Goal: Task Accomplishment & Management: Manage account settings

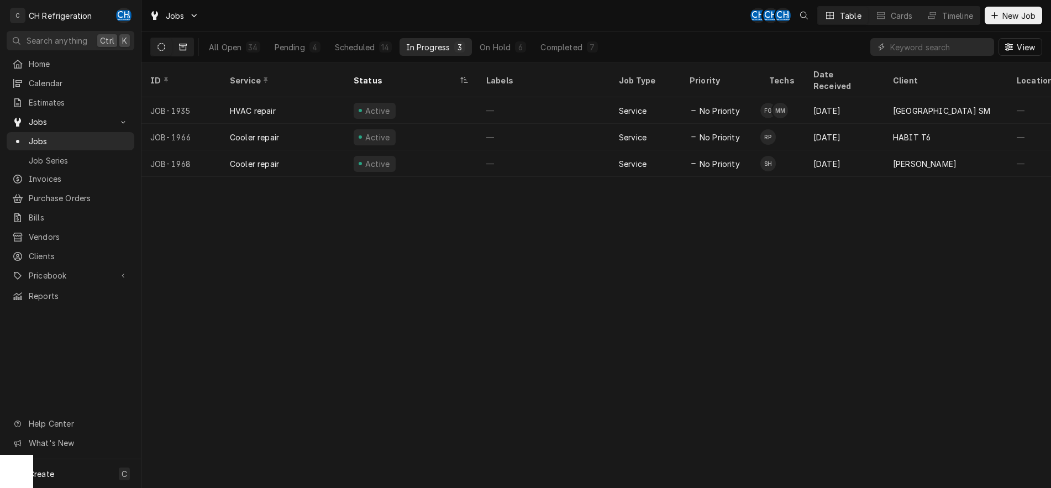
click at [183, 46] on icon "Dynamic Content Wrapper" at bounding box center [183, 47] width 8 height 8
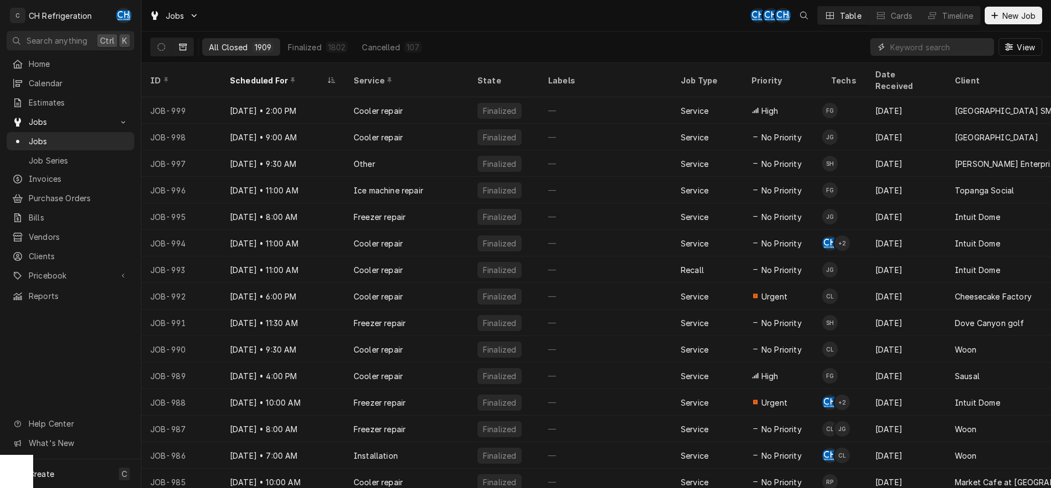
click at [940, 49] on input "Dynamic Content Wrapper" at bounding box center [939, 47] width 98 height 18
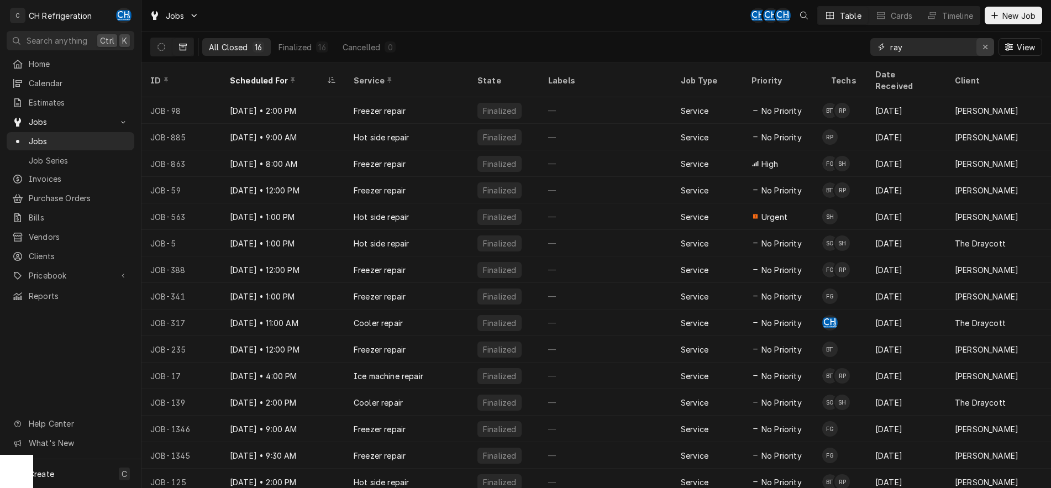
type input "ray"
click at [985, 47] on icon "Erase input" at bounding box center [986, 47] width 6 height 8
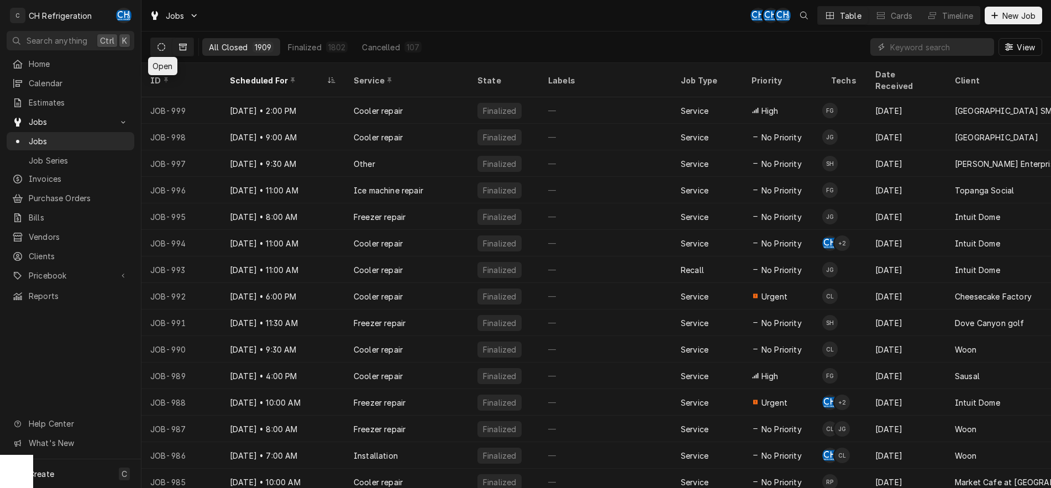
click at [163, 51] on button "Dynamic Content Wrapper" at bounding box center [161, 47] width 21 height 18
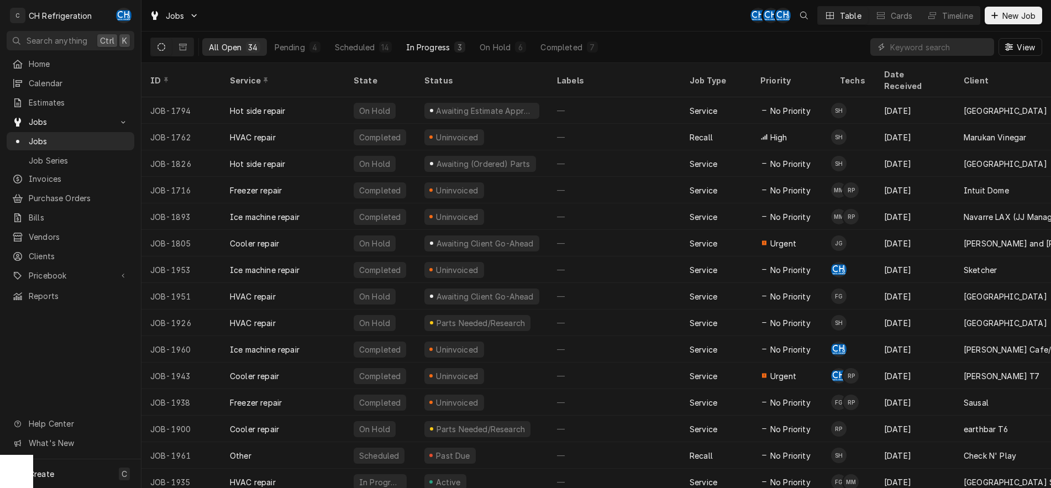
click at [434, 52] on div "In Progress" at bounding box center [428, 47] width 44 height 12
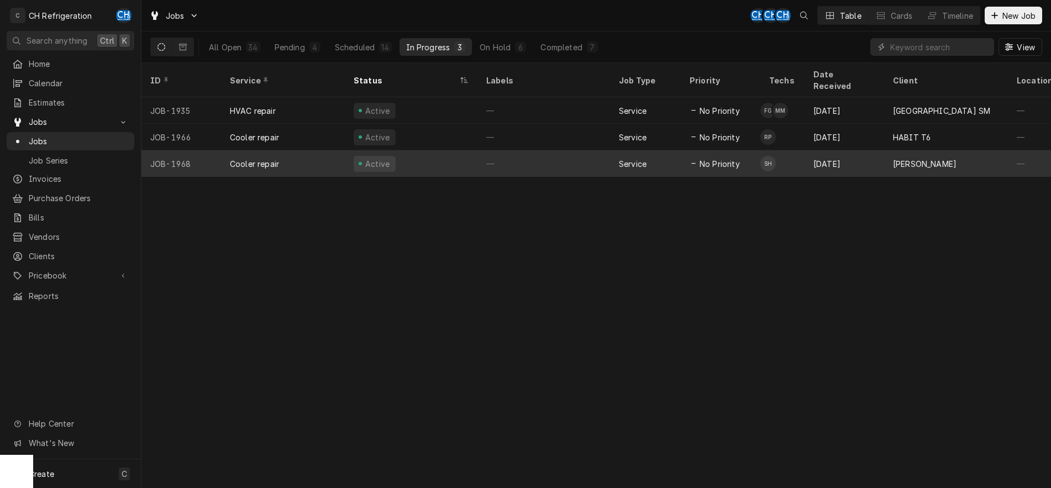
click at [570, 150] on div "—" at bounding box center [543, 163] width 133 height 27
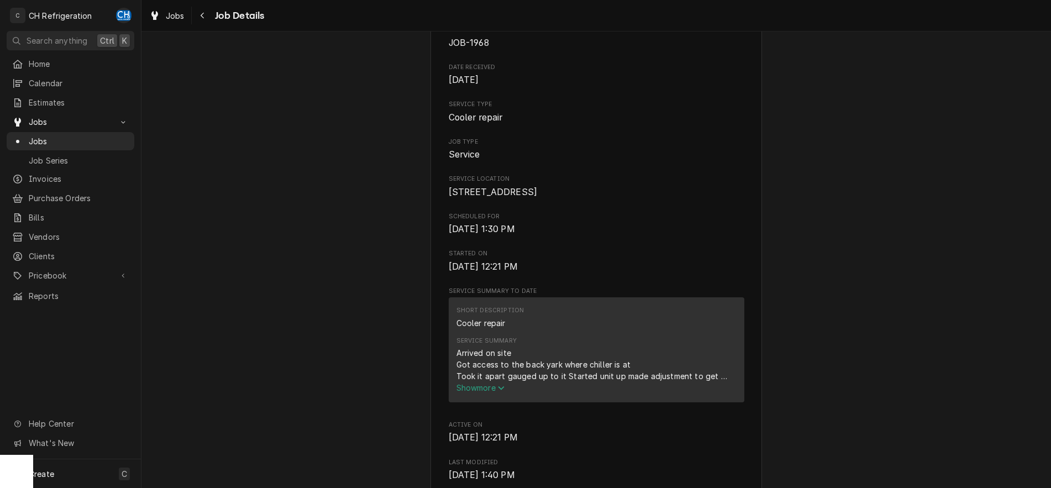
scroll to position [169, 0]
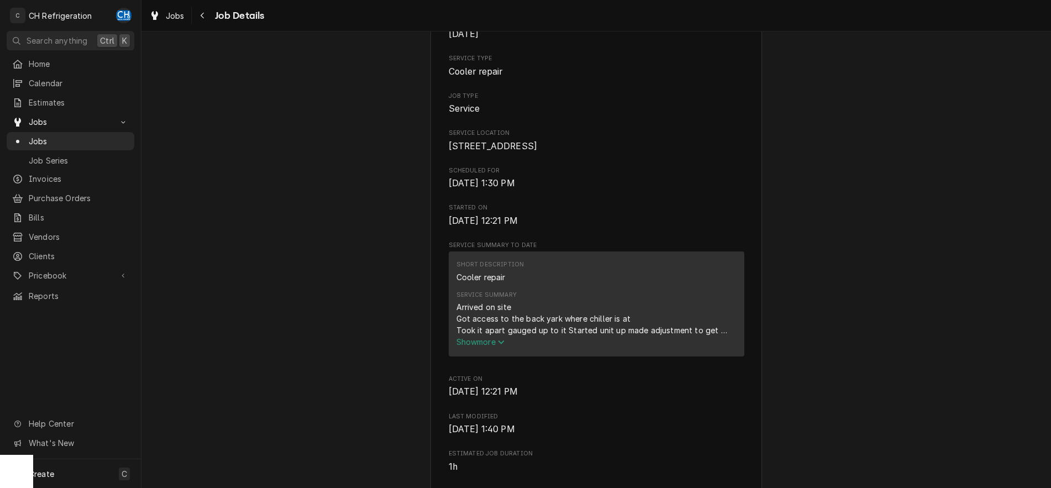
click at [501, 346] on icon "Service Summary" at bounding box center [501, 342] width 7 height 8
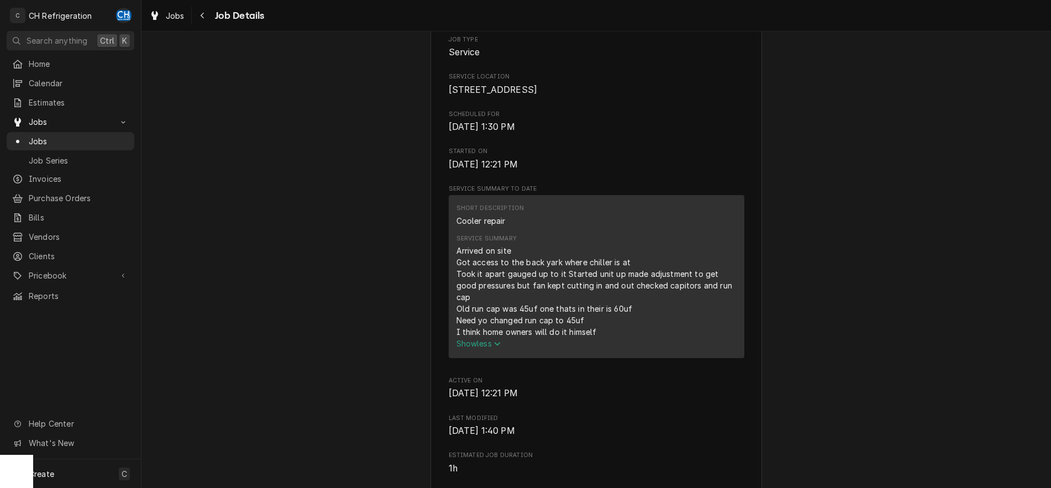
scroll to position [0, 0]
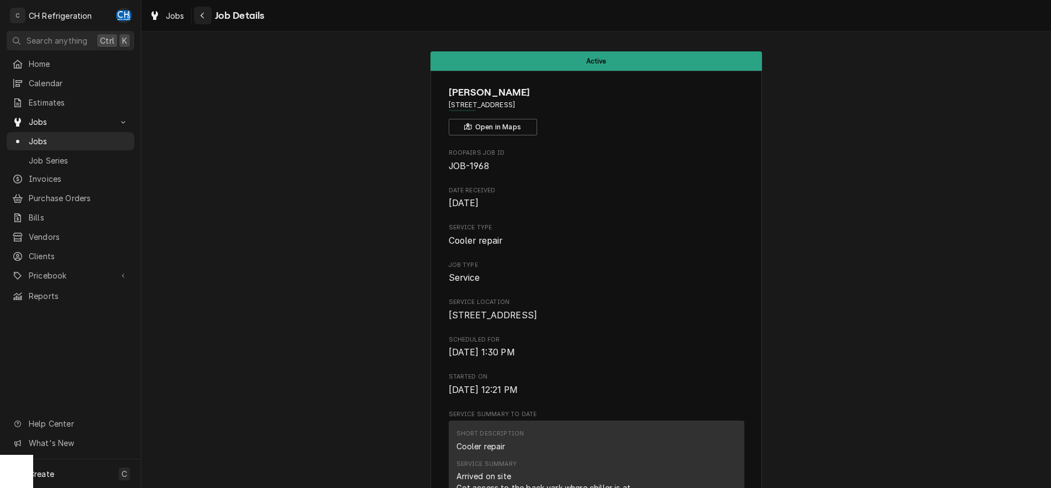
click at [199, 10] on div "Navigate back" at bounding box center [202, 15] width 11 height 11
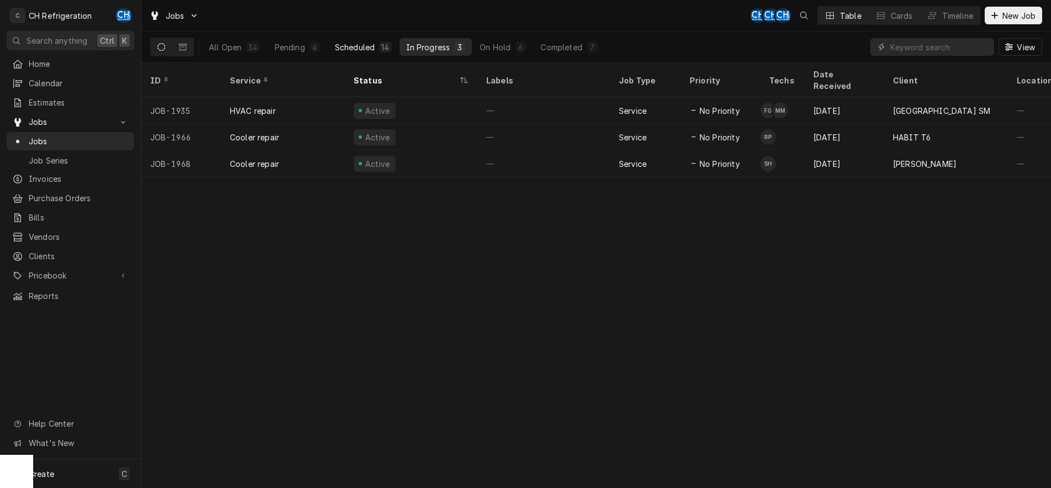
click at [354, 50] on div "Scheduled" at bounding box center [355, 47] width 40 height 12
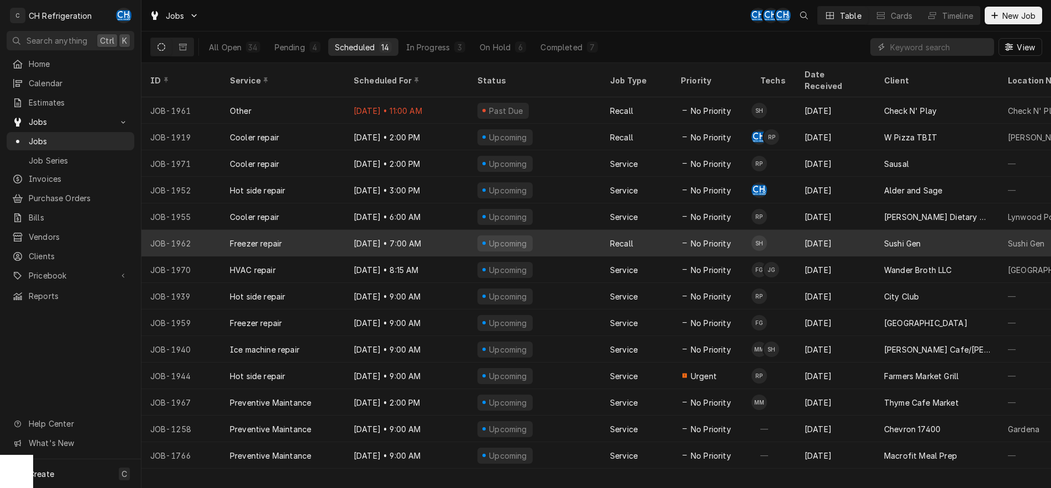
click at [552, 230] on div "Upcoming" at bounding box center [535, 243] width 133 height 27
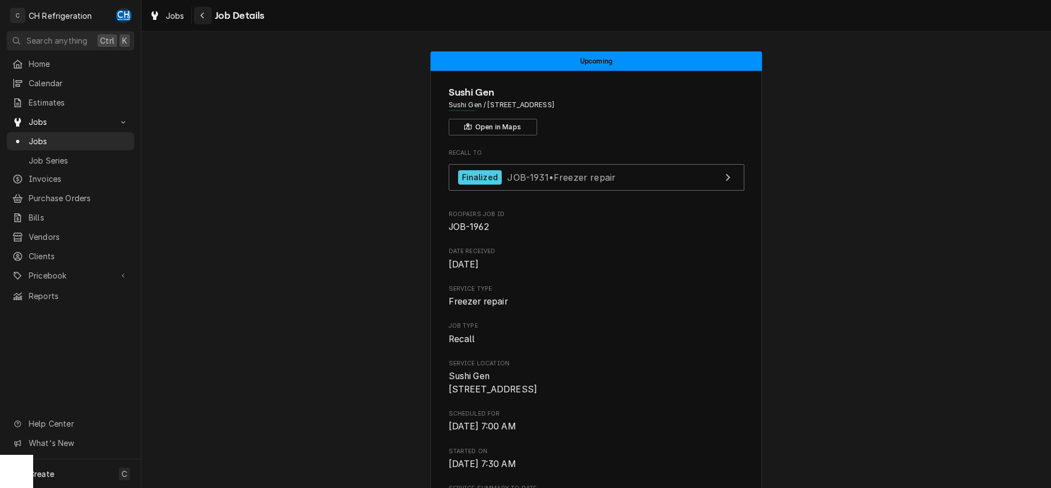
click at [204, 17] on icon "Navigate back" at bounding box center [202, 16] width 5 height 8
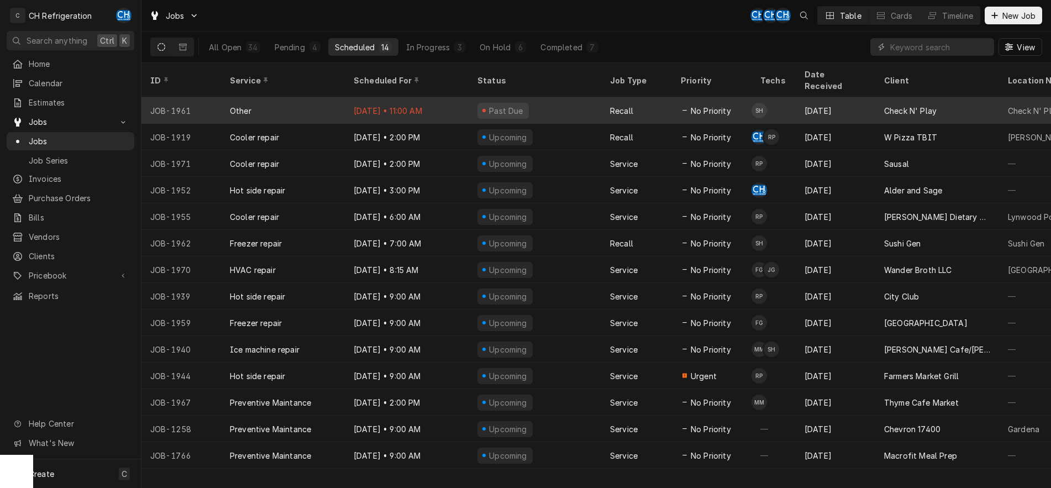
click at [555, 97] on div "Past Due" at bounding box center [535, 110] width 133 height 27
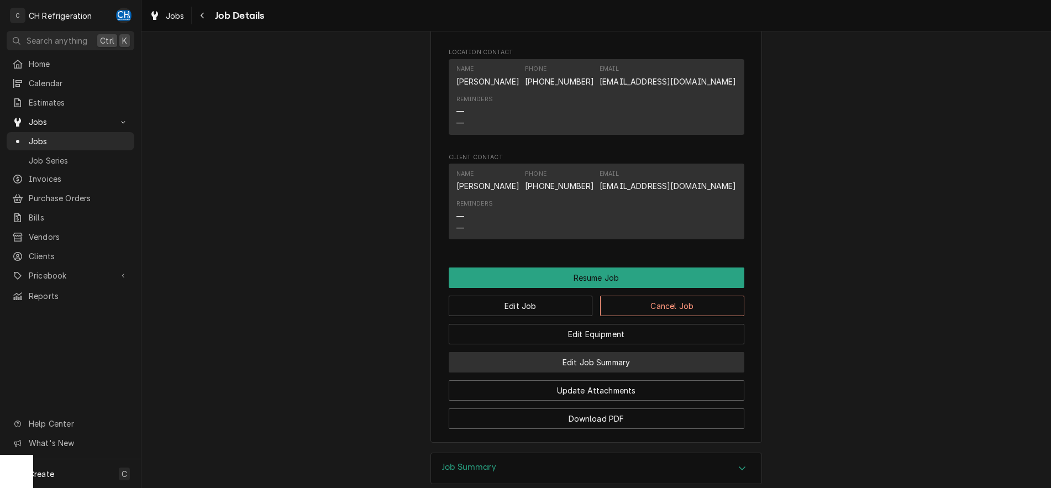
scroll to position [1127, 0]
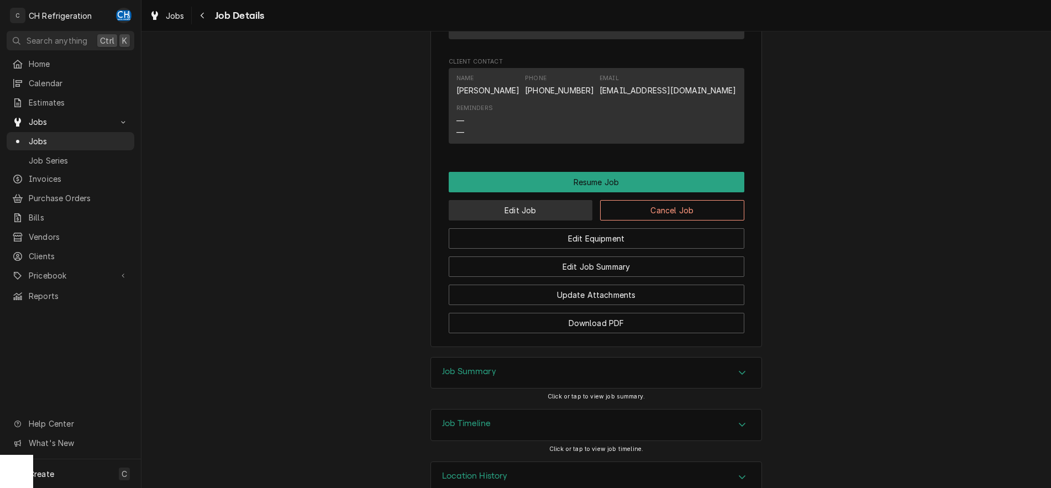
click at [563, 220] on button "Edit Job" at bounding box center [521, 210] width 144 height 20
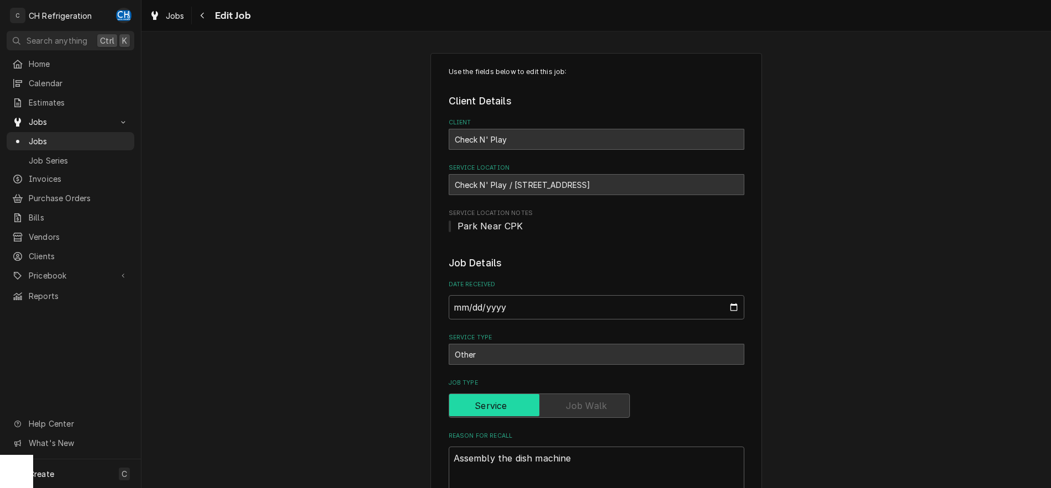
type textarea "x"
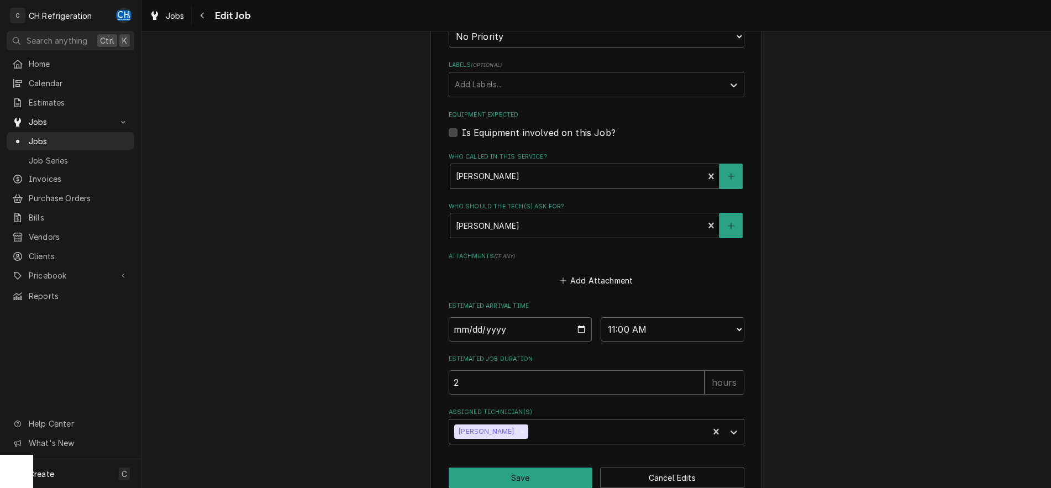
scroll to position [601, 0]
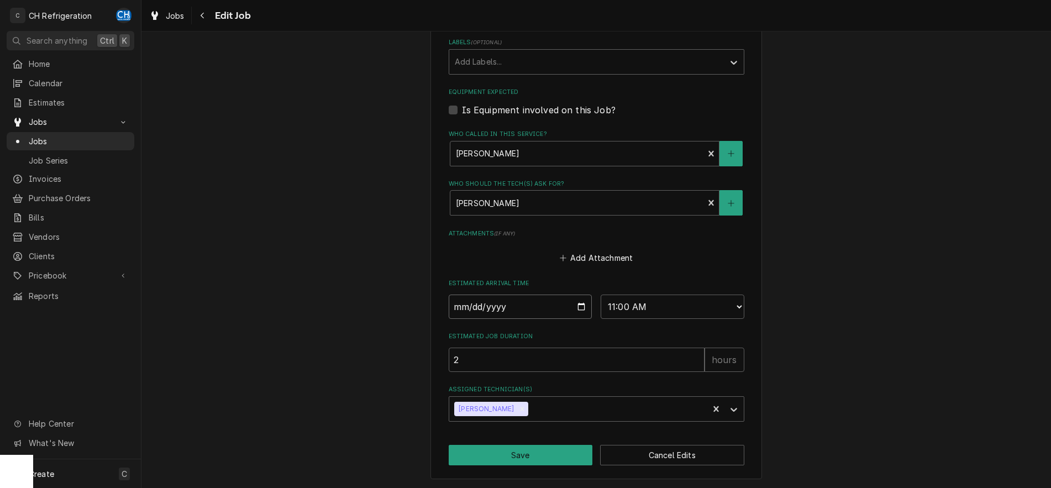
click at [580, 307] on input "[DATE]" at bounding box center [521, 307] width 144 height 24
type input "[DATE]"
click at [558, 451] on button "Save" at bounding box center [521, 455] width 144 height 20
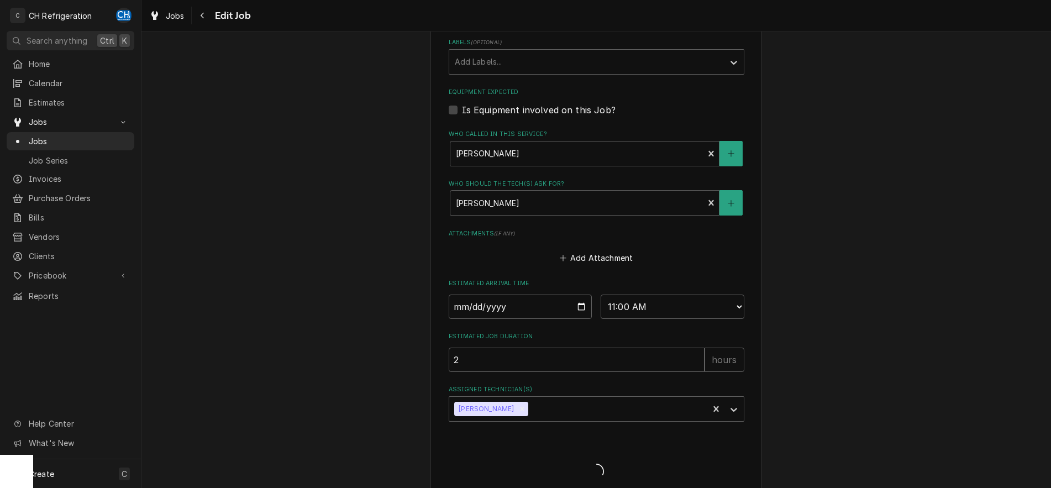
type textarea "x"
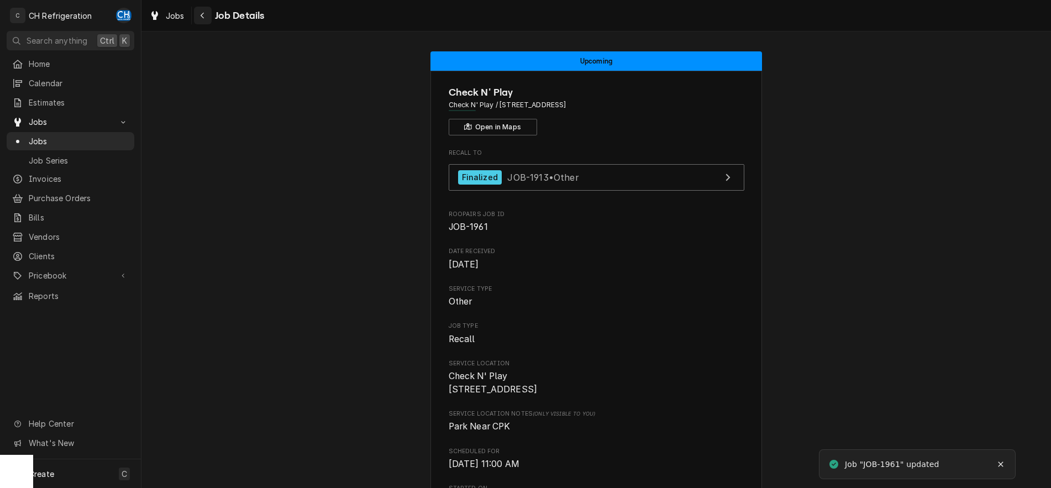
click at [206, 12] on div "Navigate back" at bounding box center [202, 15] width 11 height 11
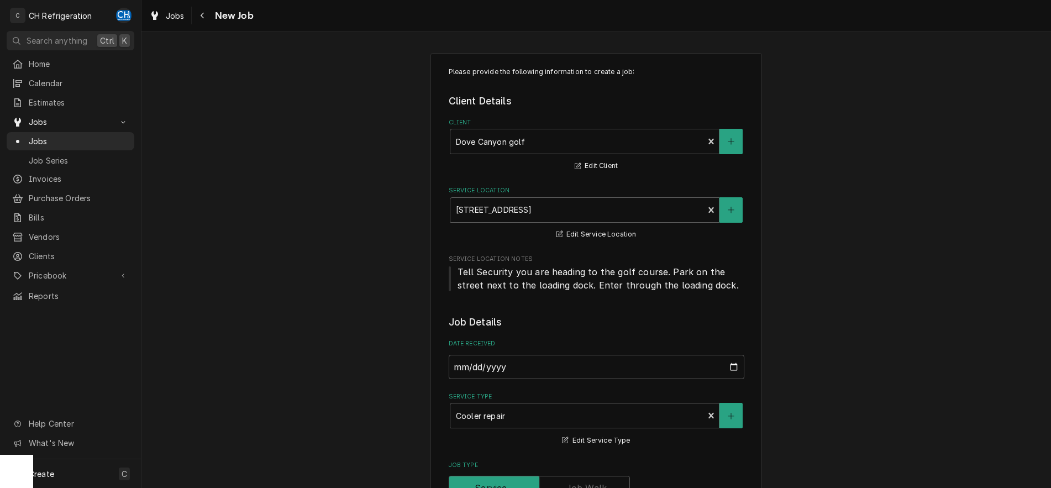
type textarea "x"
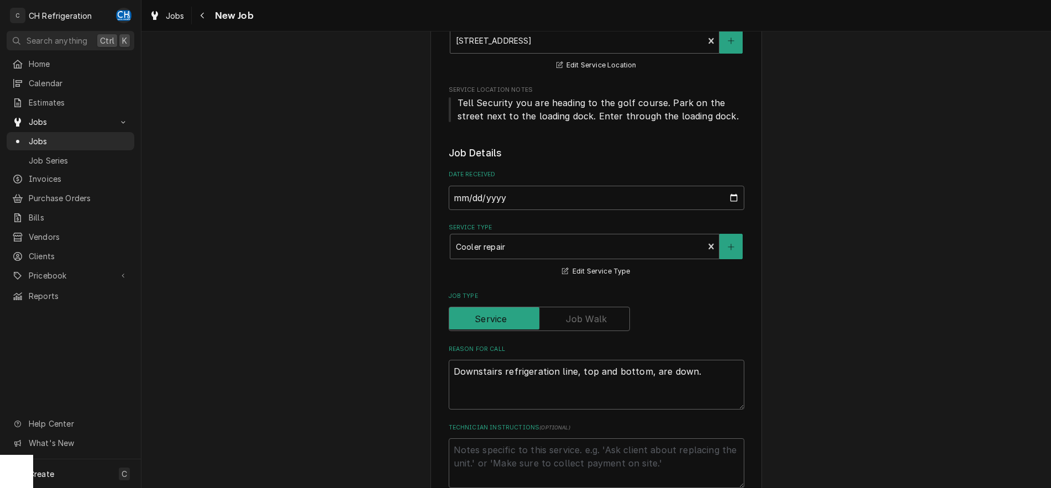
type textarea "Downstairs refrigeration line, top and bottom, are down."
type textarea "x"
type textarea "Downstairs refrigeration line, top and bottom, are down. P"
type textarea "x"
type textarea "Downstairs refrigeration line, top and bottom, are down. Pi"
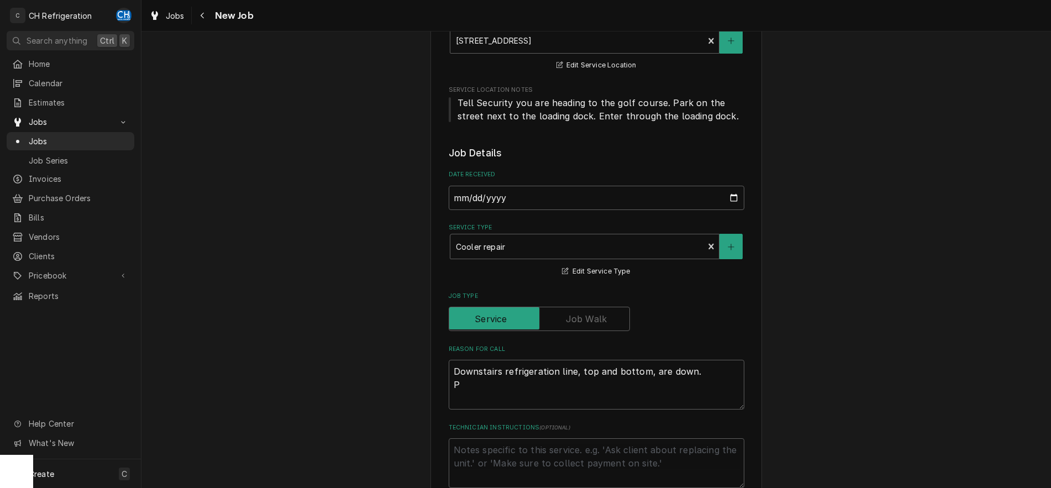
type textarea "x"
type textarea "Downstairs refrigeration line, top and bottom, are down. Pip"
type textarea "x"
type textarea "Downstairs refrigeration line, top and bottom, are down. Pipe"
type textarea "x"
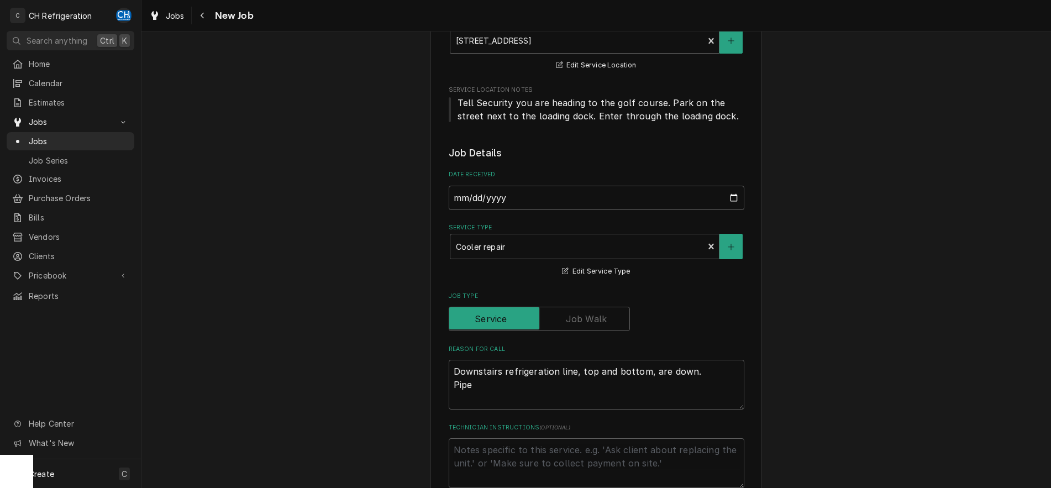
type textarea "Downstairs refrigeration line, top and bottom, are down. Pipes"
type textarea "x"
type textarea "Downstairs refrigeration line, top and bottom, are down. Pipes"
type textarea "x"
type textarea "Downstairs refrigeration line, top and bottom, are down. Pipes r"
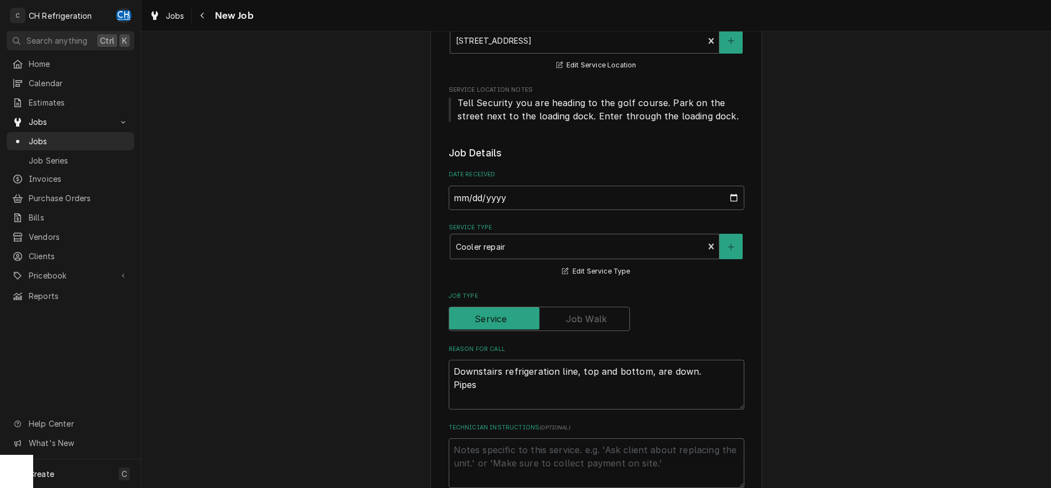
type textarea "x"
type textarea "Downstairs refrigeration line, top and bottom, are down. Pipes ru"
type textarea "x"
type textarea "Downstairs refrigeration line, top and bottom, are down. Pipes run"
type textarea "x"
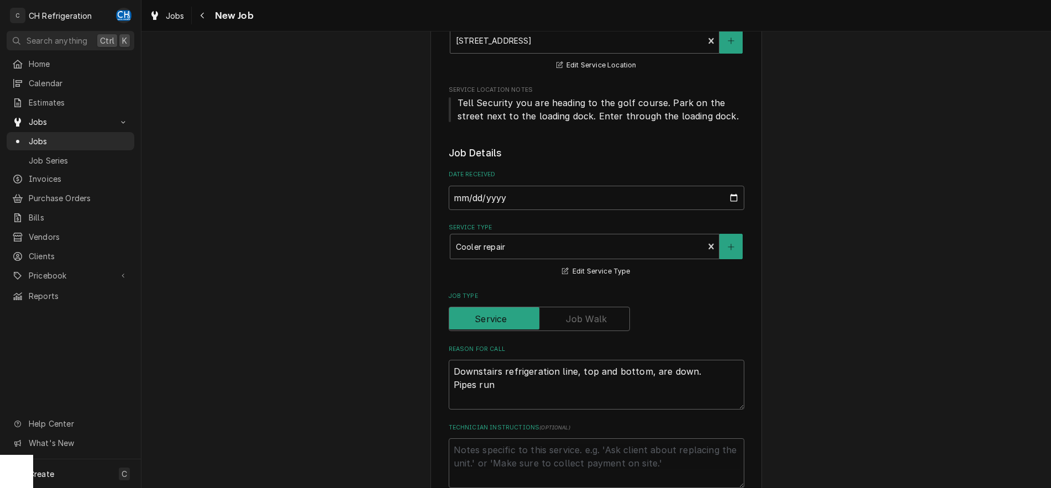
type textarea "Downstairs refrigeration line, top and bottom, are down. Pipes runn"
type textarea "x"
type textarea "Downstairs refrigeration line, top and bottom, are down. Pipes runni"
type textarea "x"
type textarea "Downstairs refrigeration line, top and bottom, are down. Pipes runnin"
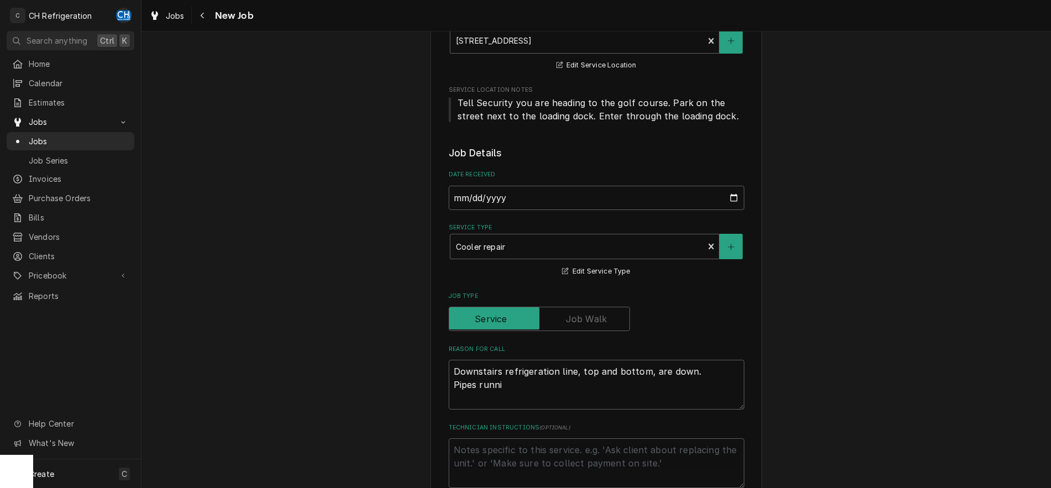
type textarea "x"
type textarea "Downstairs refrigeration line, top and bottom, are down. Pipes running"
type textarea "x"
type textarea "Downstairs refrigeration line, top and bottom, are down. Pipes running"
type textarea "x"
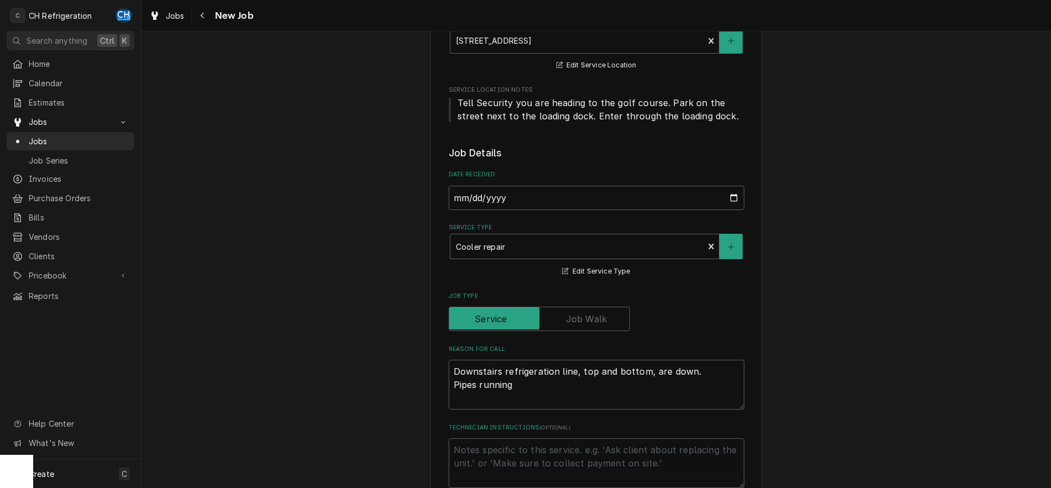
type textarea "Downstairs refrigeration line, top and bottom, are down. Pipes running t"
type textarea "x"
type textarea "Downstairs refrigeration line, top and bottom, are down. Pipes running th"
type textarea "x"
type textarea "Downstairs refrigeration line, top and bottom, are down. Pipes running thr"
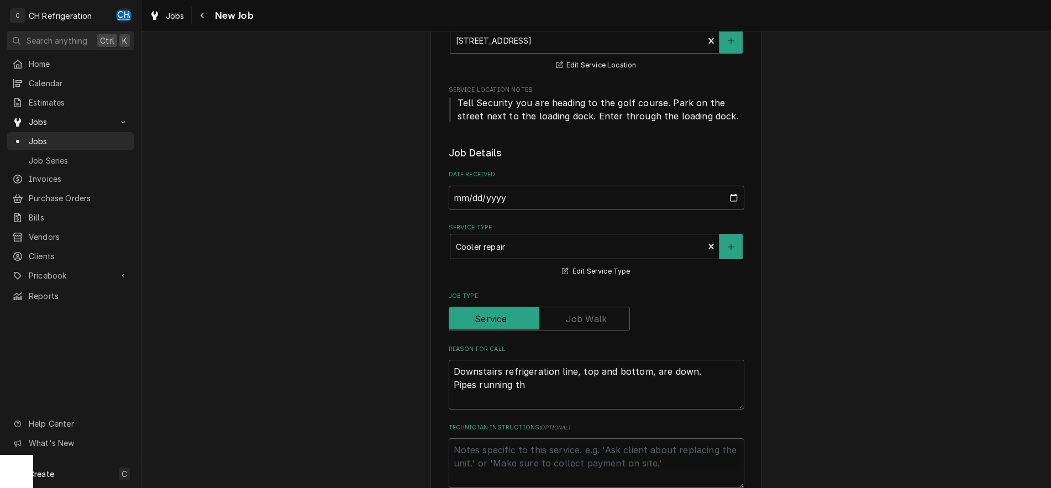
type textarea "x"
type textarea "Downstairs refrigeration line, top and bottom, are down. Pipes running thro"
type textarea "x"
type textarea "Downstairs refrigeration line, top and bottom, are down. Pipes running throu"
type textarea "x"
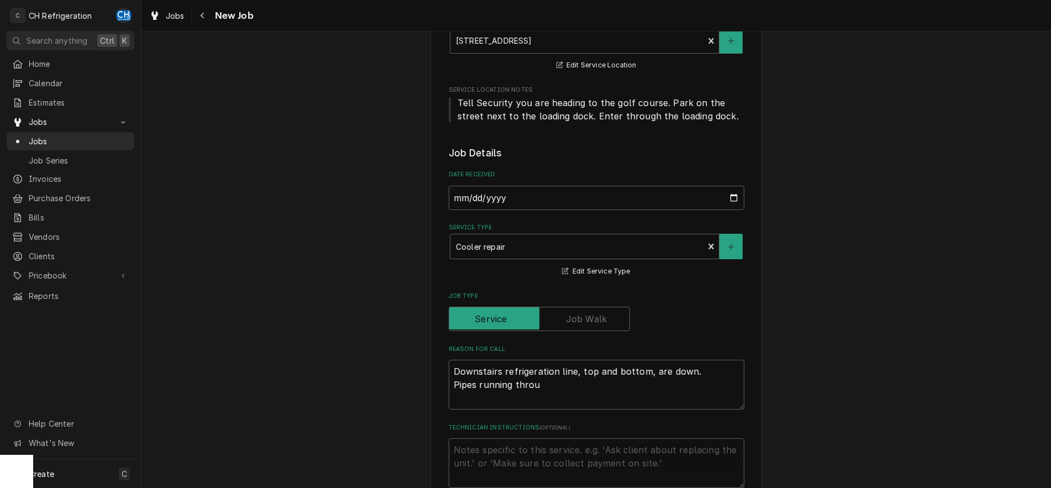
type textarea "Downstairs refrigeration line, top and bottom, are down. Pipes running throug"
type textarea "x"
type textarea "Downstairs refrigeration line, top and bottom, are down. Pipes running through"
type textarea "x"
type textarea "Downstairs refrigeration line, top and bottom, are down. Pipes running through"
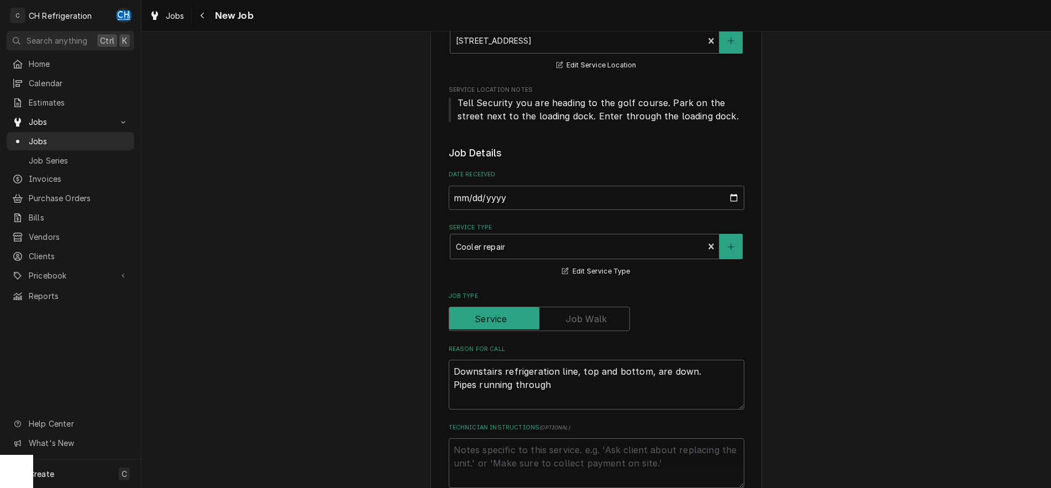
type textarea "x"
type textarea "Downstairs refrigeration line, top and bottom, are down. Pipes running through t"
type textarea "x"
type textarea "Downstairs refrigeration line, top and bottom, are down. Pipes running through …"
type textarea "x"
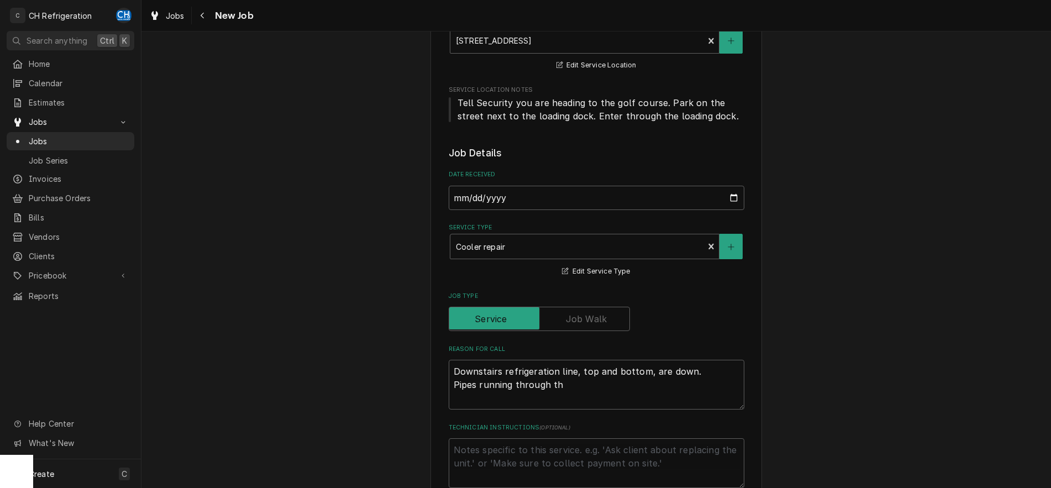
type textarea "Downstairs refrigeration line, top and bottom, are down. Pipes running through …"
type textarea "x"
type textarea "Downstairs refrigeration line, top and bottom, are down. Pipes running through …"
type textarea "x"
type textarea "Downstairs refrigeration line, top and bottom, are down. Pipes running through …"
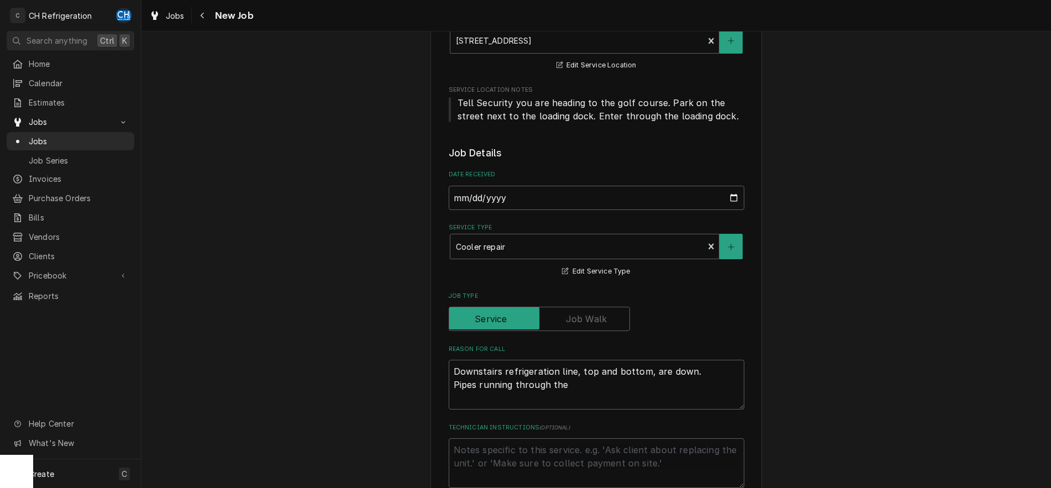
type textarea "x"
type textarea "Downstairs refrigeration line, top and bottom, are down. Pipes running through …"
type textarea "x"
type textarea "Downstairs refrigeration line, top and bottom, are down. Pipes running through …"
type textarea "x"
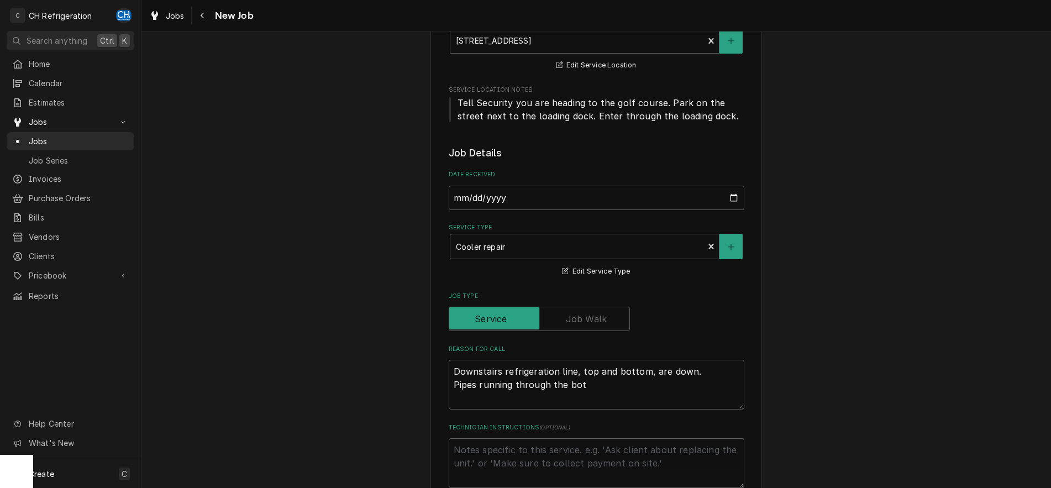
type textarea "Downstairs refrigeration line, top and bottom, are down. Pipes running through …"
type textarea "x"
type textarea "Downstairs refrigeration line, top and bottom, are down. Pipes running through …"
type textarea "x"
type textarea "Downstairs refrigeration line, top and bottom, are down. Pipes running through …"
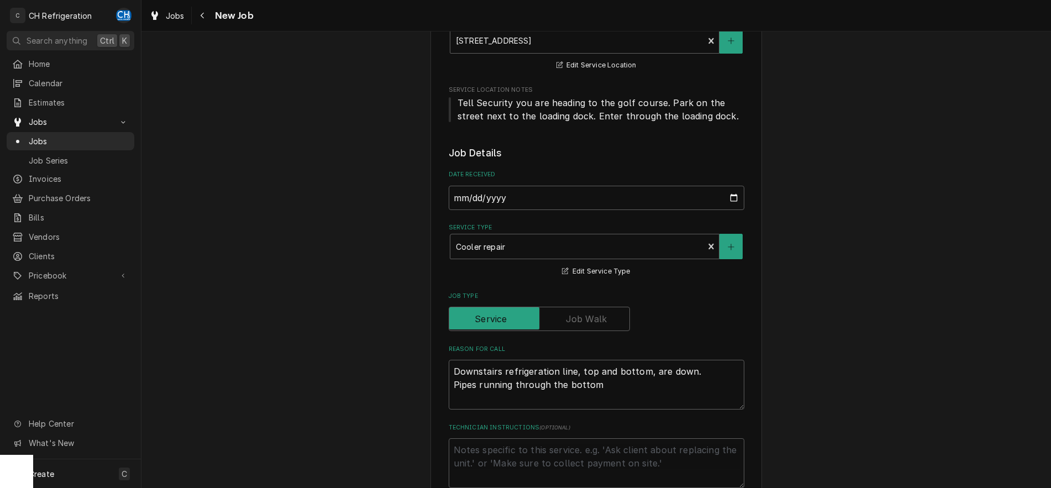
type textarea "x"
type textarea "Downstairs refrigeration line, top and bottom, are down. Pipes running through …"
type textarea "x"
type textarea "Downstairs refrigeration line, top and bottom, are down. Pipes running through …"
type textarea "x"
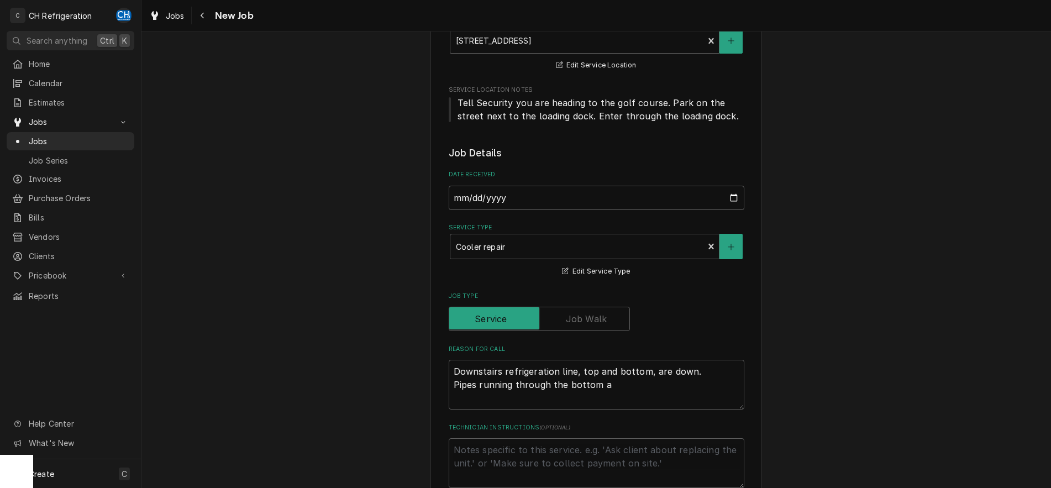
type textarea "Downstairs refrigeration line, top and bottom, are down. Pipes running through …"
type textarea "x"
type textarea "Downstairs refrigeration line, top and bottom, are down. Pipes running through …"
type textarea "x"
type textarea "Downstairs refrigeration line, top and bottom, are down. Pipes running through …"
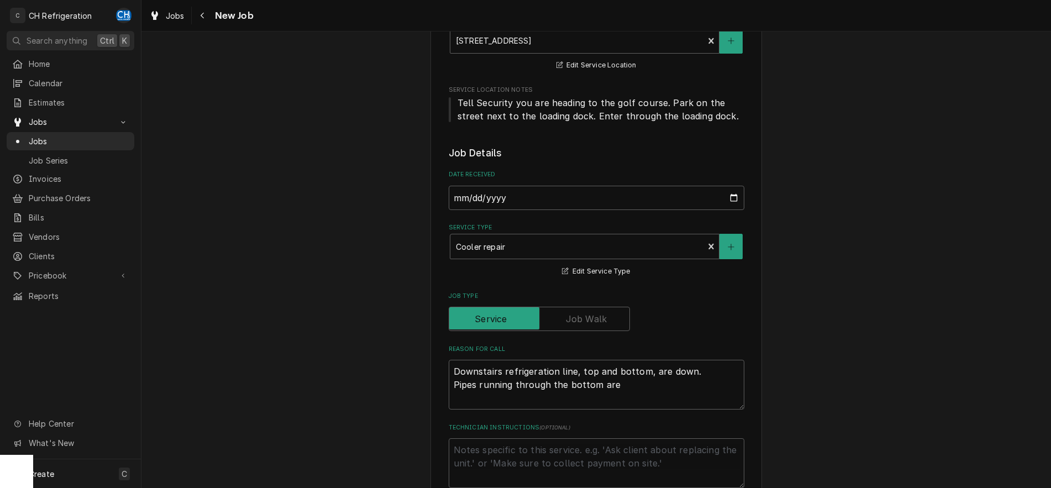
type textarea "x"
type textarea "Downstairs refrigeration line, top and bottom, are down. Pipes running through …"
type textarea "x"
type textarea "Downstairs refrigeration line, top and bottom, are down. Pipes running through …"
type textarea "x"
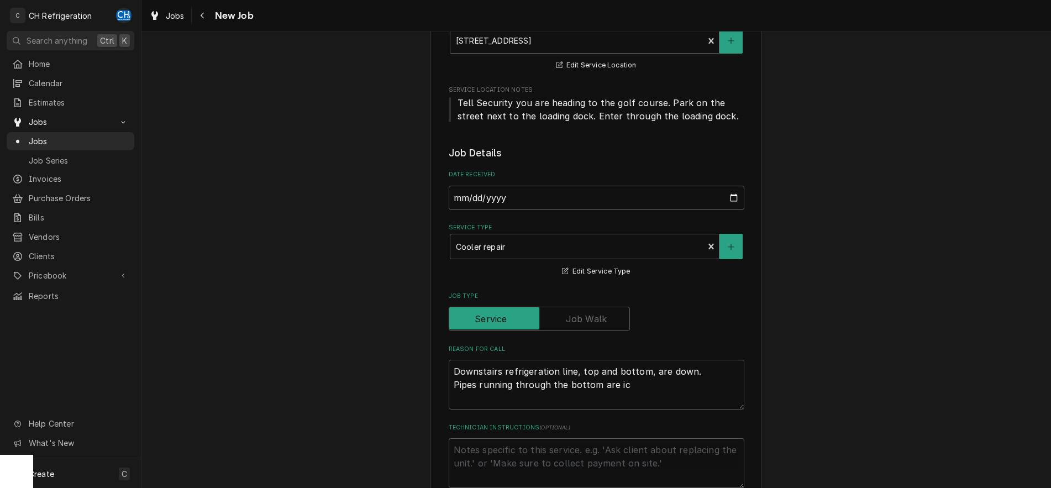
type textarea "Downstairs refrigeration line, top and bottom, are down. Pipes running through …"
type textarea "x"
type textarea "Downstairs refrigeration line, top and bottom, are down. Pipes running through …"
type textarea "x"
type textarea "Downstairs refrigeration line, top and bottom, are down. Pipes running through …"
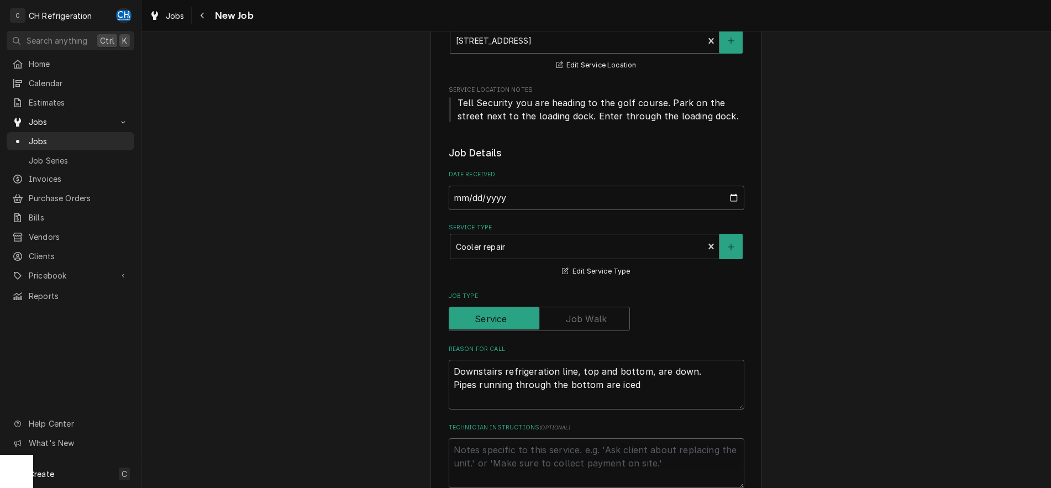
type textarea "x"
type textarea "Downstairs refrigeration line, top and bottom, are down. Pipes running through …"
type textarea "x"
type textarea "Downstairs refrigeration line, top and bottom, are down. Pipes running through …"
type textarea "x"
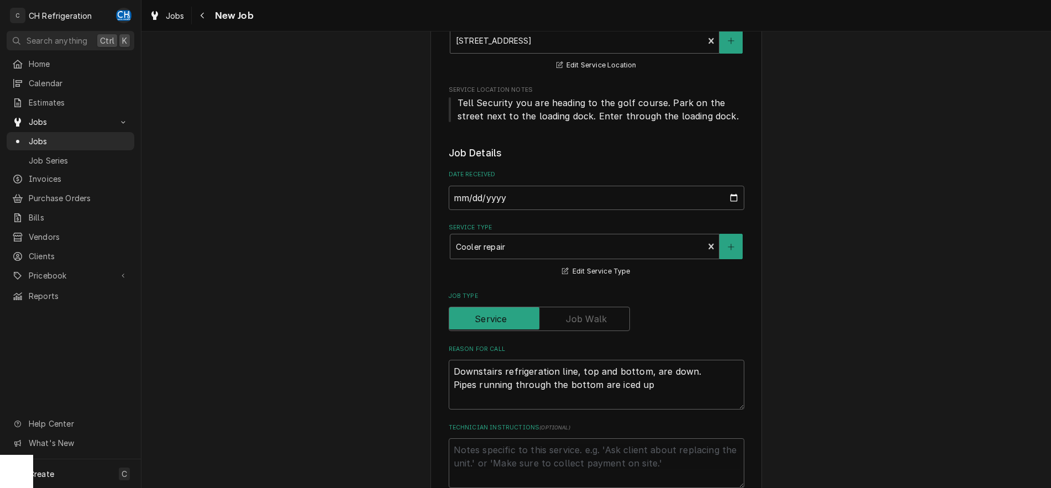
type textarea "Downstairs refrigeration line, top and bottom, are down. Pipes running through …"
type textarea "x"
click at [654, 374] on textarea "Downstairs refrigeration line, top and bottom, are down. Pipes running through …" at bounding box center [597, 385] width 296 height 50
type textarea "Downstairs refrigeration line, top and bottom, ae down. Pipes running through t…"
type textarea "x"
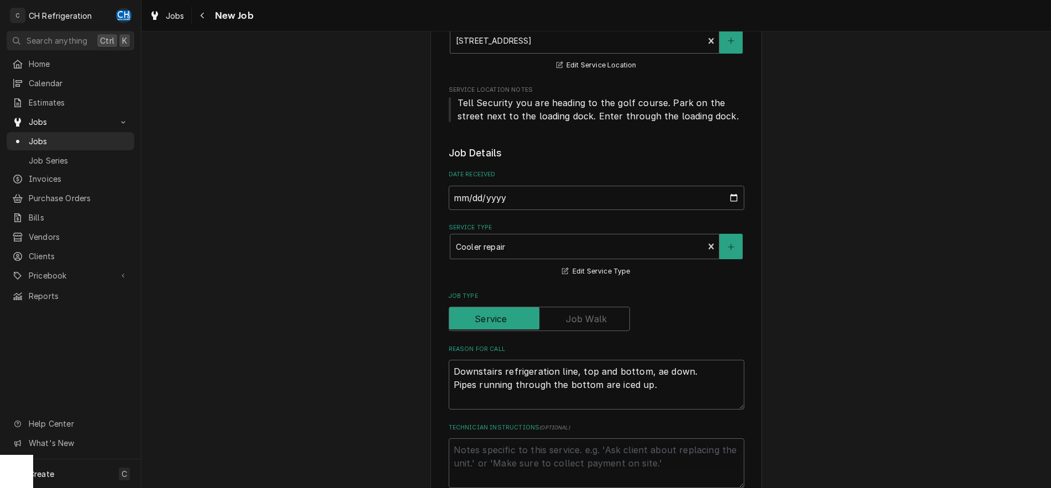
type textarea "Downstairs refrigeration line, top and bottom, a down. Pipes running through th…"
type textarea "x"
type textarea "Downstairs refrigeration line, top and bottom, down. Pipes running through the …"
type textarea "x"
type textarea "Downstairs refrigeration line, top and bottom, i down. Pipes running through th…"
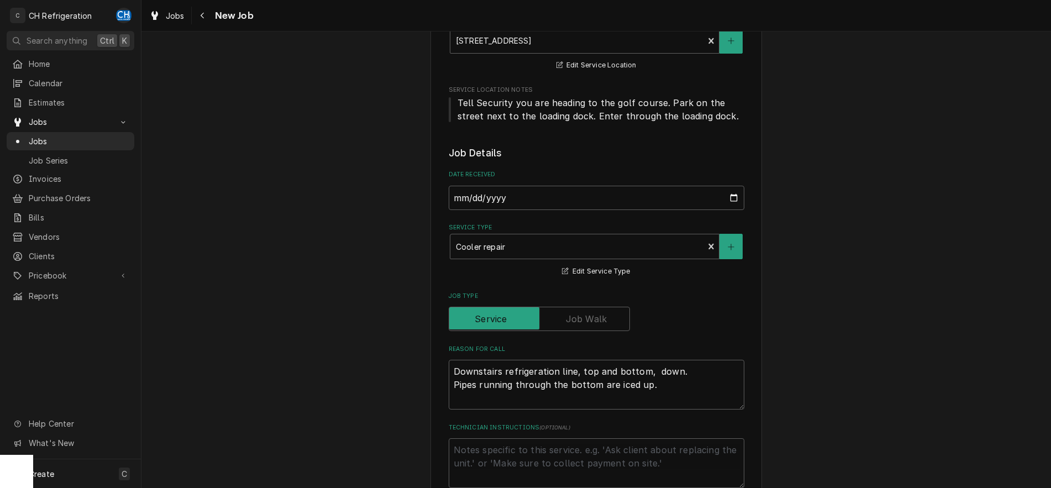
type textarea "x"
type textarea "Downstairs refrigeration line, top and bottom, is down. Pipes running through t…"
type textarea "x"
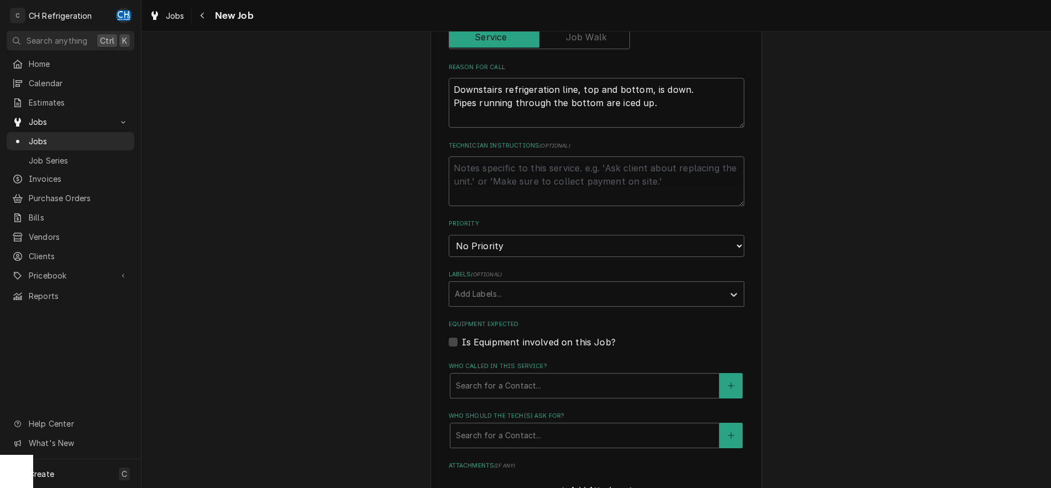
scroll to position [451, 0]
type textarea "Downstairs refrigeration line, top and bottom, is down. Pipes running through t…"
click at [449, 235] on select "No Priority Urgent High Medium Low" at bounding box center [597, 246] width 296 height 22
select select "1"
click option "Urgent" at bounding box center [0, 0] width 0 height 0
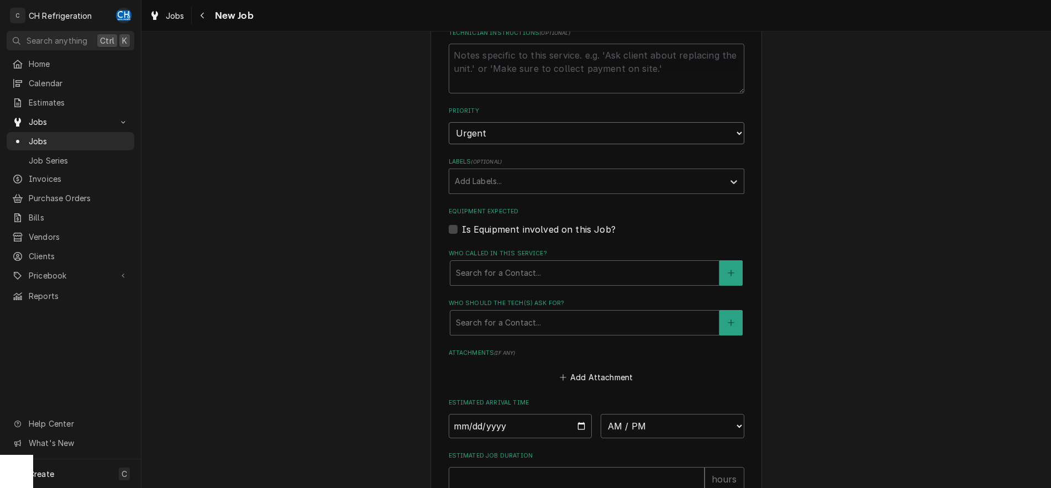
scroll to position [564, 0]
click at [578, 270] on div "Who called in this service?" at bounding box center [585, 273] width 258 height 20
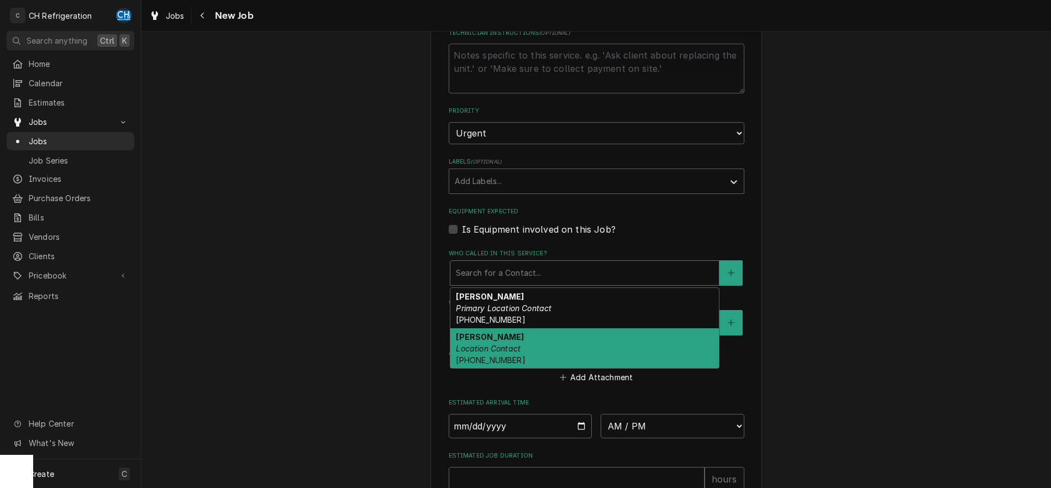
click at [571, 346] on div "Ray Felix Location Contact (949) 677-2857" at bounding box center [584, 348] width 269 height 40
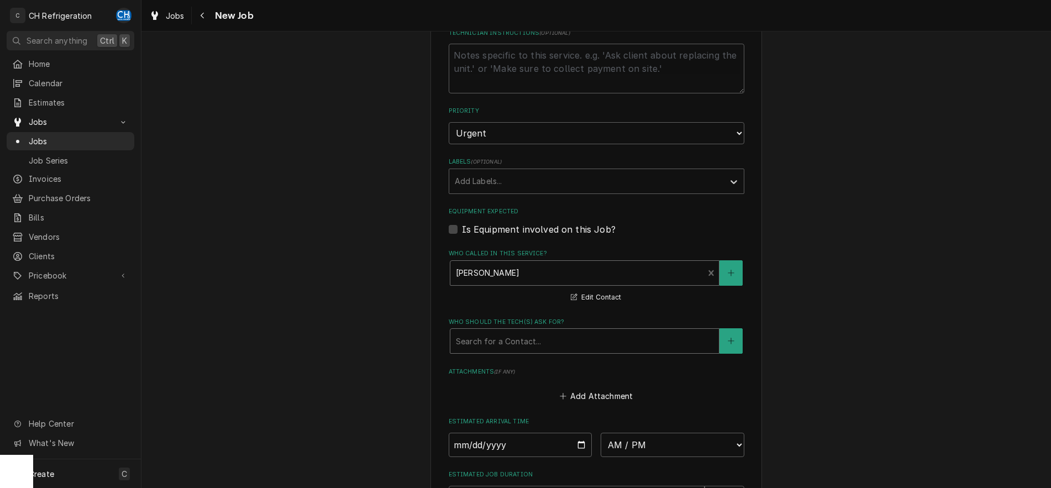
click at [573, 345] on div "Who should the tech(s) ask for?" at bounding box center [585, 341] width 258 height 20
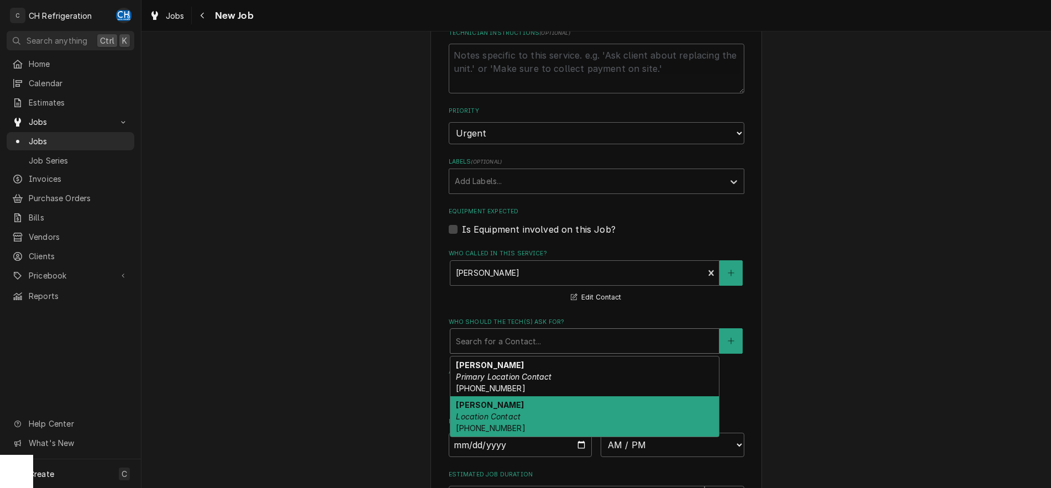
click at [562, 419] on div "Ray Felix Location Contact (949) 677-2857" at bounding box center [584, 416] width 269 height 40
type textarea "x"
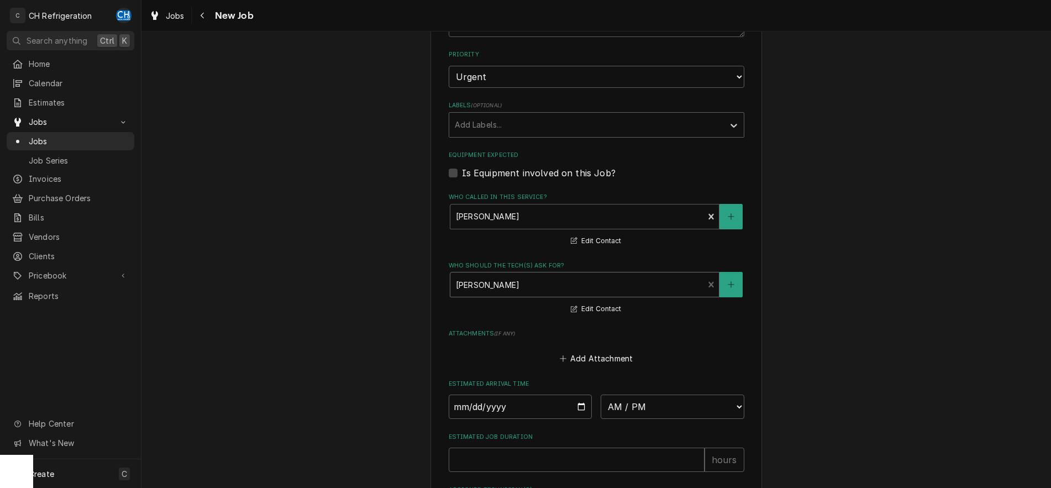
scroll to position [733, 0]
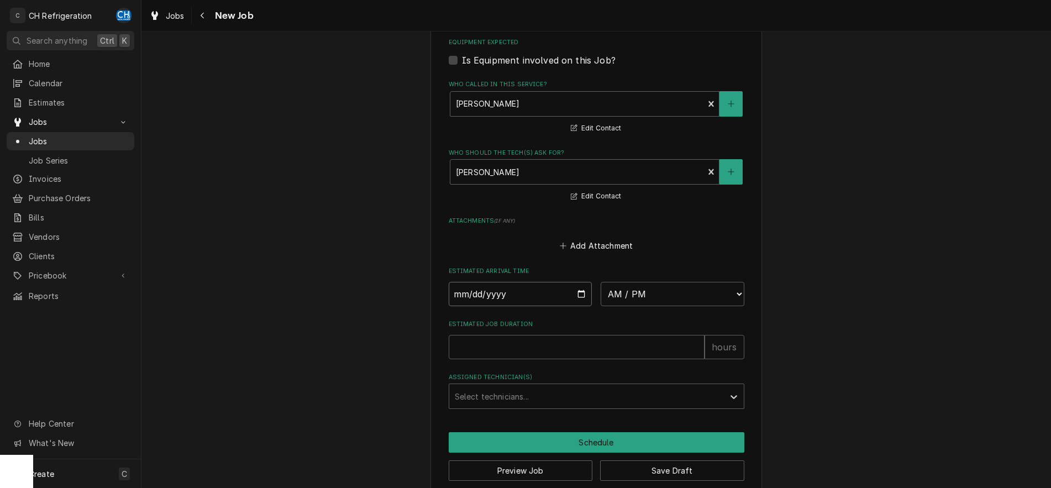
click at [580, 293] on input "Date" at bounding box center [521, 294] width 144 height 24
type input "2025-09-18"
click at [601, 282] on select "AM / PM 6:00 AM 6:15 AM 6:30 AM 6:45 AM 7:00 AM 7:15 AM 7:30 AM 7:45 AM 8:00 AM…" at bounding box center [673, 294] width 144 height 24
click at [660, 469] on button "Save Draft" at bounding box center [672, 470] width 144 height 20
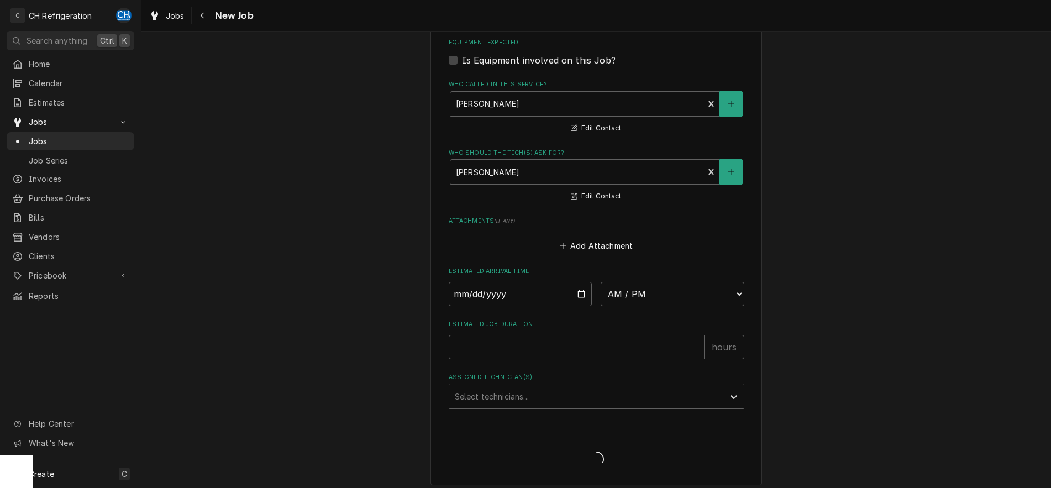
type textarea "x"
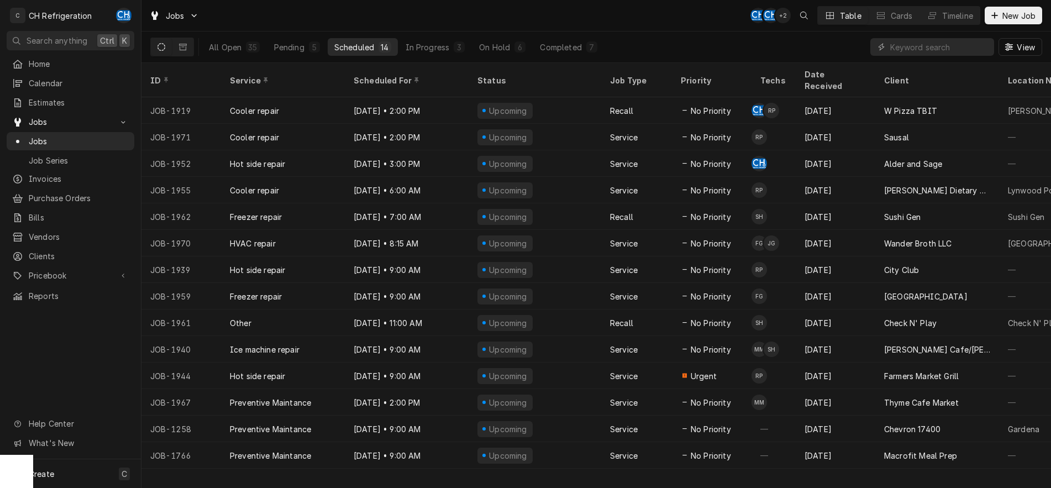
click at [290, 56] on div "All Open 35 Pending 5 Scheduled 14 In Progress 3 On Hold 6 Completed 7" at bounding box center [403, 46] width 402 height 31
click at [298, 44] on div "Pending" at bounding box center [289, 47] width 30 height 12
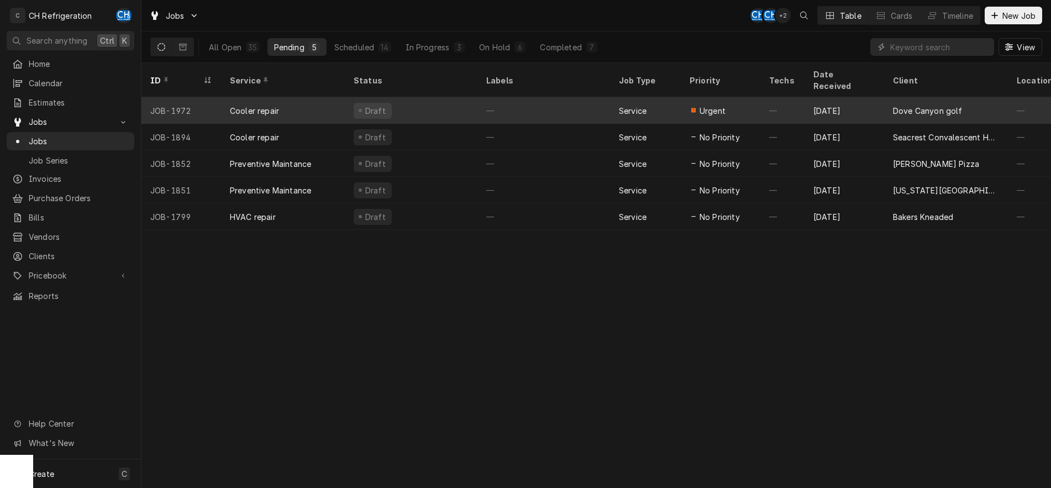
click at [531, 103] on div "—" at bounding box center [543, 110] width 133 height 27
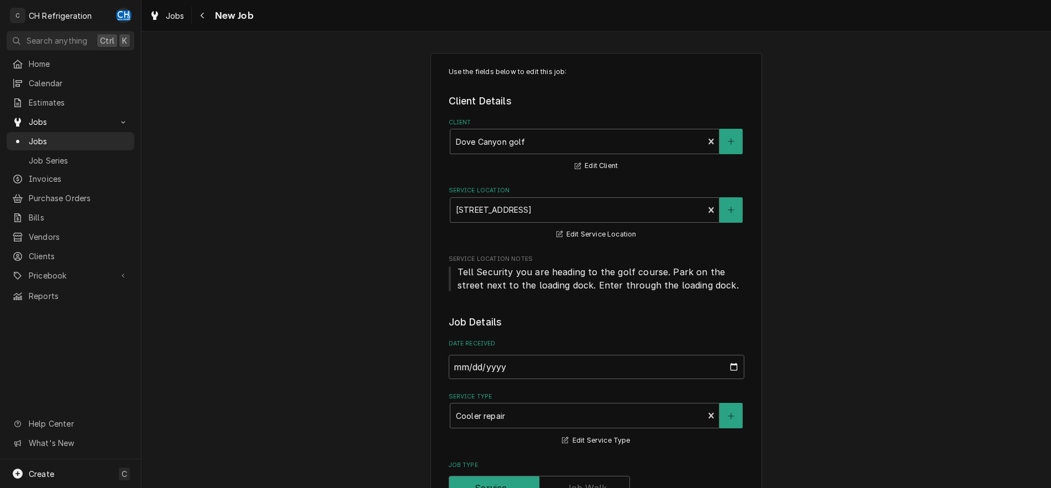
type textarea "x"
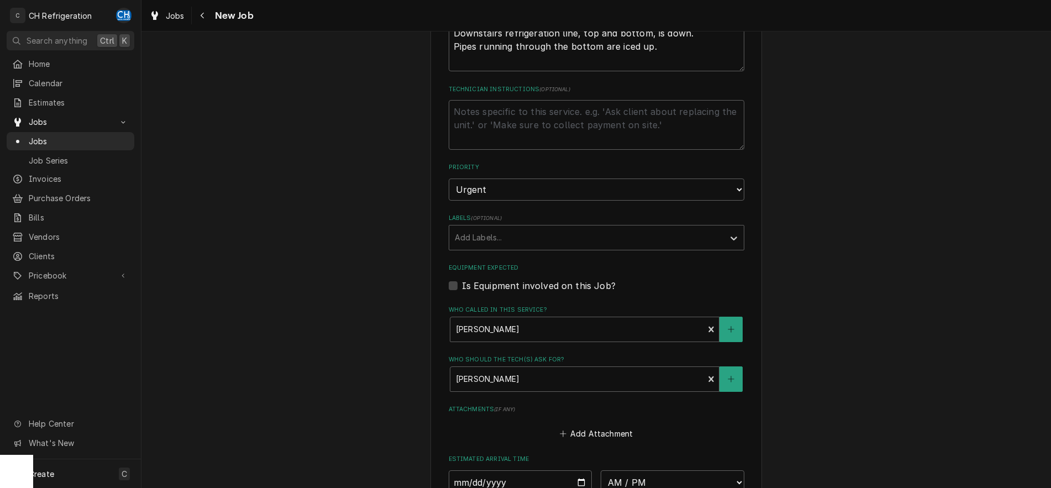
scroll to position [676, 0]
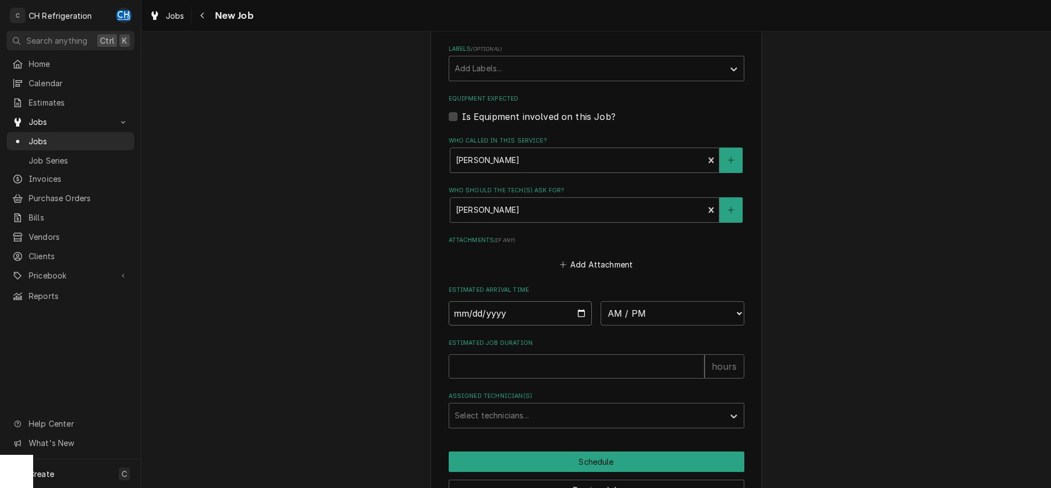
click at [572, 311] on input "Date" at bounding box center [521, 313] width 144 height 24
click at [577, 307] on input "Date" at bounding box center [521, 313] width 144 height 24
click at [579, 315] on input "Date" at bounding box center [521, 313] width 144 height 24
type input "2025-09-18"
type textarea "x"
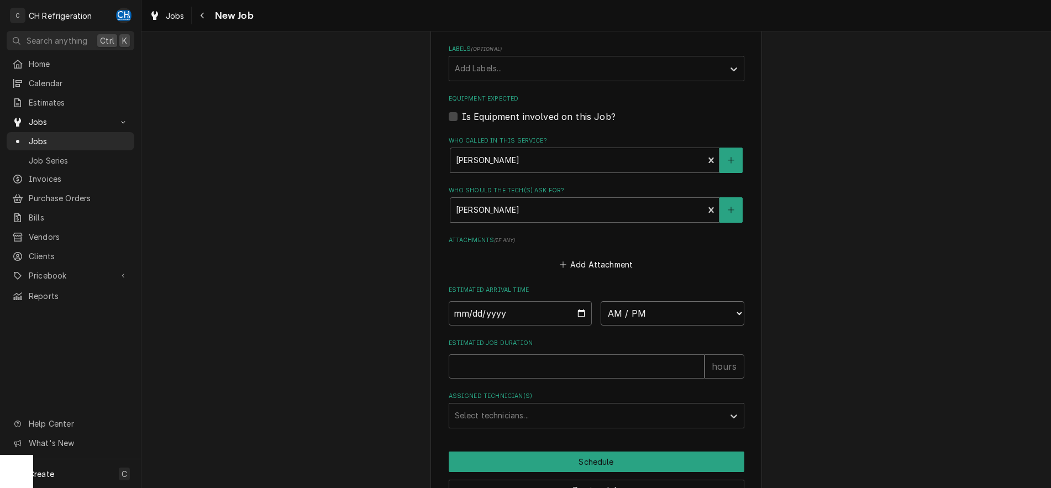
click at [601, 301] on select "AM / PM 6:00 AM 6:15 AM 6:30 AM 6:45 AM 7:00 AM 7:15 AM 7:30 AM 7:45 AM 8:00 AM…" at bounding box center [673, 313] width 144 height 24
select select "15:30:00"
click option "3:30 PM" at bounding box center [0, 0] width 0 height 0
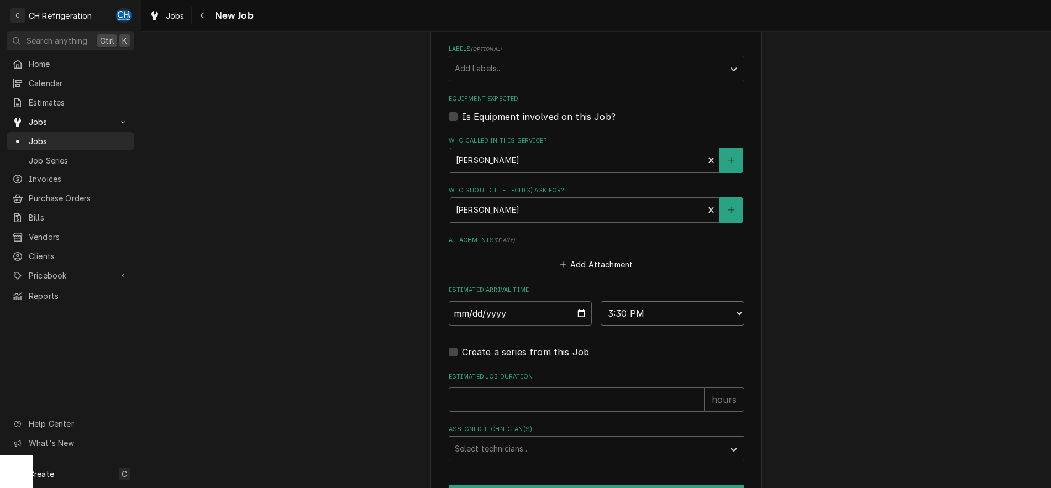
type textarea "x"
click at [624, 398] on input "Estimated Job Duration" at bounding box center [577, 399] width 256 height 24
type input "2"
type textarea "x"
type input "2"
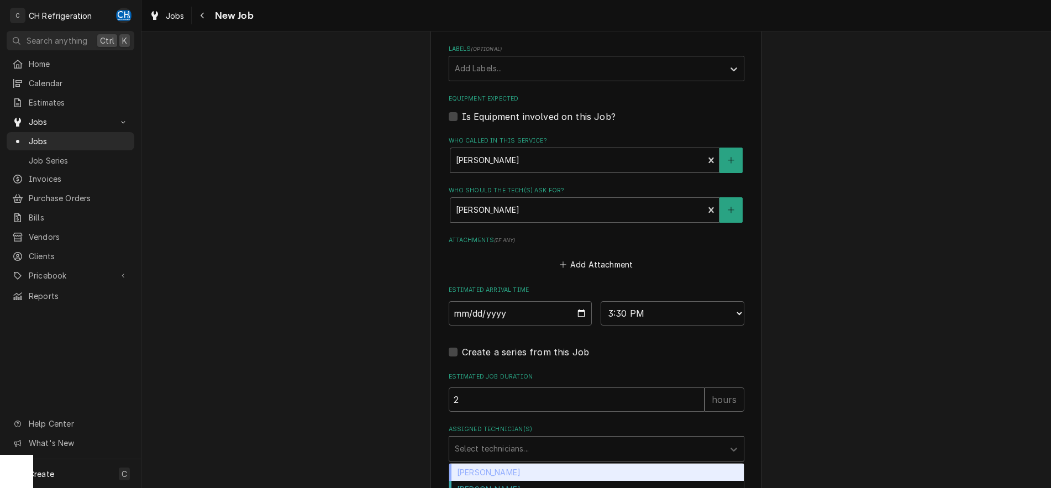
click at [643, 439] on div "Assigned Technician(s)" at bounding box center [587, 449] width 264 height 20
type input "st"
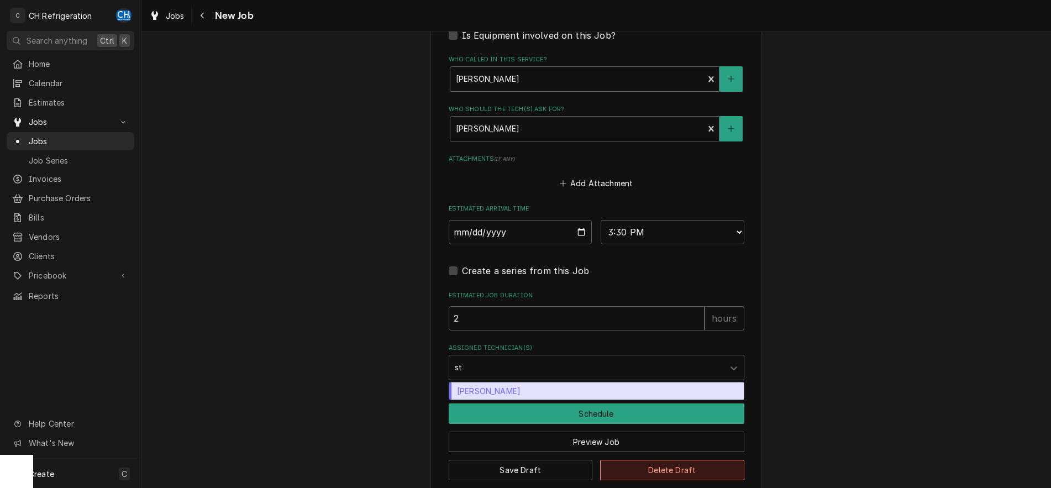
scroll to position [773, 0]
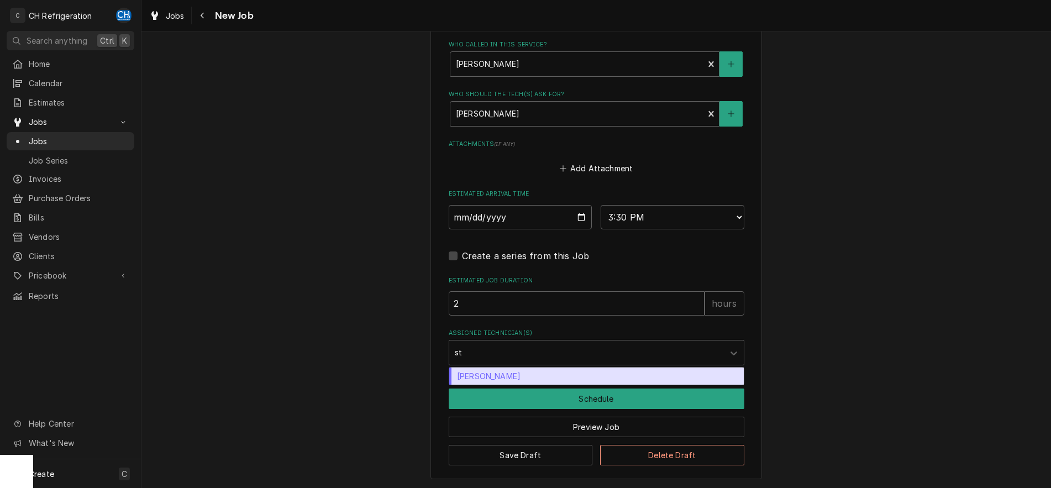
click at [614, 378] on div "Steven Hiraga" at bounding box center [596, 375] width 295 height 17
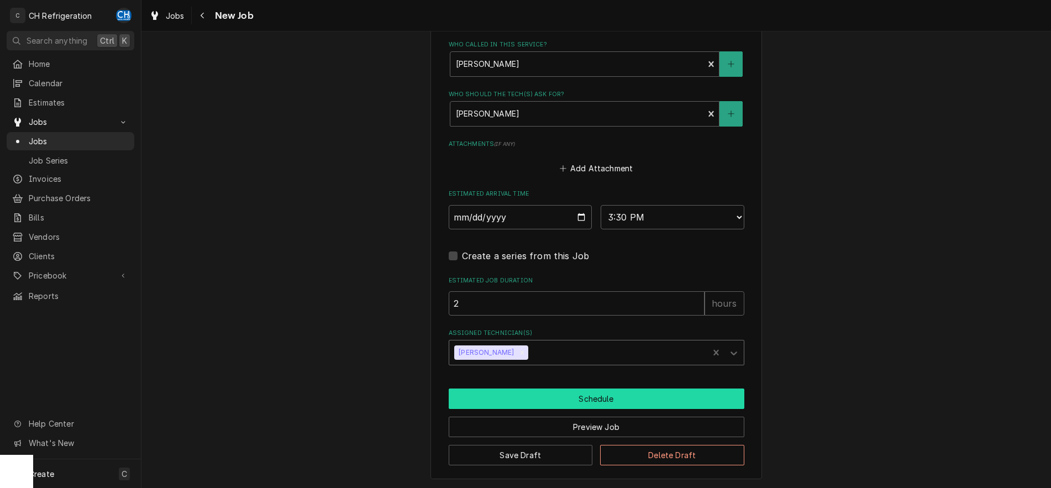
type textarea "x"
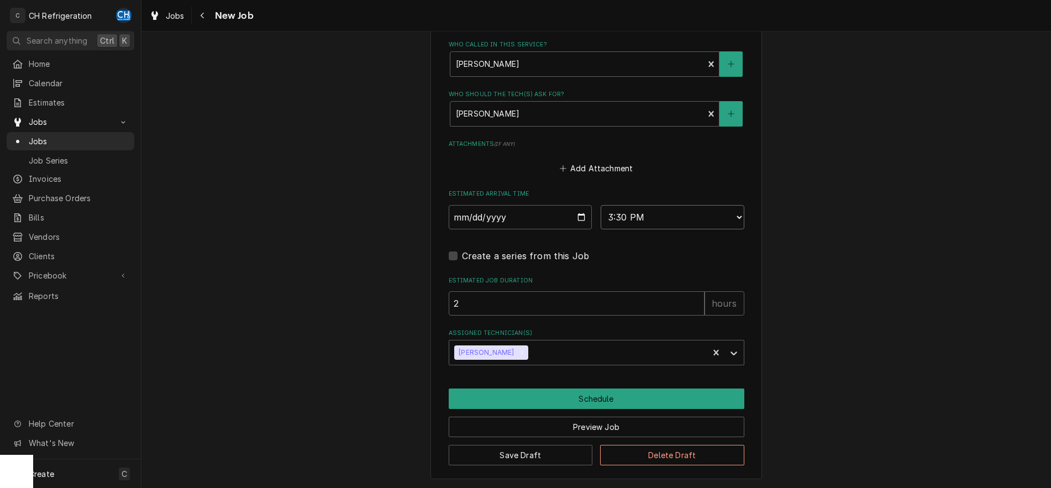
click at [601, 205] on select "AM / PM 6:00 AM 6:15 AM 6:30 AM 6:45 AM 7:00 AM 7:15 AM 7:30 AM 7:45 AM 8:00 AM…" at bounding box center [673, 217] width 144 height 24
select select "16:00:00"
click option "4:00 PM" at bounding box center [0, 0] width 0 height 0
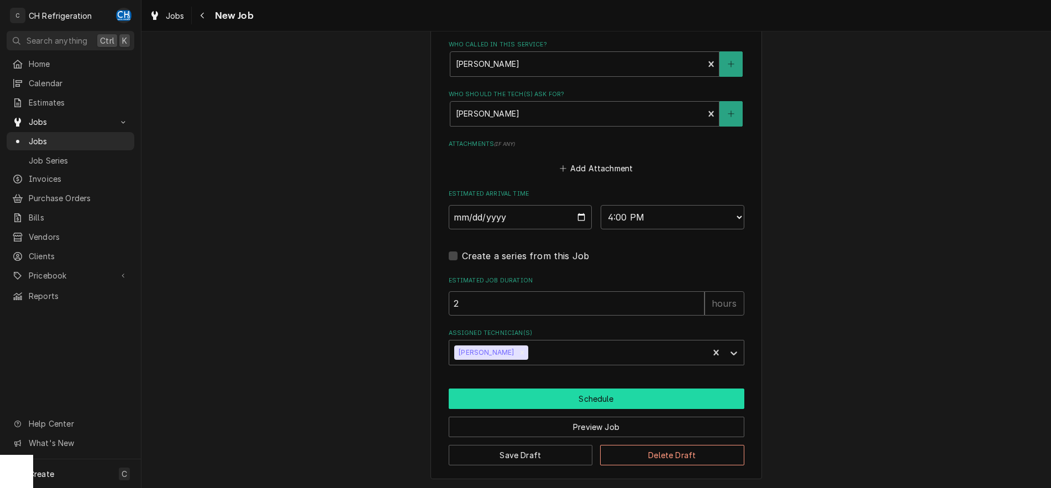
click at [601, 400] on button "Schedule" at bounding box center [597, 398] width 296 height 20
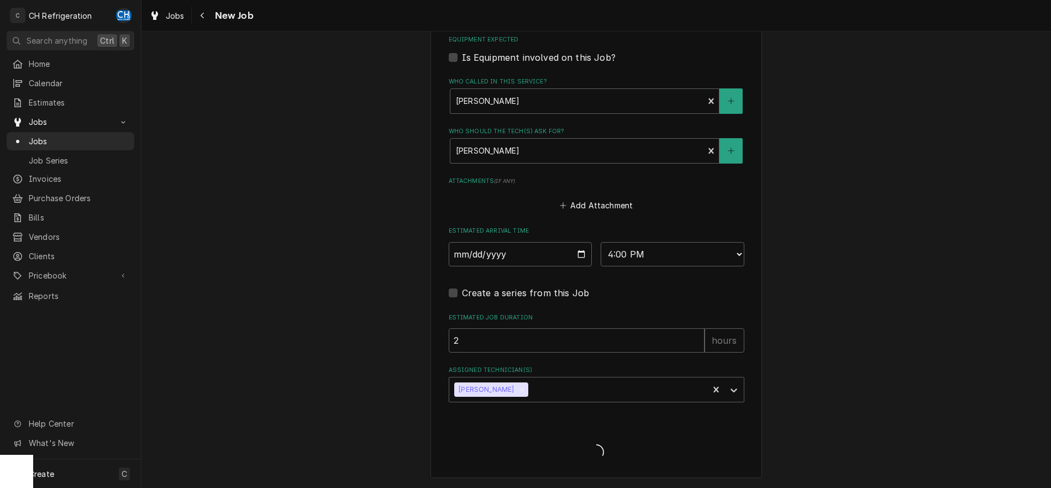
scroll to position [734, 0]
type textarea "x"
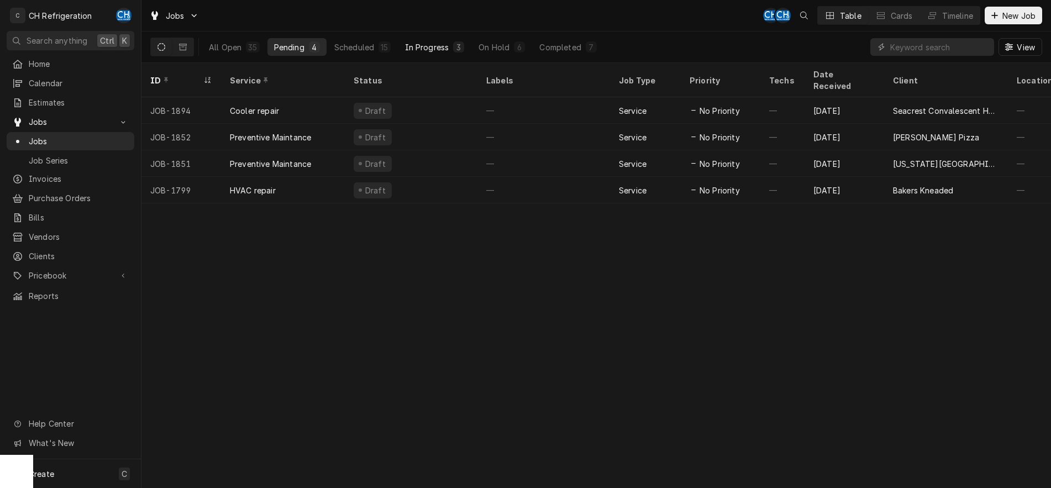
click at [434, 54] on button "In Progress 3" at bounding box center [434, 47] width 73 height 18
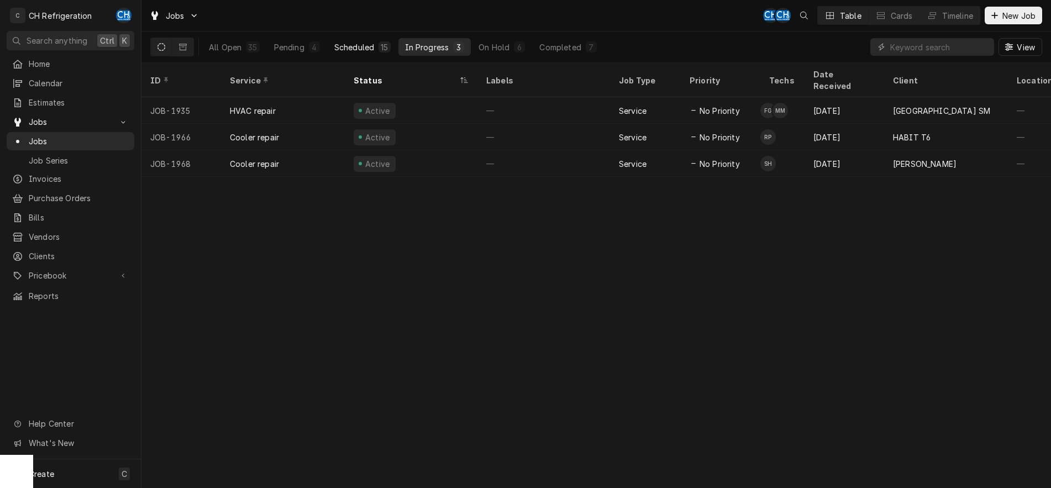
click at [353, 48] on div "Scheduled" at bounding box center [354, 47] width 40 height 12
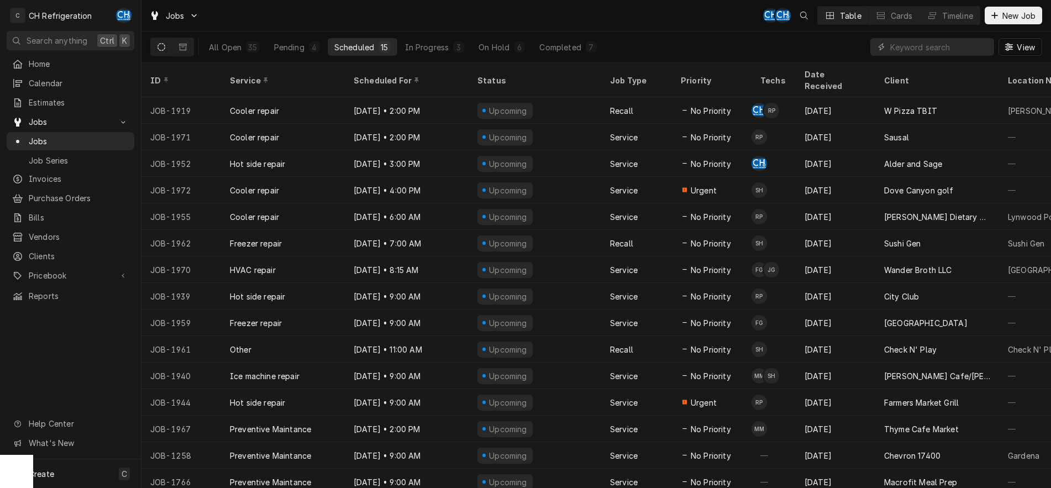
click at [163, 50] on icon "Dynamic Content Wrapper" at bounding box center [161, 47] width 8 height 8
click at [297, 45] on div "Pending" at bounding box center [289, 47] width 30 height 12
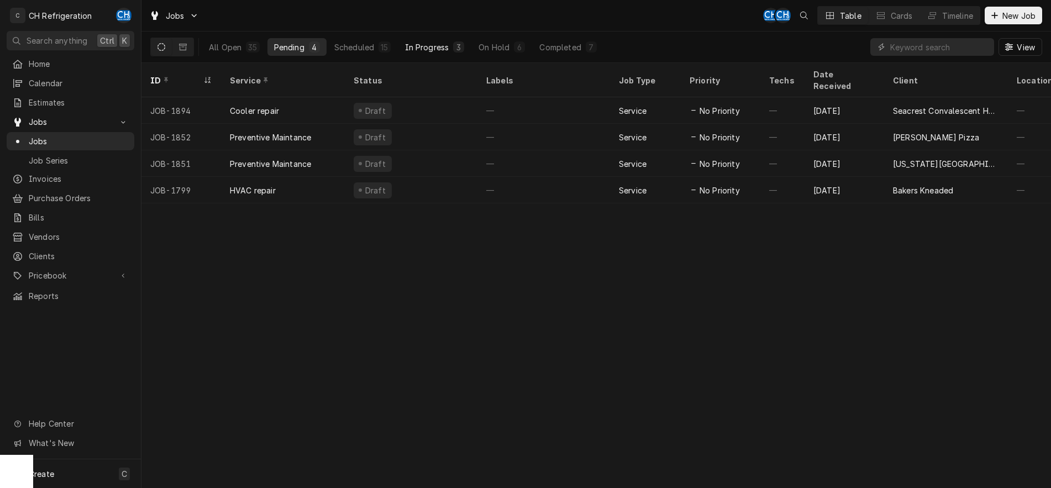
click at [429, 44] on div "In Progress" at bounding box center [427, 47] width 44 height 12
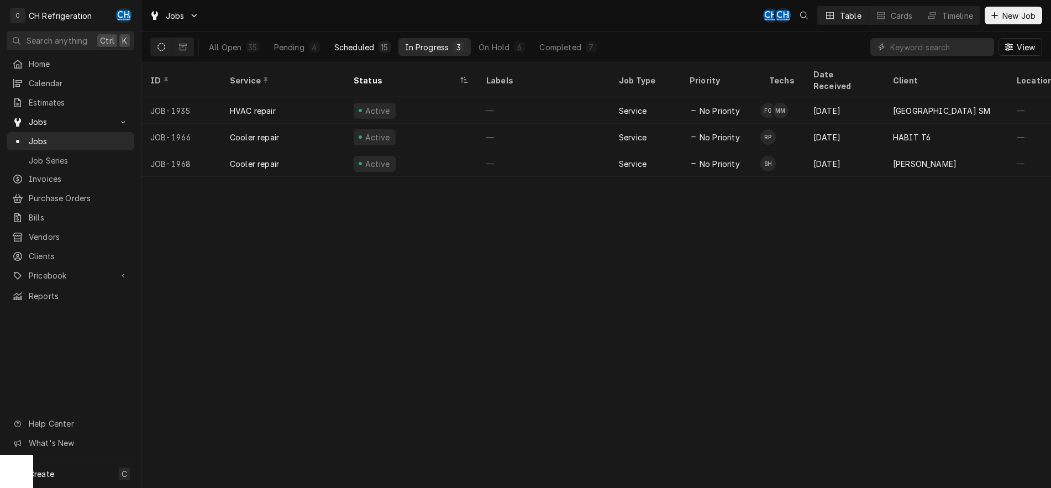
click at [359, 39] on button "Scheduled 15" at bounding box center [363, 47] width 70 height 18
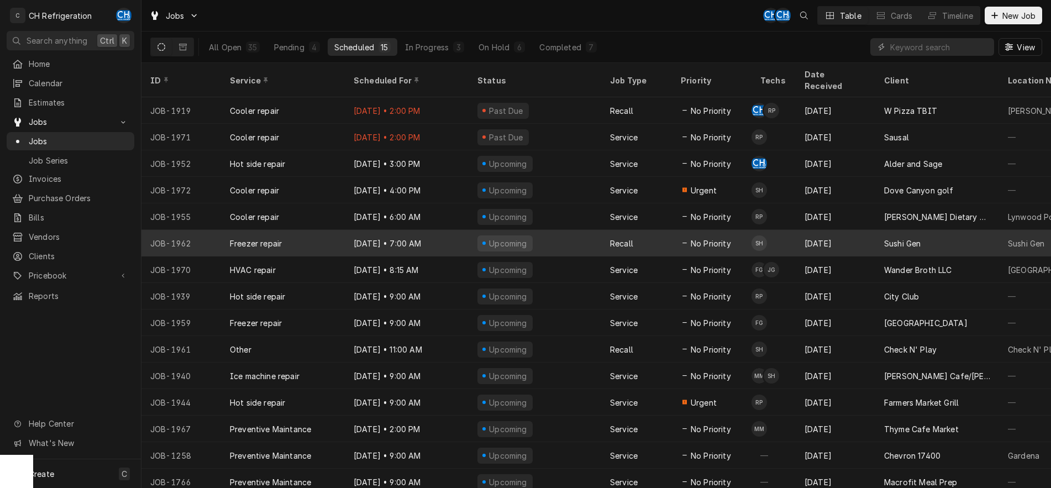
click at [551, 230] on div "Upcoming" at bounding box center [535, 243] width 133 height 27
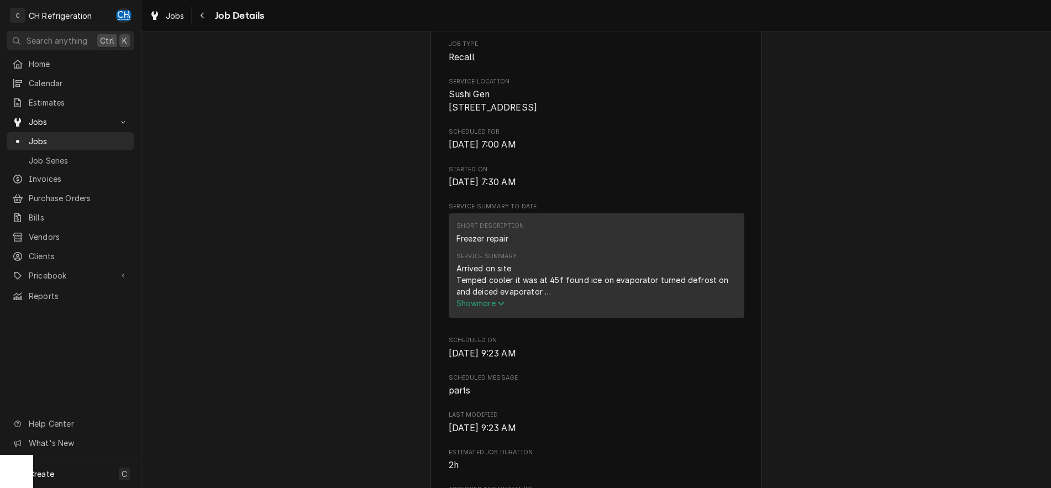
scroll to position [338, 0]
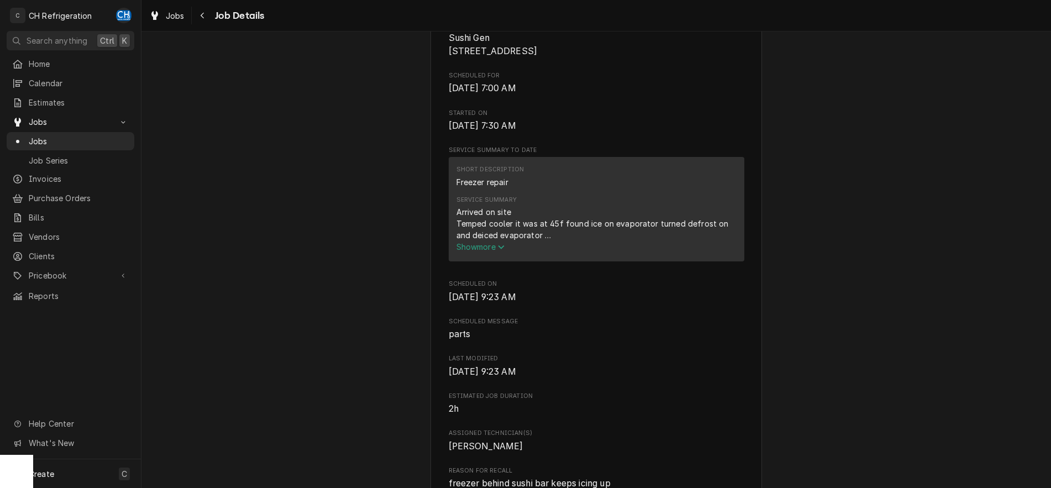
click at [490, 251] on span "Show more" at bounding box center [480, 246] width 49 height 9
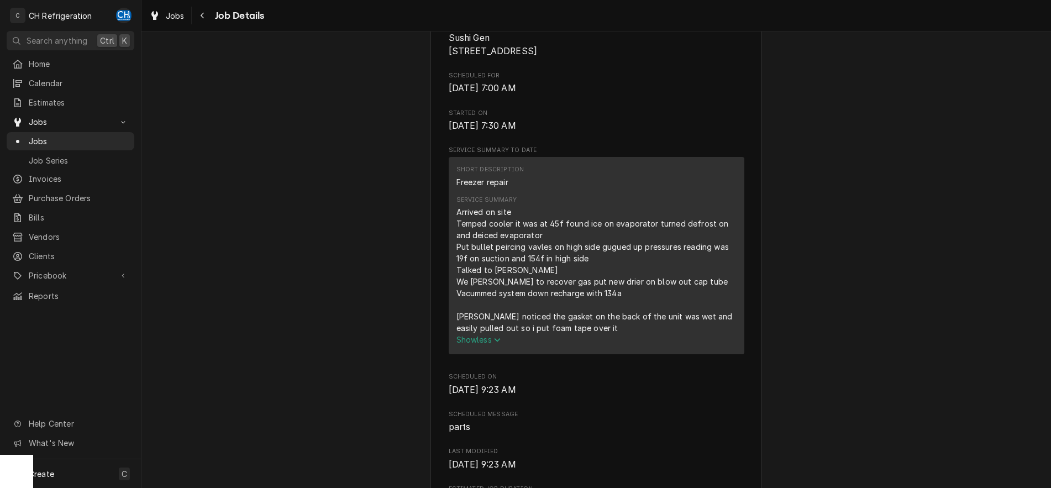
scroll to position [0, 0]
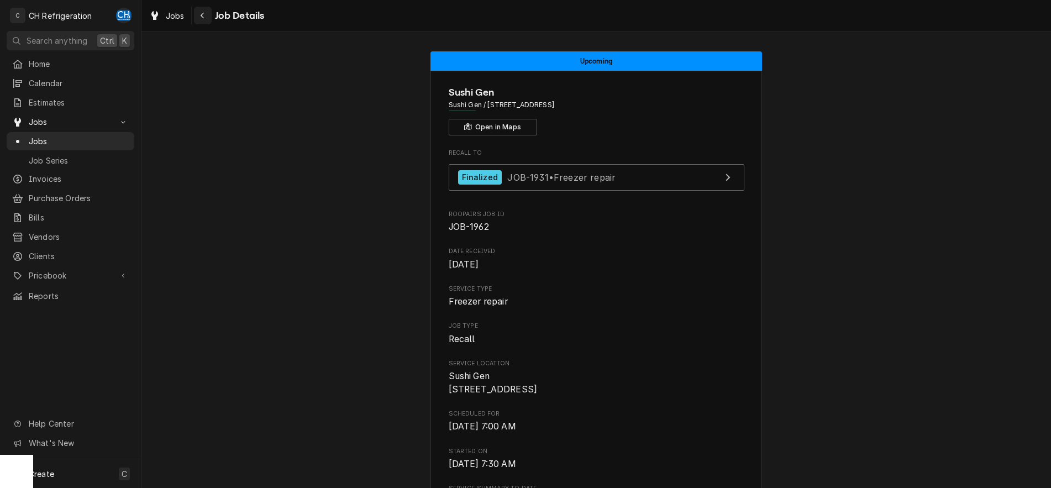
click at [208, 15] on div "Navigate back" at bounding box center [202, 15] width 11 height 11
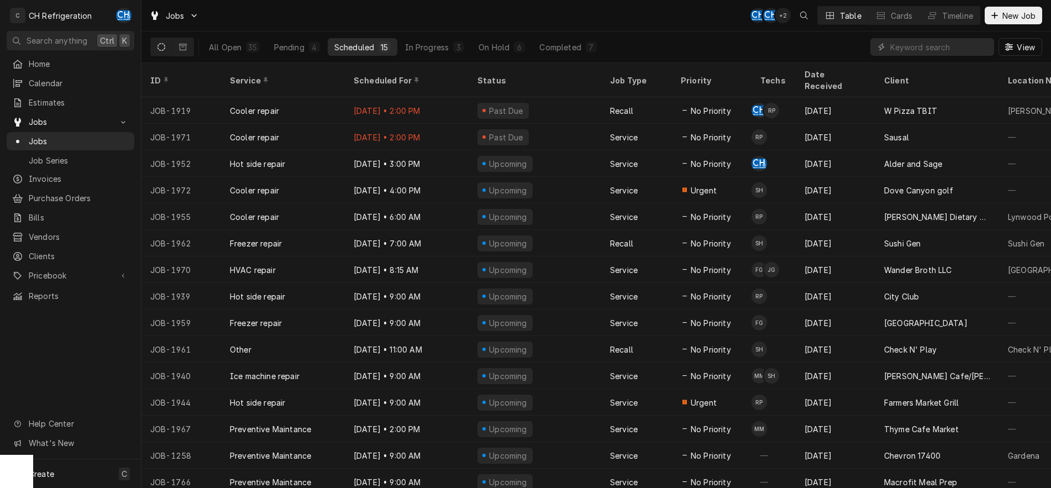
click at [523, 28] on div "Jobs CH CH + 2 Table Cards Timeline New Job" at bounding box center [596, 15] width 910 height 31
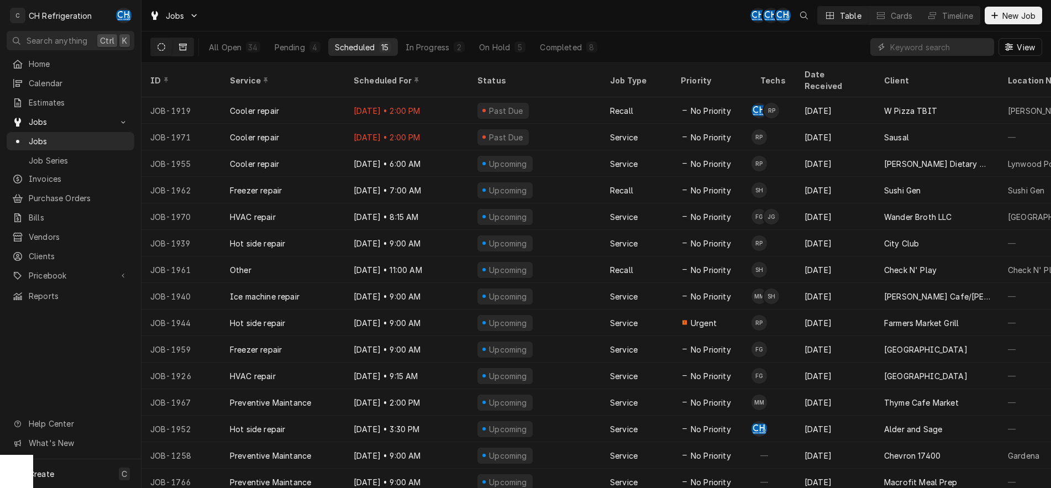
click at [183, 42] on button "Dynamic Content Wrapper" at bounding box center [182, 47] width 21 height 18
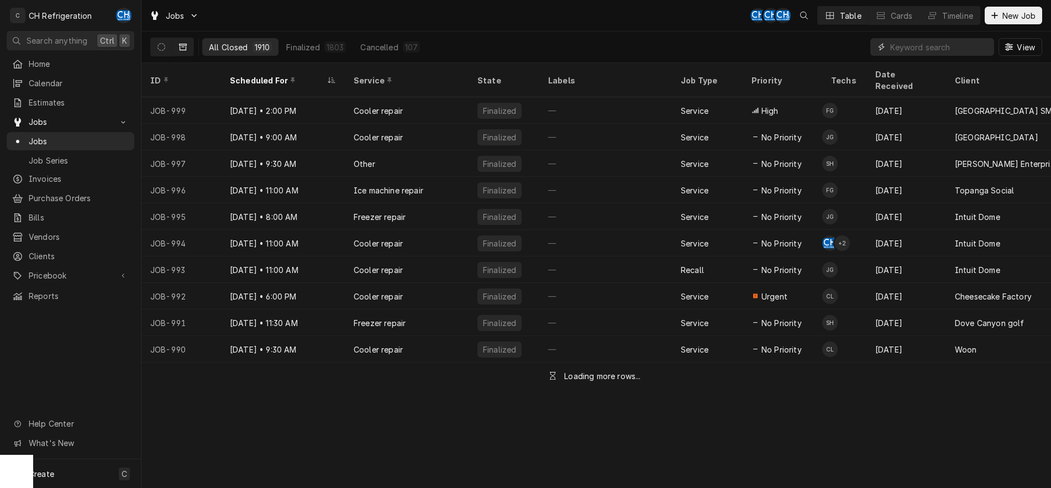
click at [910, 52] on input "Dynamic Content Wrapper" at bounding box center [939, 47] width 98 height 18
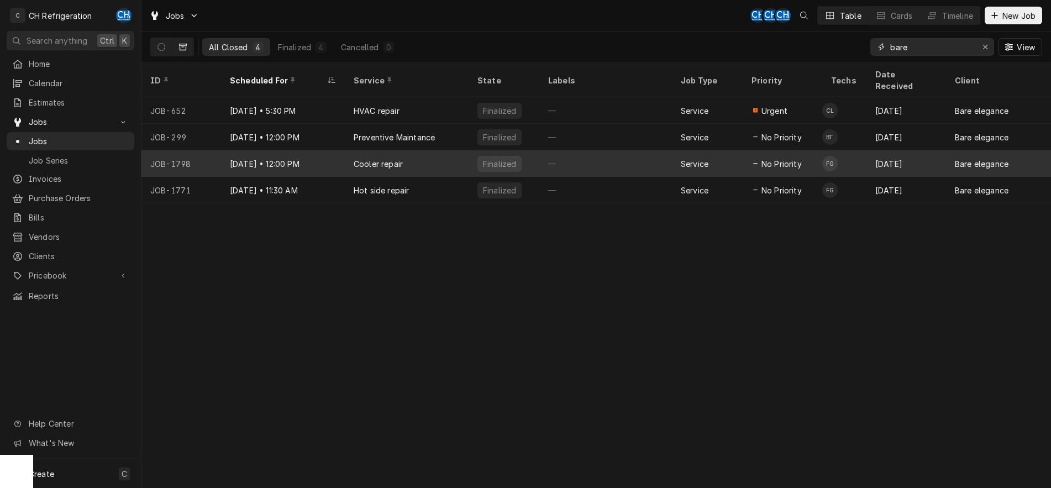
type input "bare"
click at [524, 155] on div "Finalized" at bounding box center [504, 163] width 71 height 27
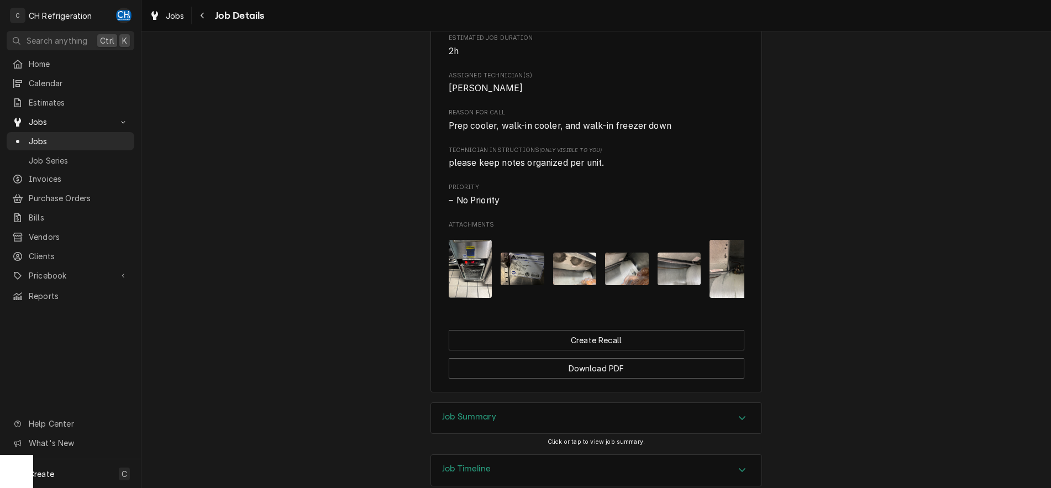
scroll to position [535, 0]
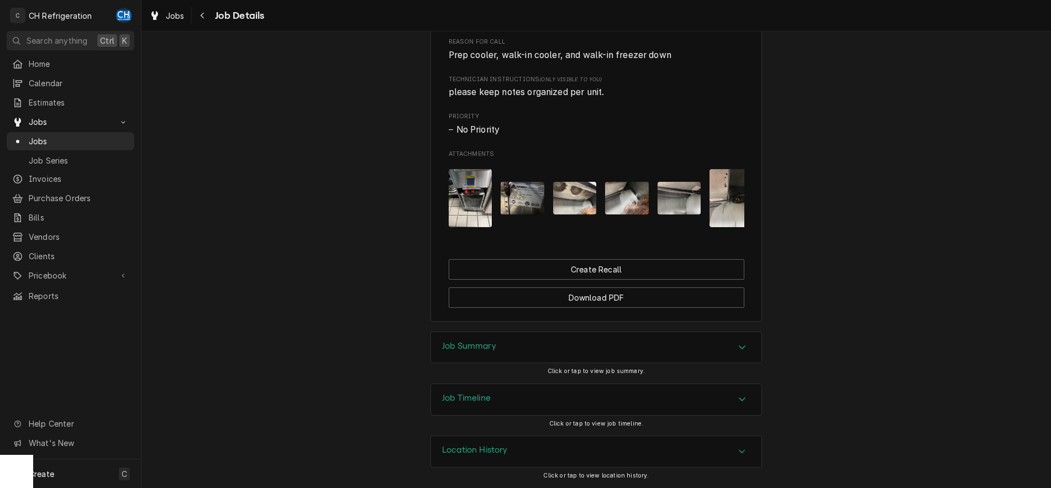
click at [750, 353] on div "Accordion Header" at bounding box center [742, 347] width 17 height 13
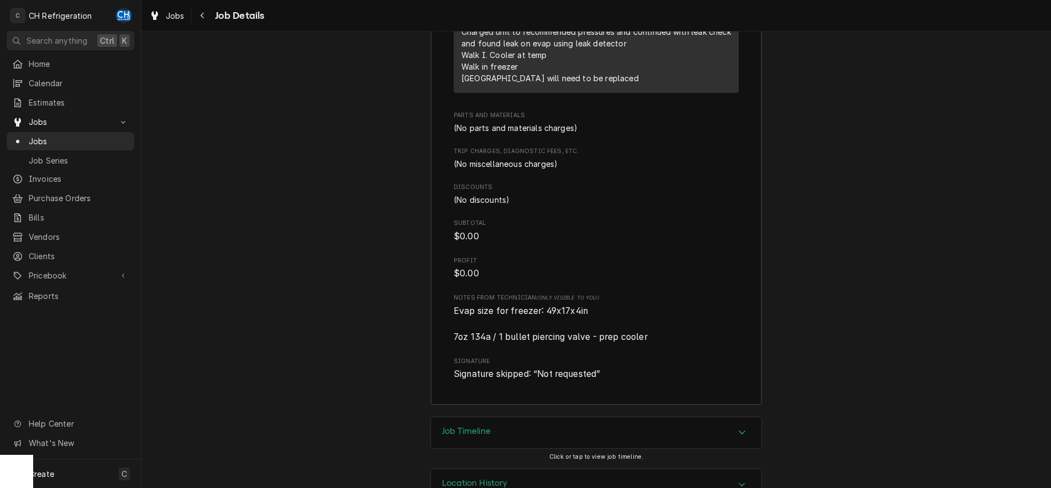
scroll to position [1210, 0]
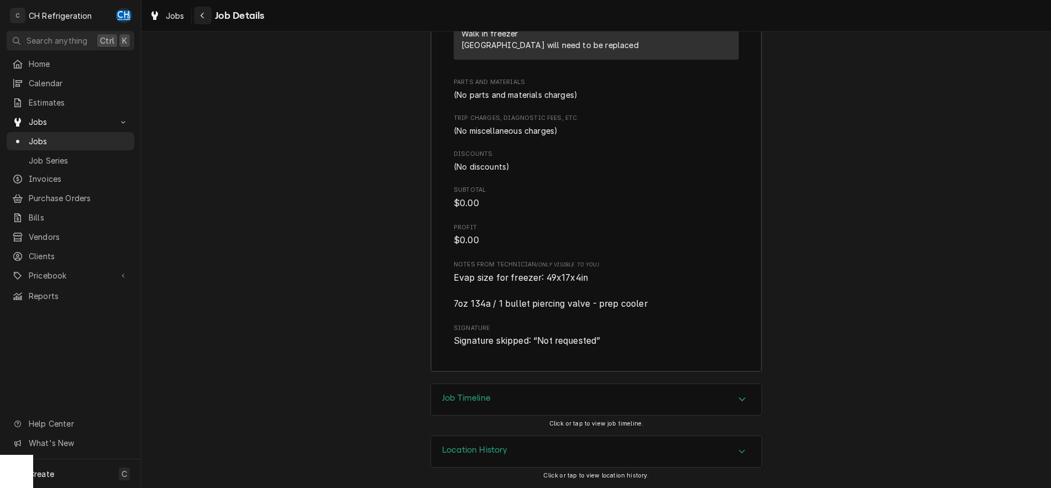
click at [206, 18] on div "Navigate back" at bounding box center [202, 15] width 11 height 11
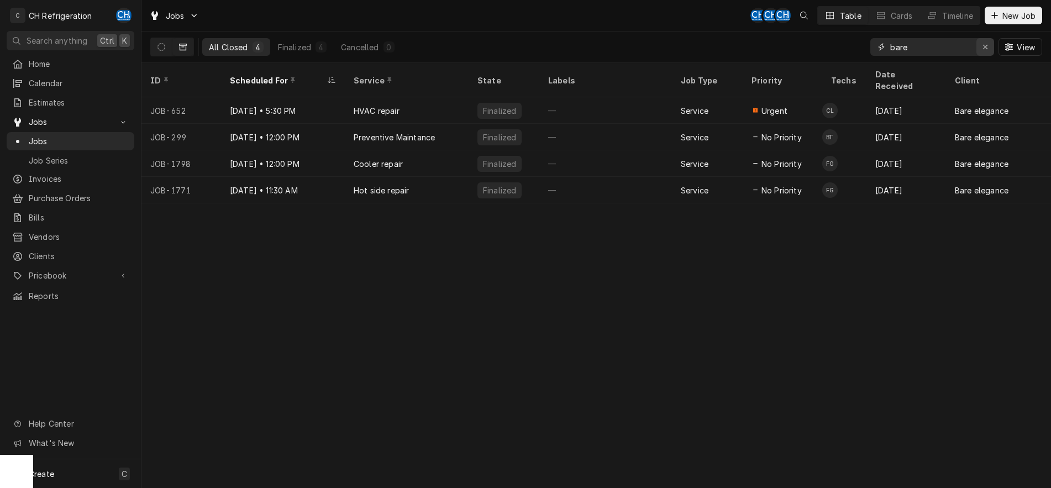
click at [986, 45] on icon "Erase input" at bounding box center [985, 47] width 4 height 4
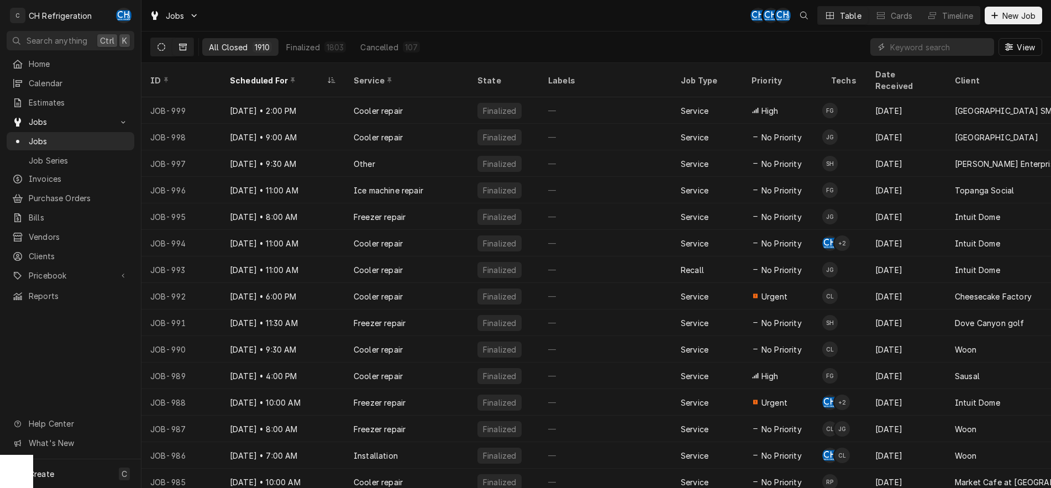
click at [167, 48] on button "Dynamic Content Wrapper" at bounding box center [161, 47] width 21 height 18
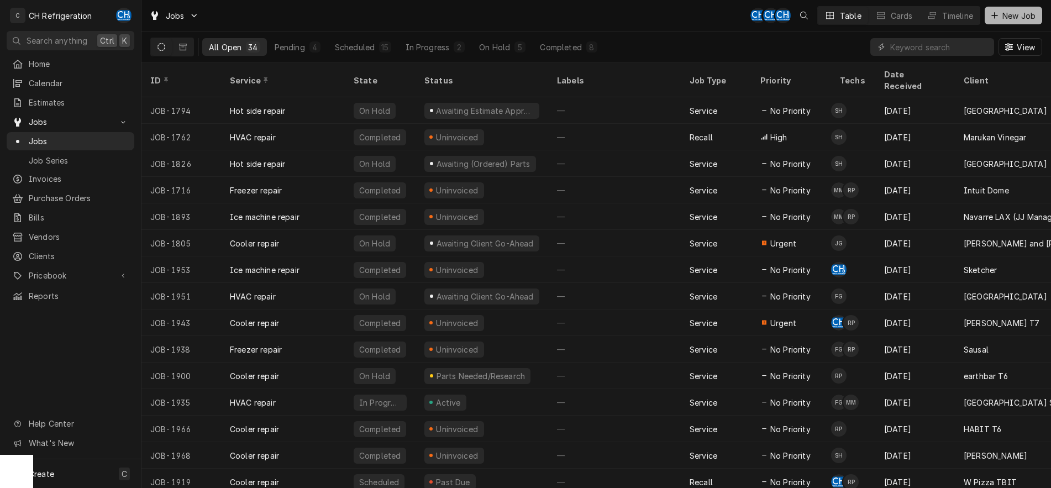
click at [995, 15] on icon "Dynamic Content Wrapper" at bounding box center [994, 15] width 6 height 6
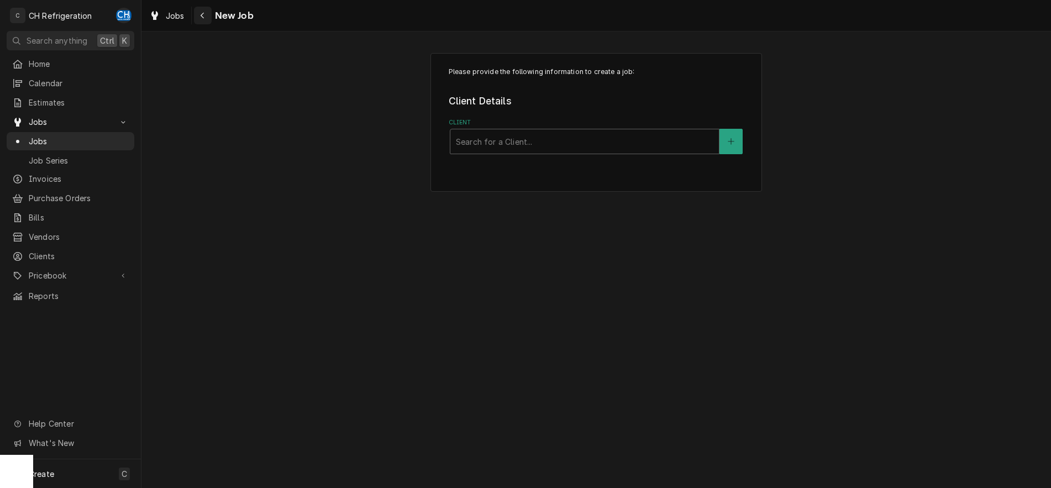
click at [206, 13] on div "Navigate back" at bounding box center [202, 15] width 11 height 11
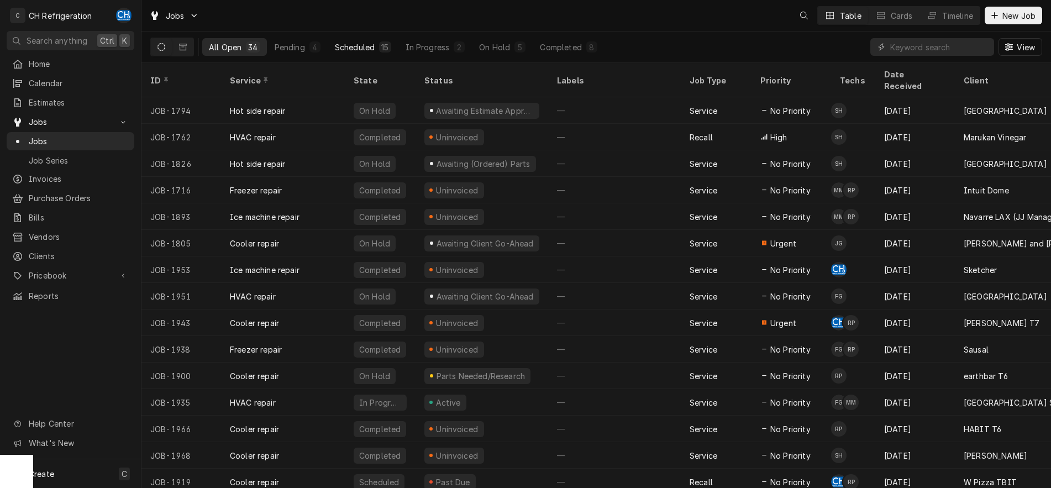
click at [353, 47] on div "Scheduled" at bounding box center [355, 47] width 40 height 12
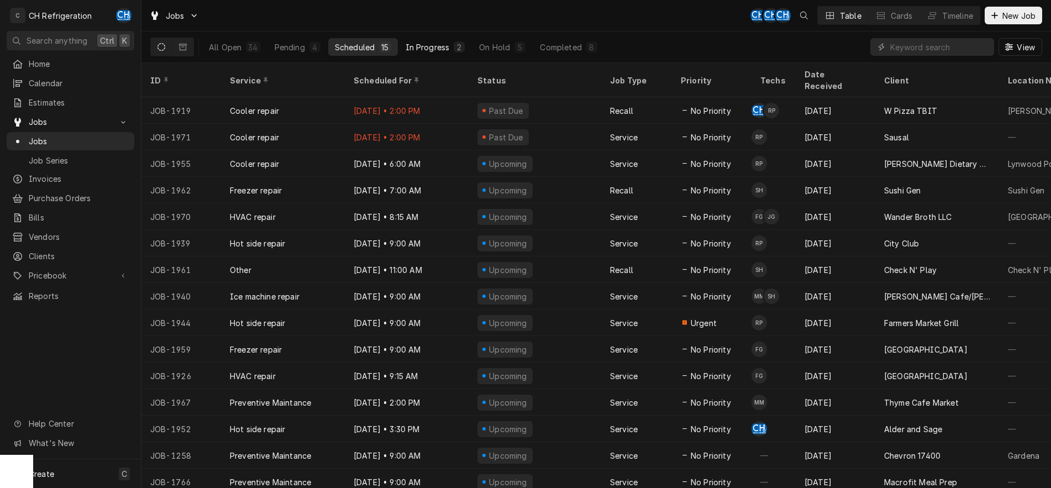
click at [436, 50] on div "In Progress" at bounding box center [428, 47] width 44 height 12
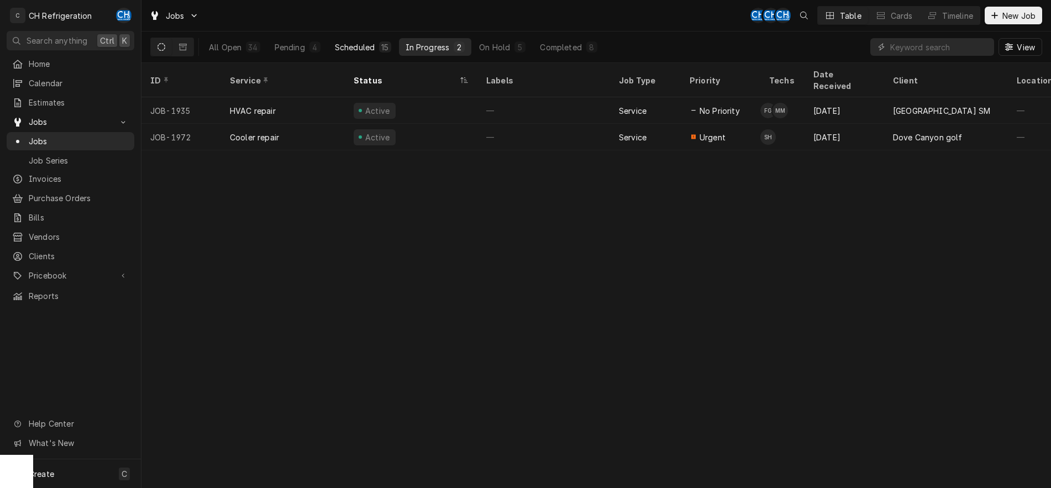
click at [362, 45] on div "Scheduled" at bounding box center [355, 47] width 40 height 12
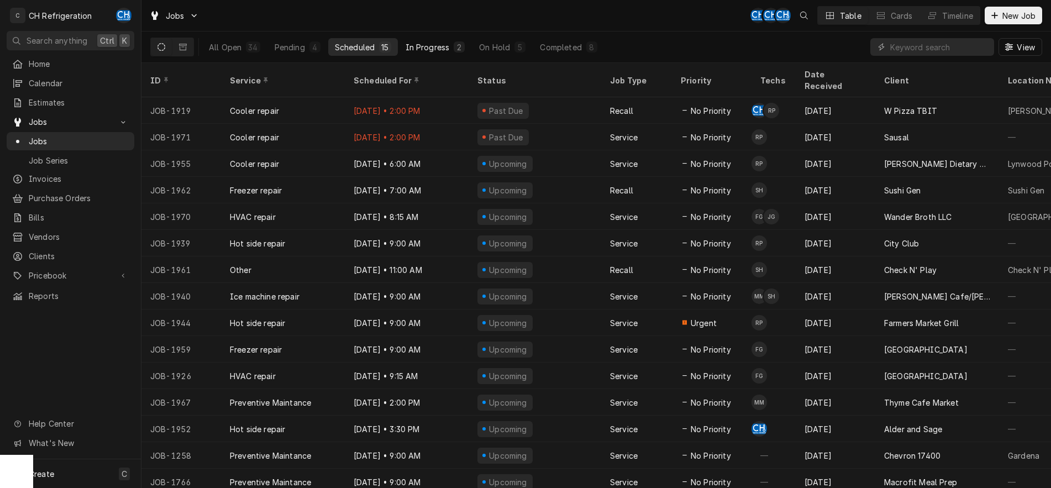
click at [433, 46] on div "In Progress" at bounding box center [428, 47] width 44 height 12
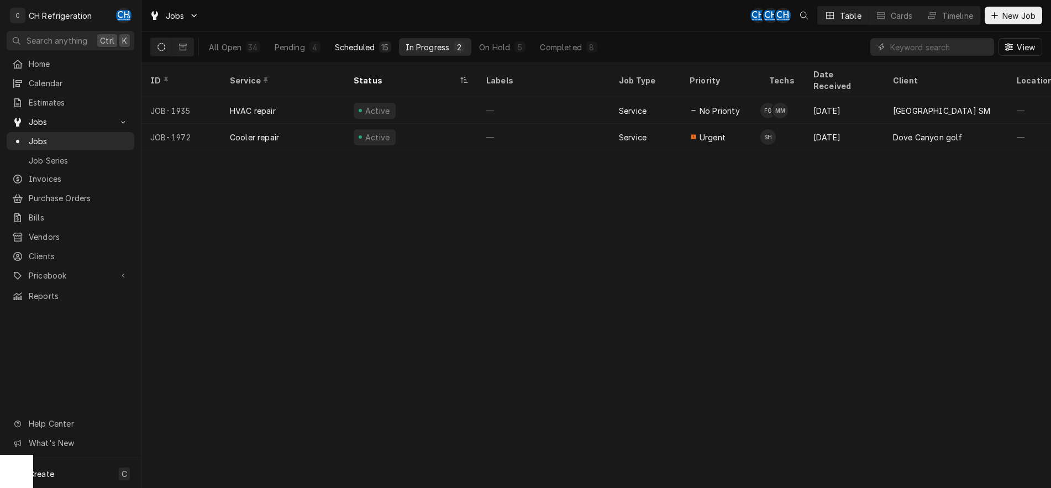
click at [356, 40] on button "Scheduled 15" at bounding box center [363, 47] width 70 height 18
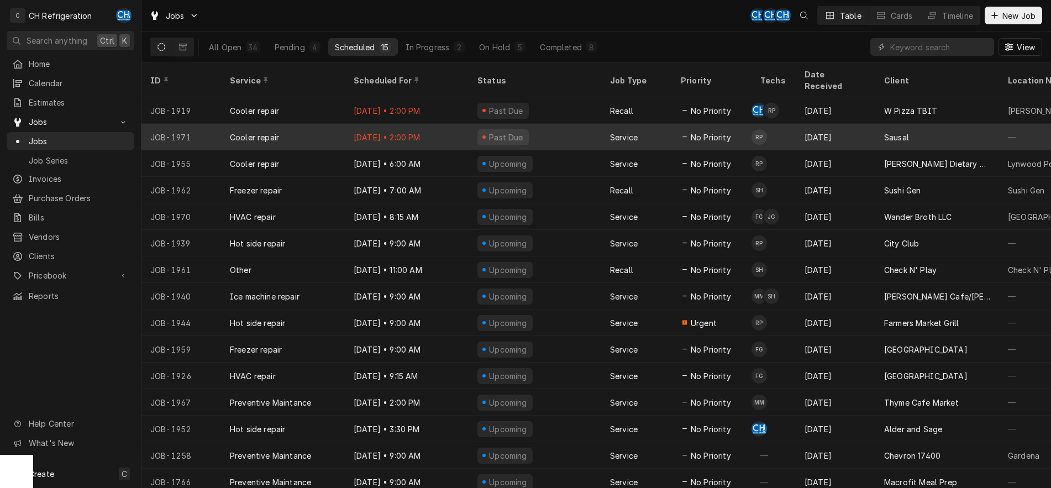
click at [589, 124] on div "Past Due" at bounding box center [535, 137] width 133 height 27
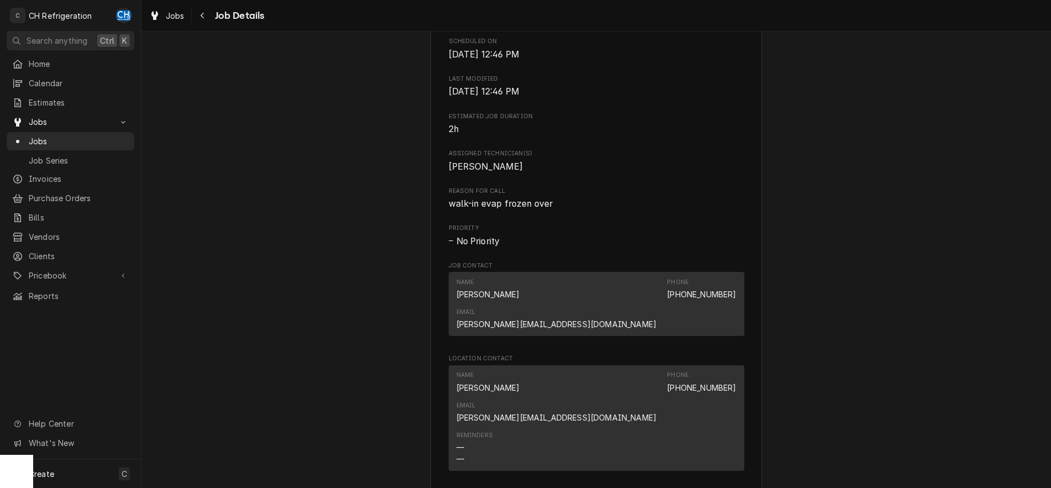
scroll to position [166, 0]
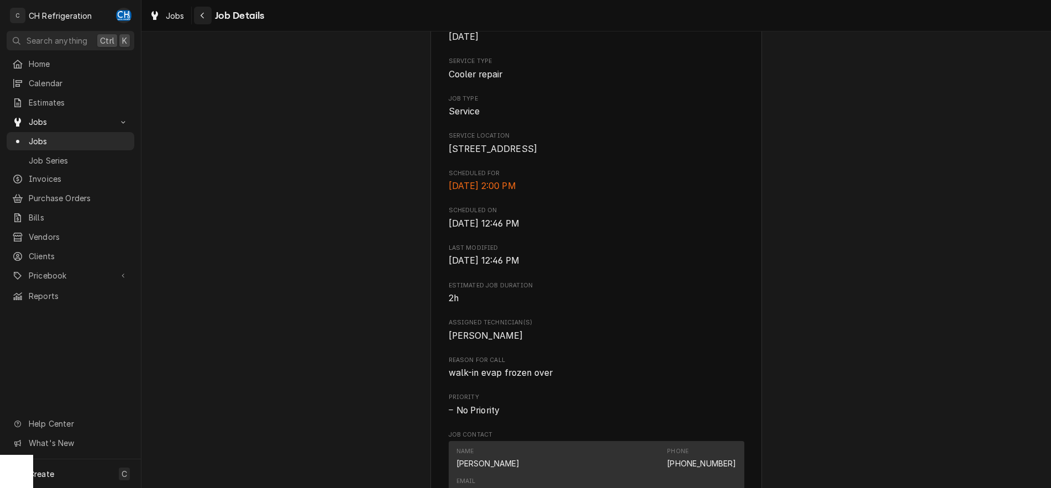
click at [199, 13] on div "Navigate back" at bounding box center [202, 15] width 11 height 11
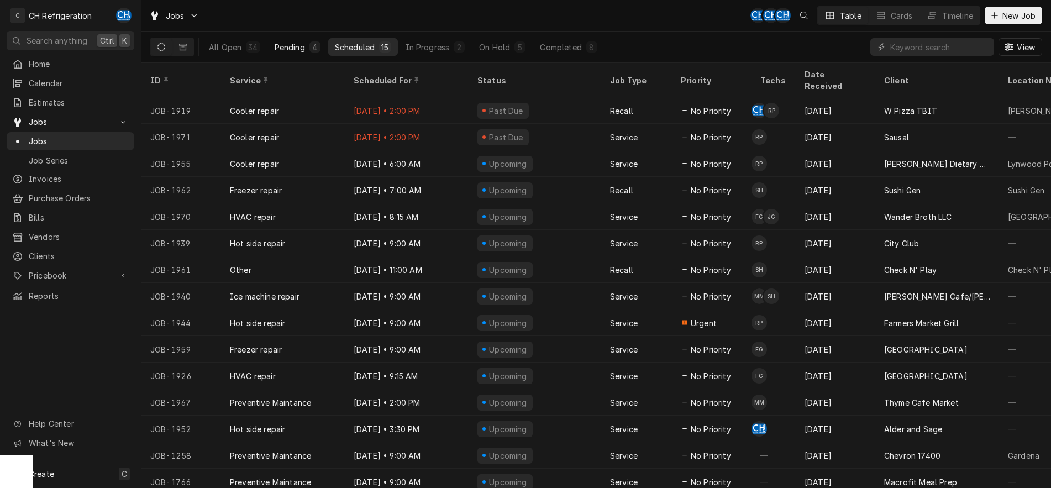
click at [296, 45] on div "Pending" at bounding box center [290, 47] width 30 height 12
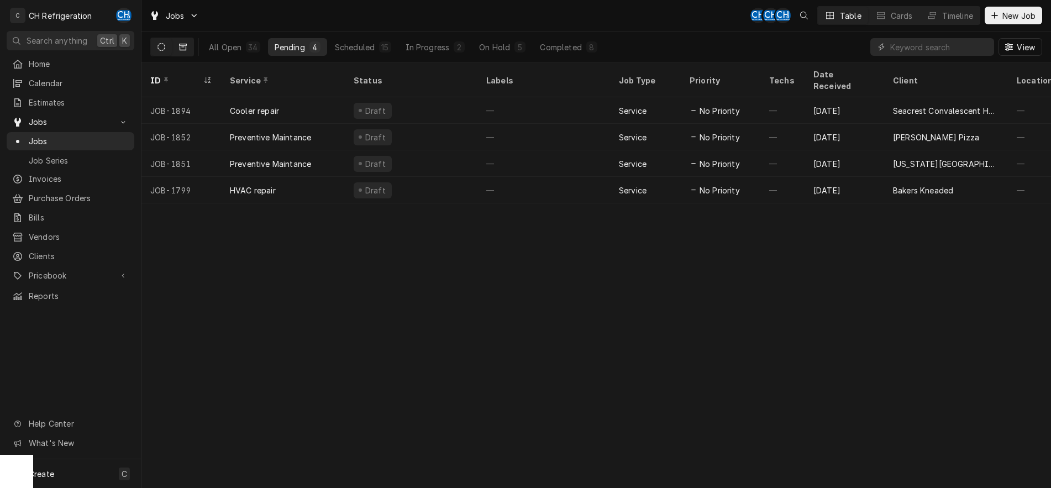
click at [185, 46] on icon "Dynamic Content Wrapper" at bounding box center [183, 47] width 8 height 8
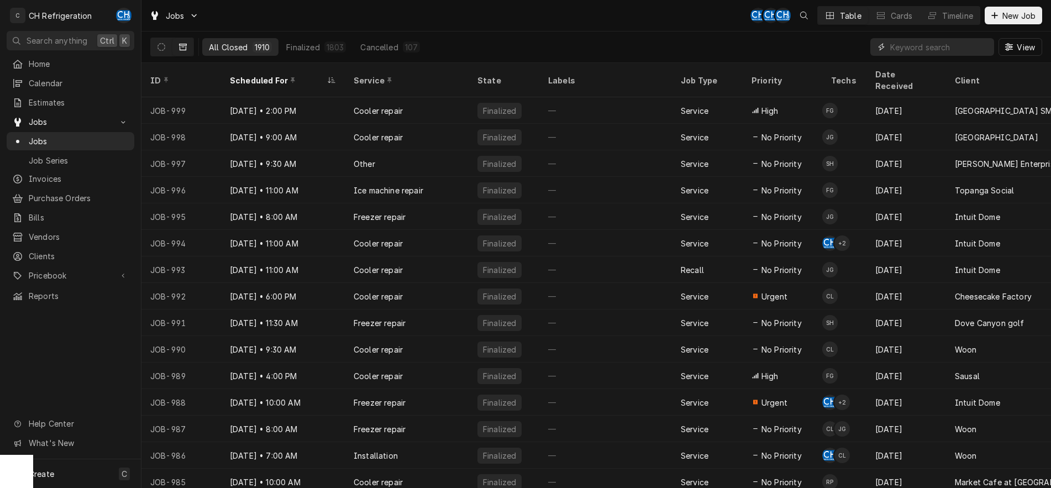
click at [942, 49] on input "Dynamic Content Wrapper" at bounding box center [939, 47] width 98 height 18
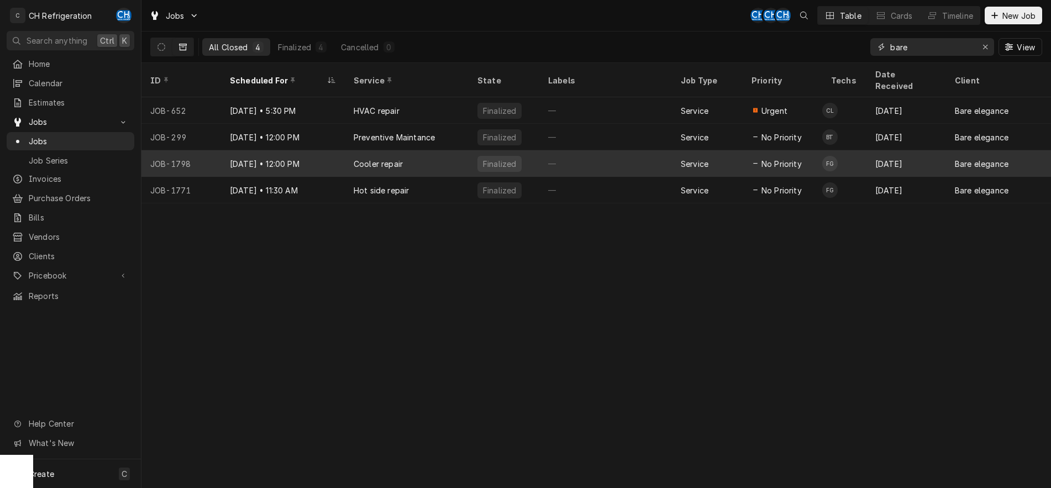
type input "bare"
click at [552, 156] on div "—" at bounding box center [605, 163] width 133 height 27
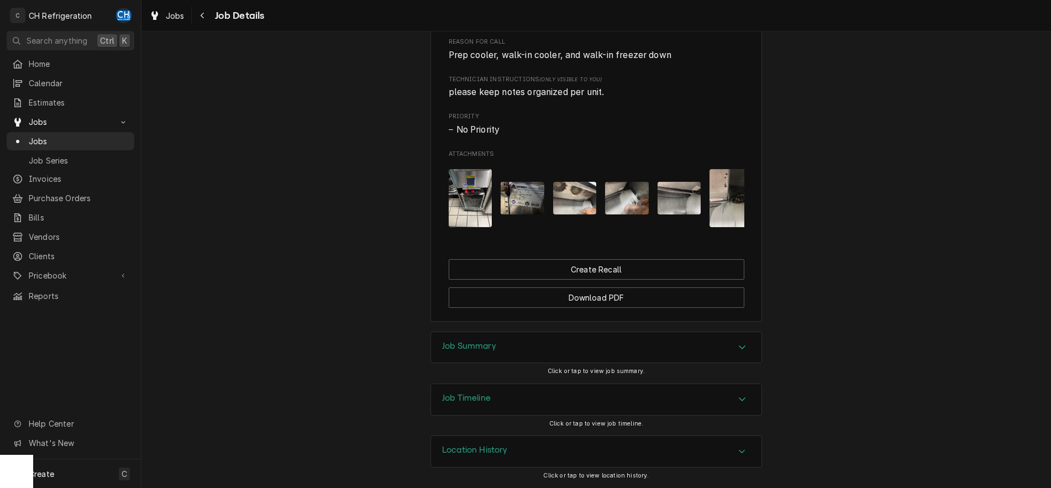
scroll to position [535, 0]
click at [742, 346] on icon "Accordion Header" at bounding box center [742, 347] width 8 height 9
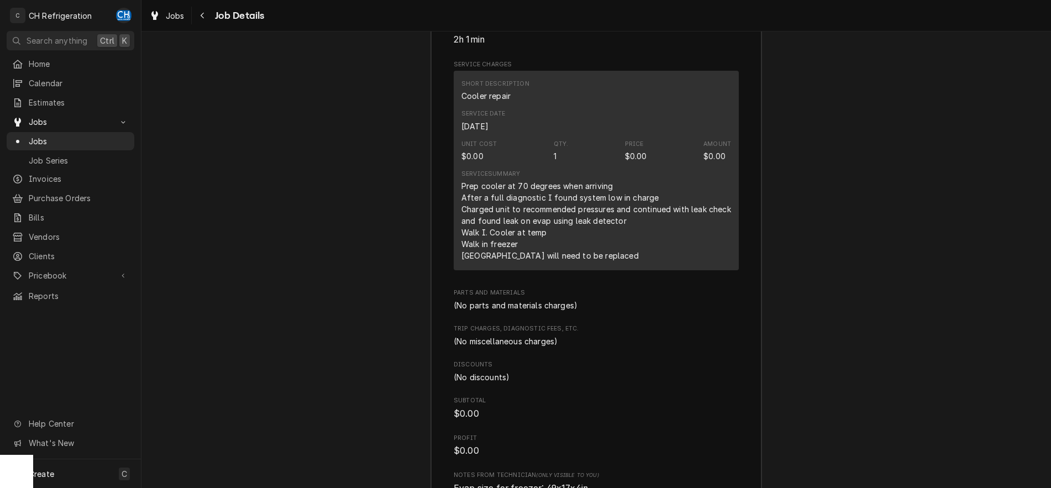
scroll to position [479, 0]
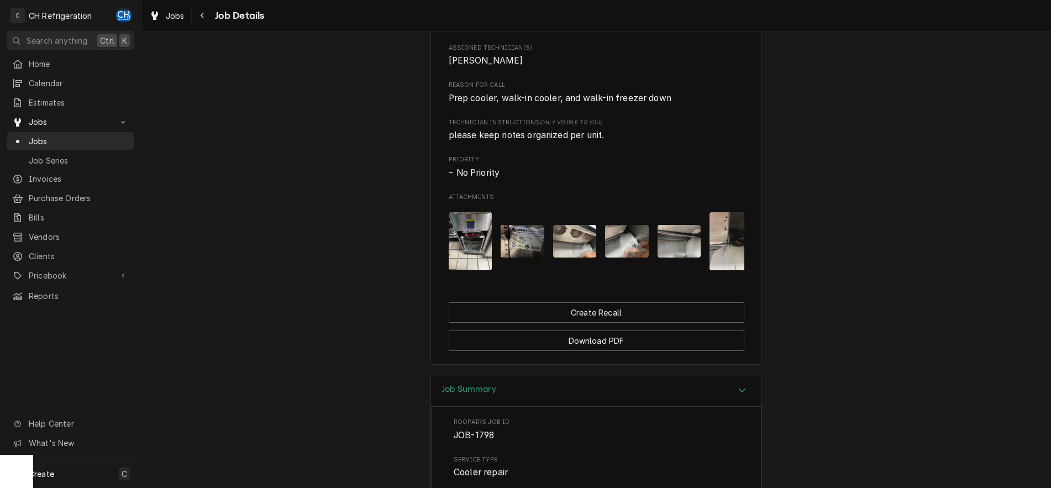
click at [521, 255] on img "Attachments" at bounding box center [523, 241] width 44 height 33
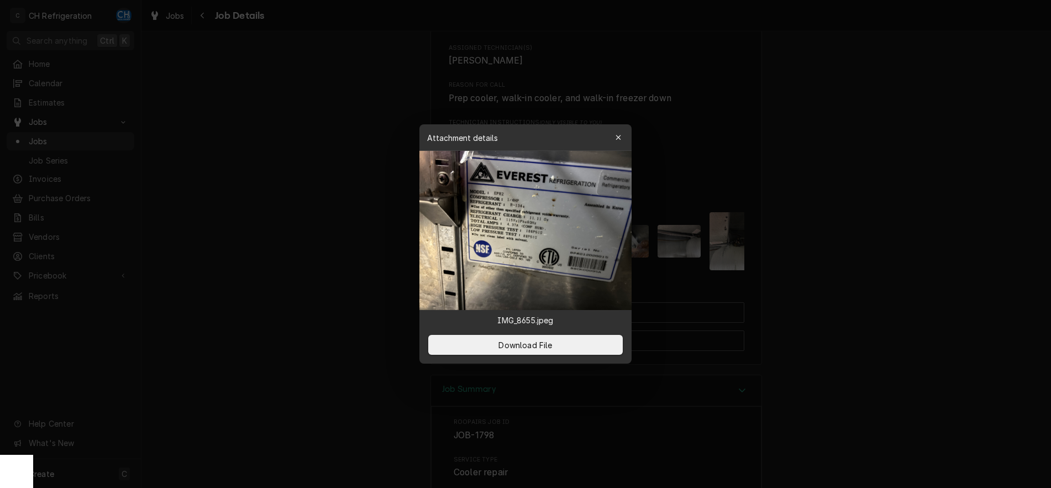
click at [776, 149] on div at bounding box center [525, 244] width 1051 height 488
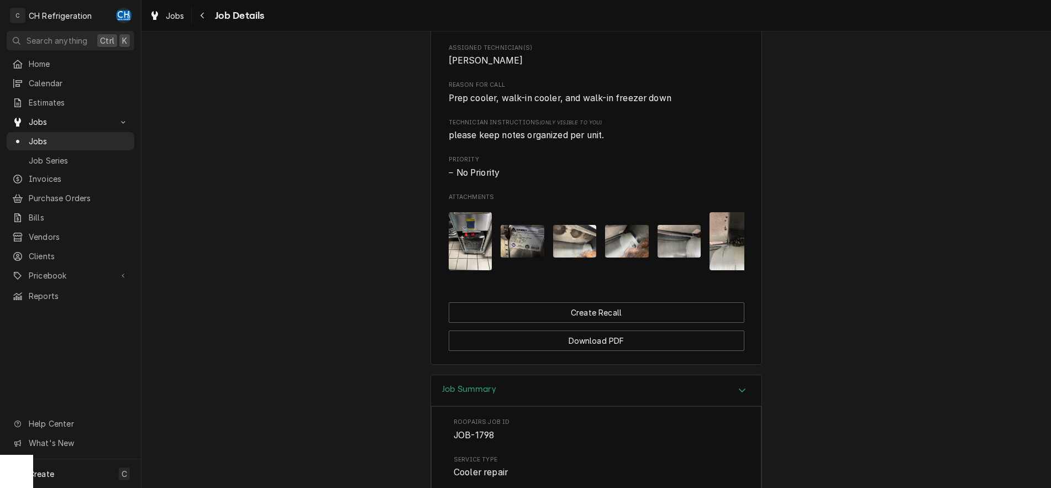
click at [482, 240] on img "Attachments" at bounding box center [471, 241] width 44 height 58
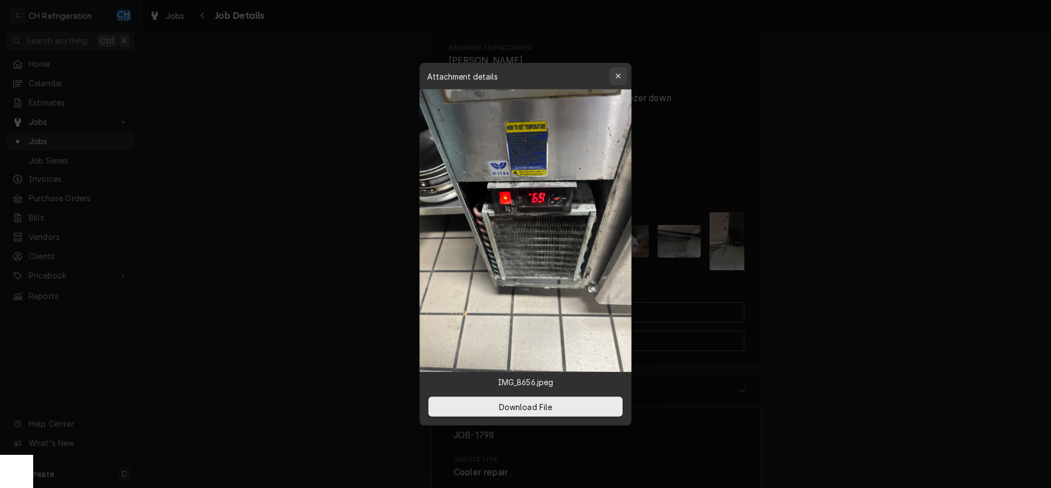
click at [619, 75] on icon "button" at bounding box center [619, 76] width 6 height 8
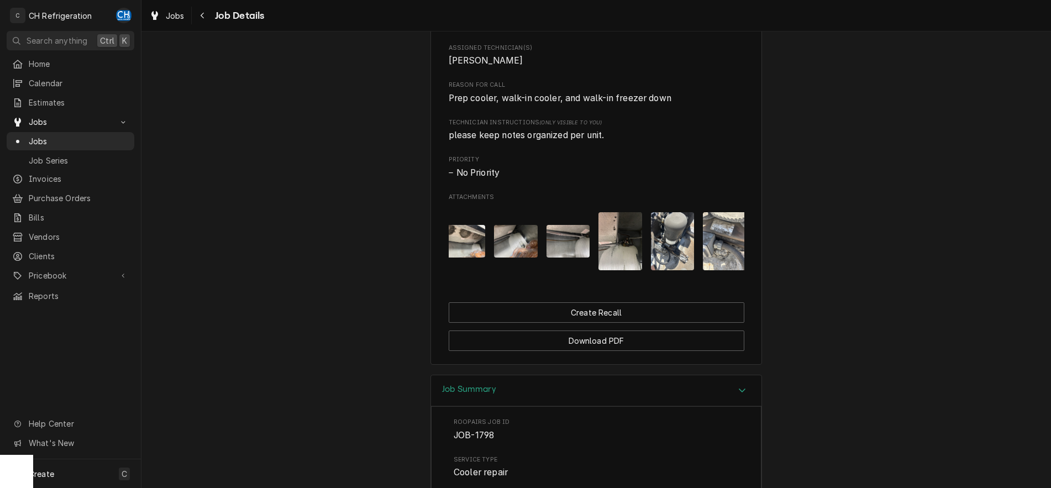
scroll to position [0, 122]
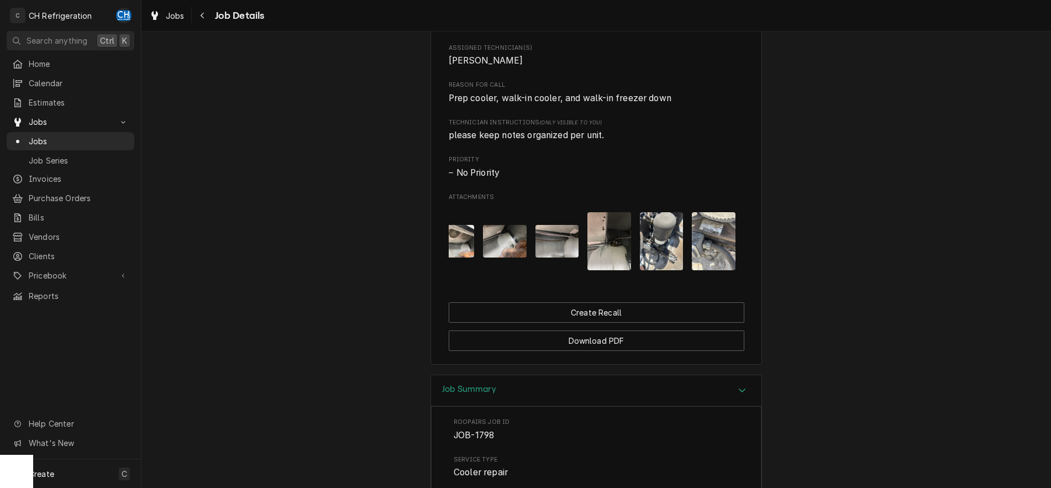
click at [696, 239] on img "Attachments" at bounding box center [714, 241] width 44 height 58
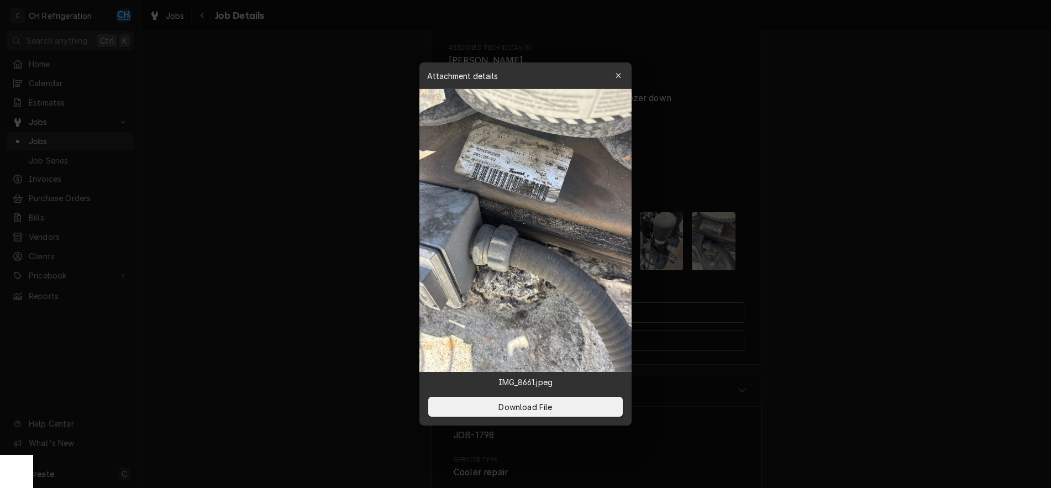
click at [540, 191] on img at bounding box center [525, 230] width 212 height 283
click at [571, 410] on button "Download File" at bounding box center [525, 407] width 195 height 20
click at [621, 81] on div "button" at bounding box center [618, 75] width 11 height 11
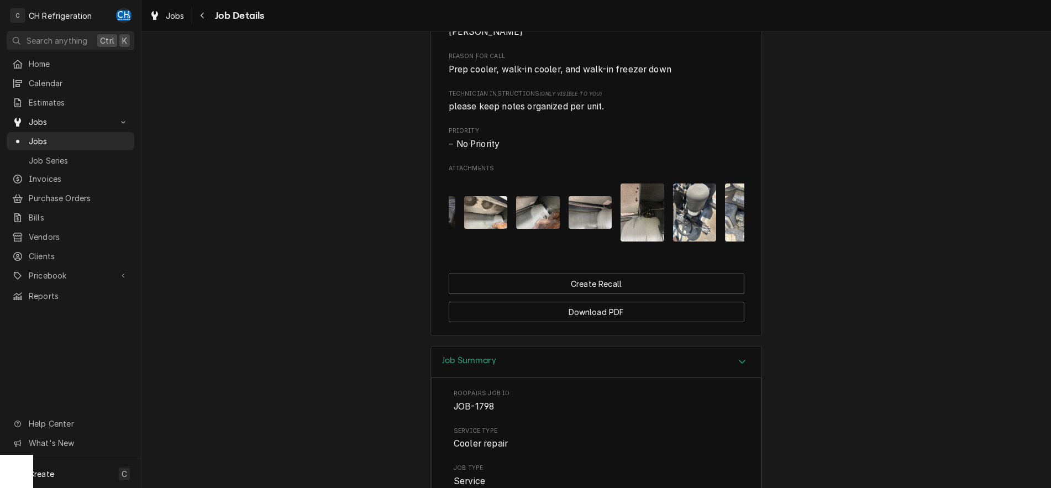
scroll to position [0, 0]
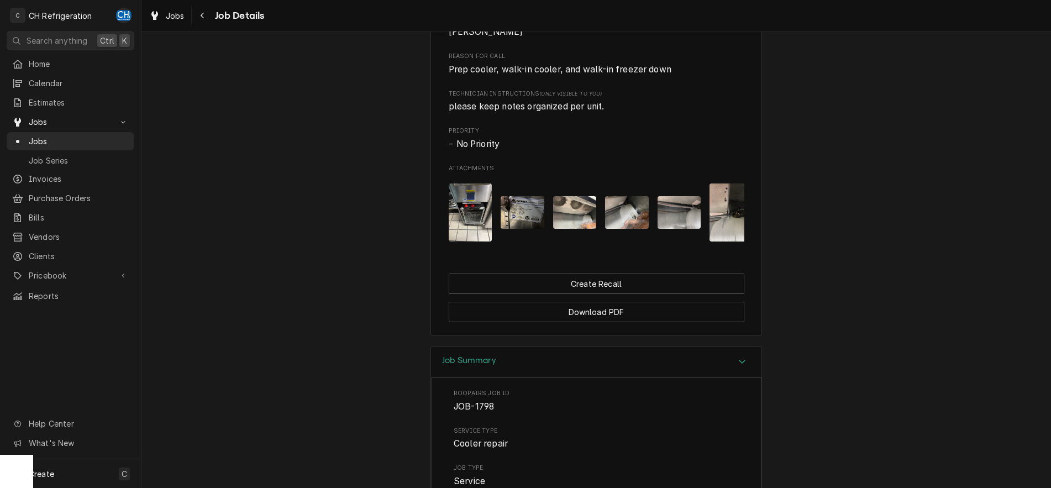
click at [490, 211] on img "Attachments" at bounding box center [471, 212] width 44 height 58
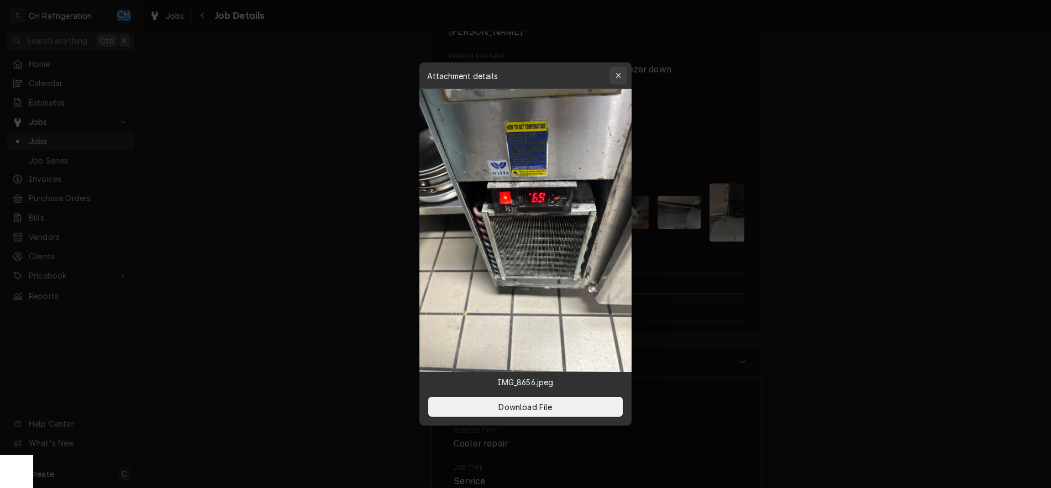
click at [620, 71] on div "button" at bounding box center [618, 75] width 11 height 11
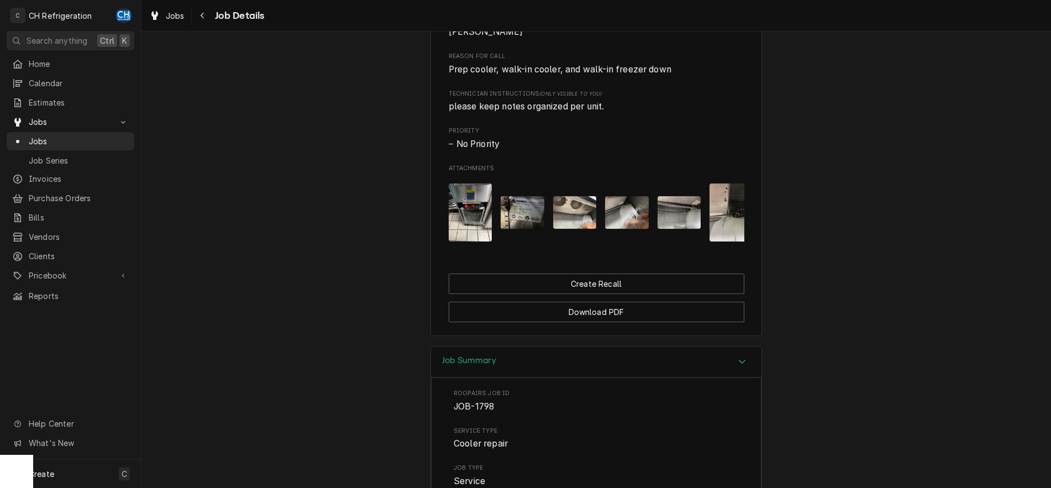
click at [502, 229] on img "Attachments" at bounding box center [523, 212] width 44 height 33
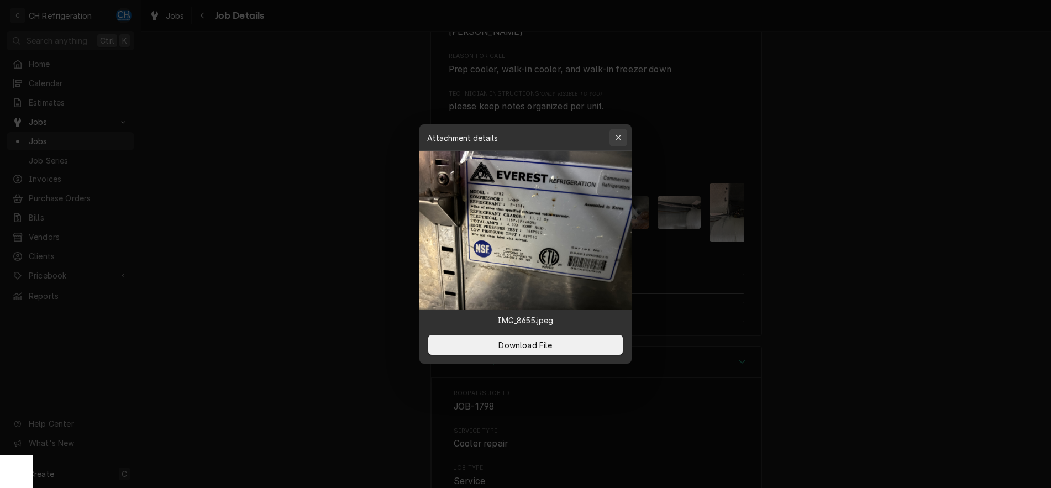
click at [621, 133] on div "button" at bounding box center [618, 137] width 11 height 11
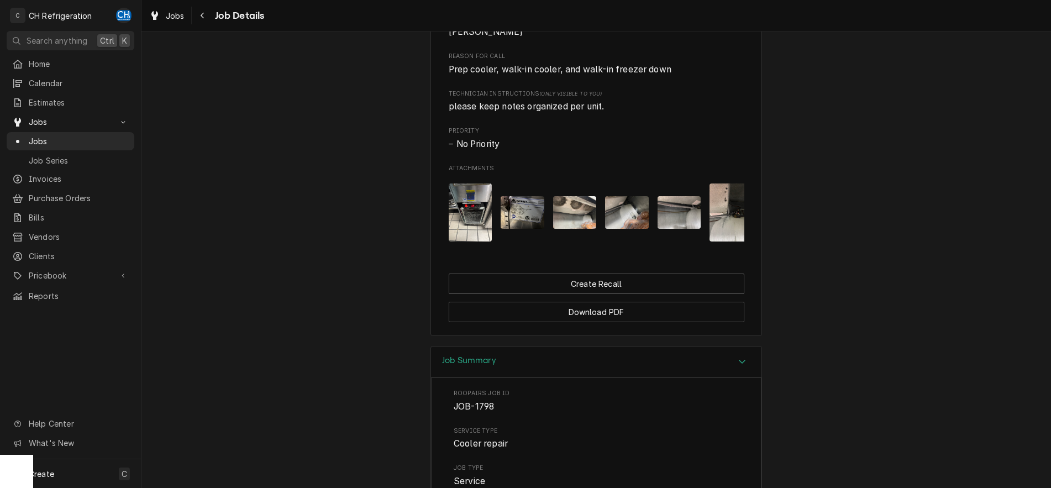
click at [560, 229] on img "Attachments" at bounding box center [575, 212] width 44 height 33
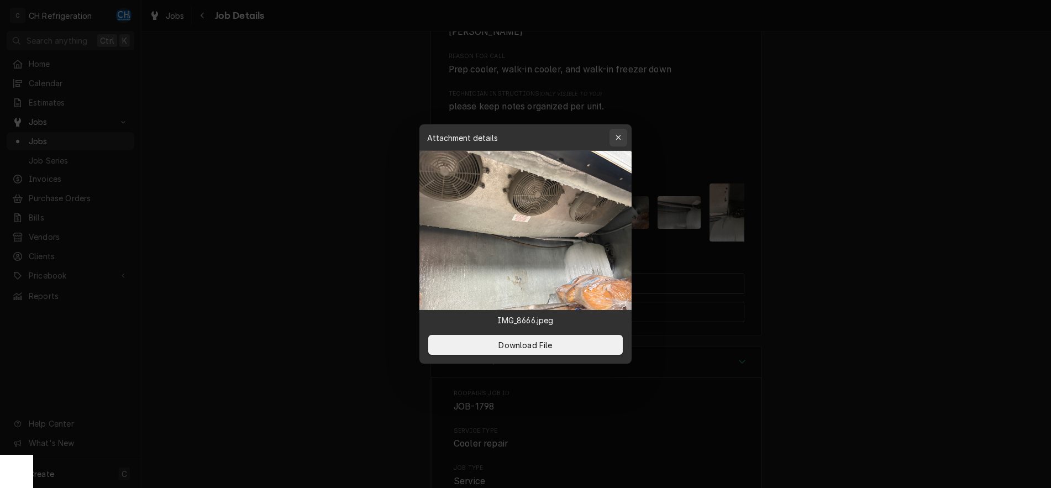
click at [615, 136] on div "button" at bounding box center [618, 137] width 11 height 11
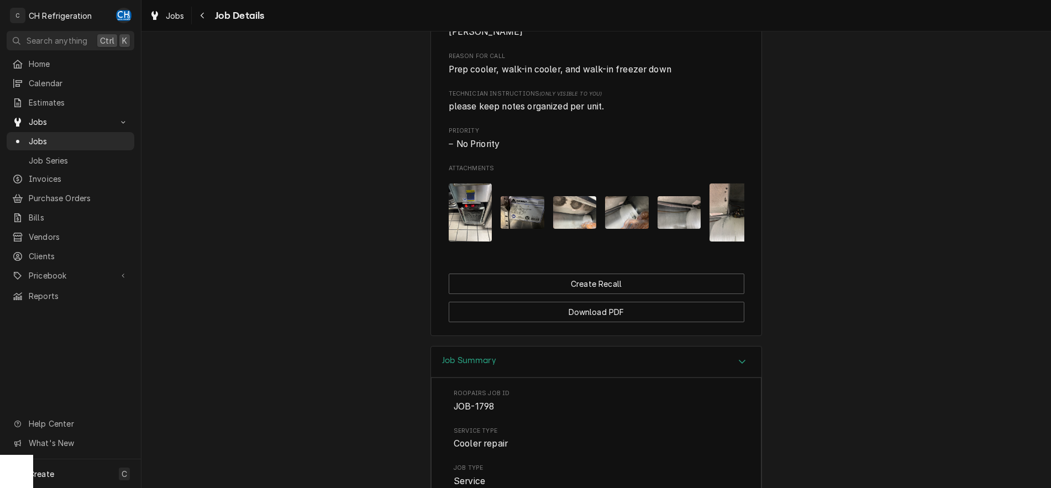
click at [634, 228] on img "Attachments" at bounding box center [627, 212] width 44 height 33
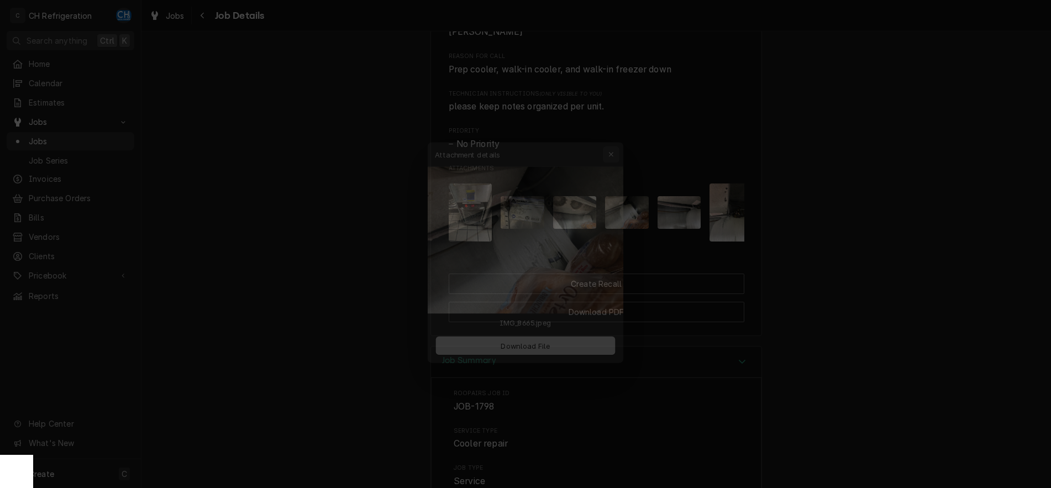
click at [617, 133] on div "button" at bounding box center [618, 137] width 11 height 11
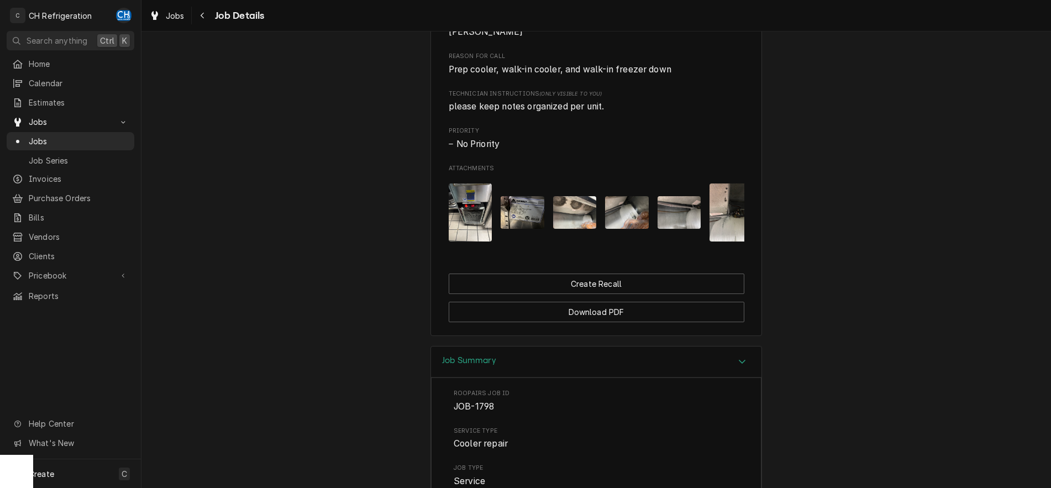
click at [683, 228] on img "Attachments" at bounding box center [680, 212] width 44 height 33
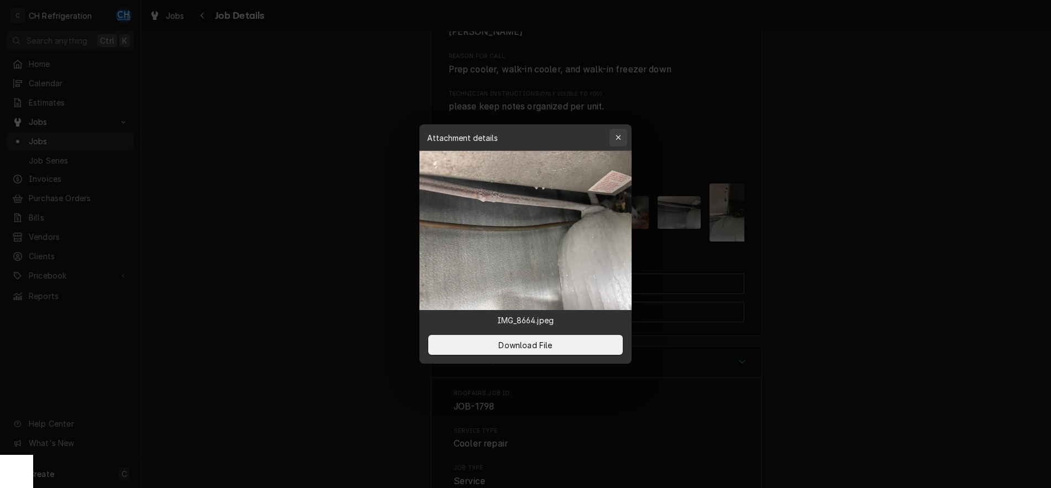
click at [616, 130] on button "button" at bounding box center [619, 138] width 18 height 18
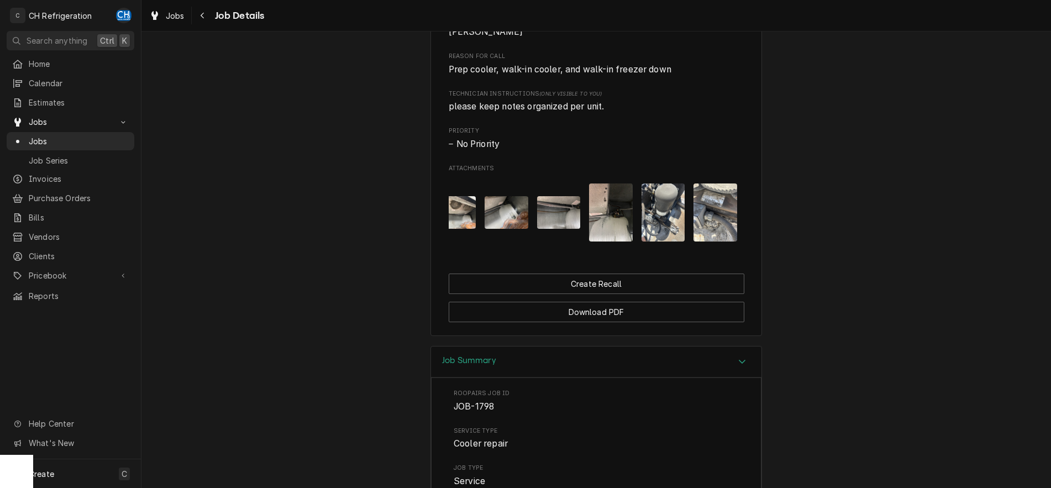
scroll to position [0, 122]
click at [615, 204] on img "Attachments" at bounding box center [609, 212] width 44 height 58
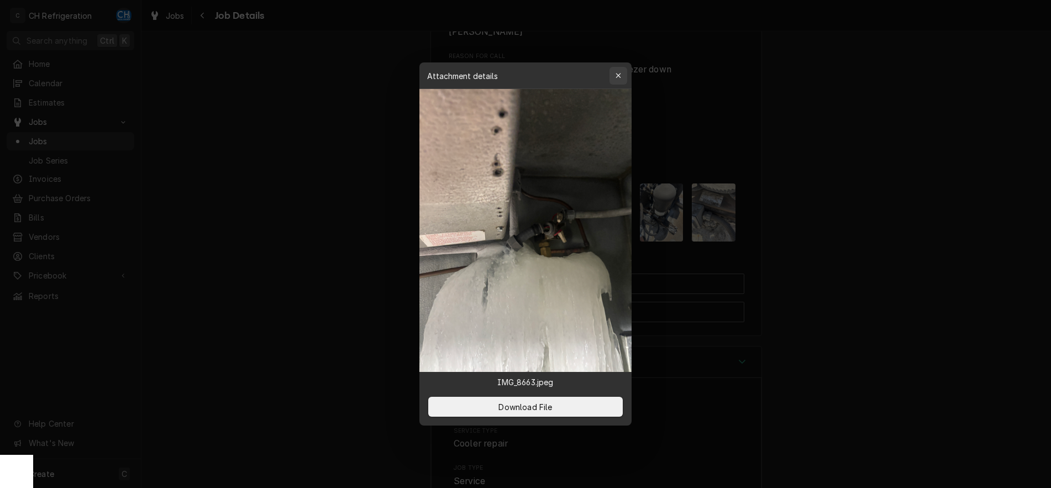
click at [618, 72] on icon "button" at bounding box center [619, 76] width 6 height 8
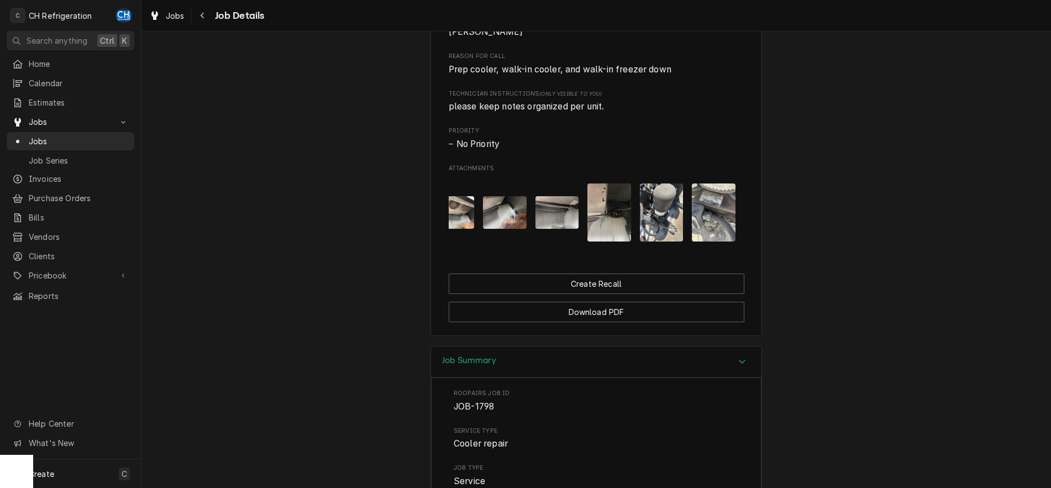
click at [648, 220] on img "Attachments" at bounding box center [662, 212] width 44 height 58
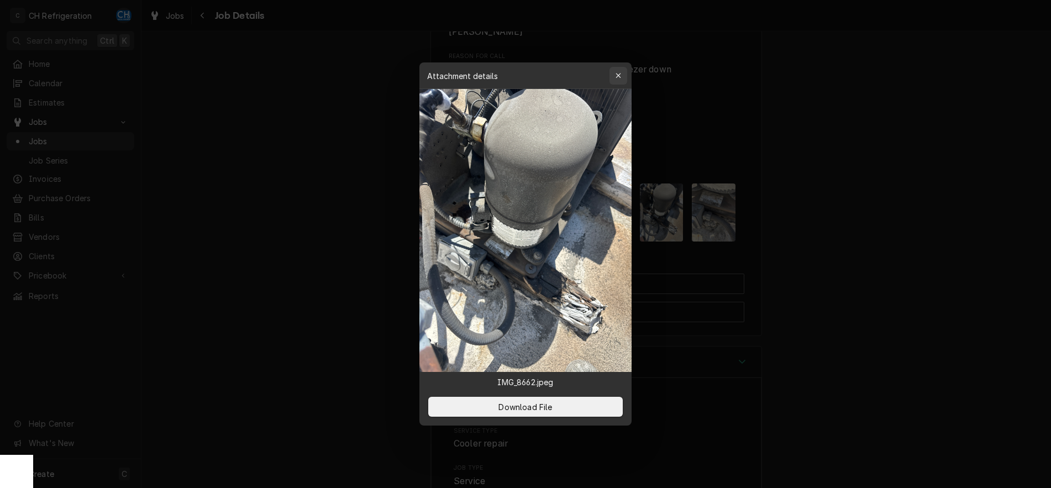
click at [619, 73] on icon "button" at bounding box center [619, 76] width 6 height 8
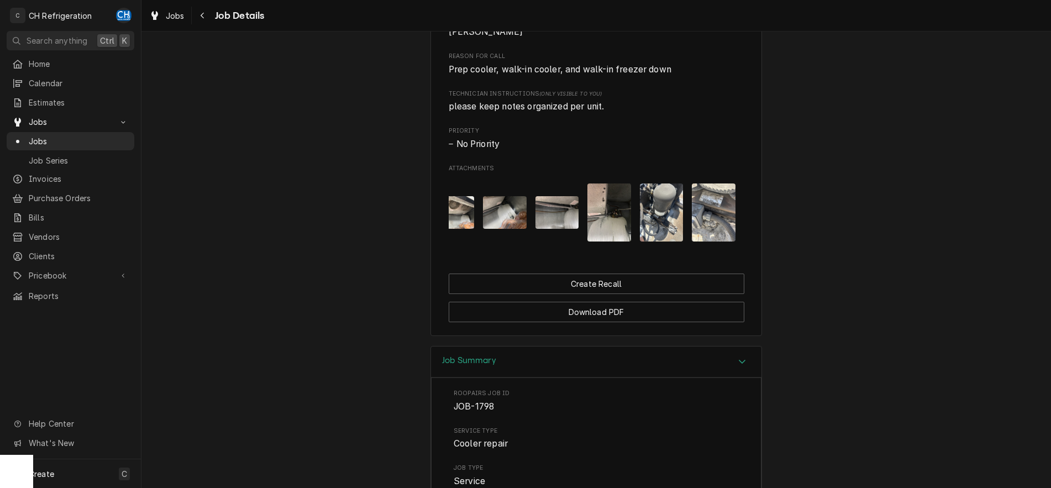
click at [722, 233] on img "Attachments" at bounding box center [714, 212] width 44 height 58
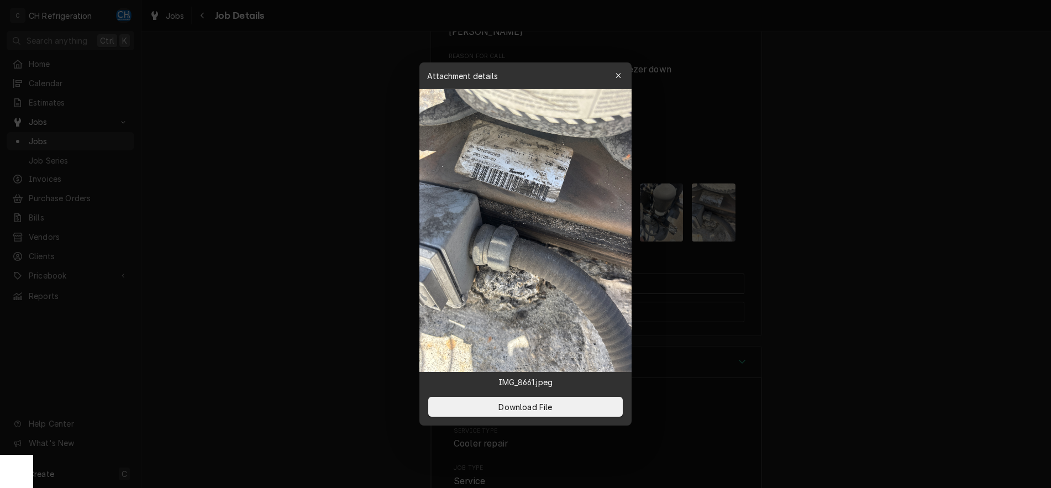
click at [961, 164] on div at bounding box center [525, 244] width 1051 height 488
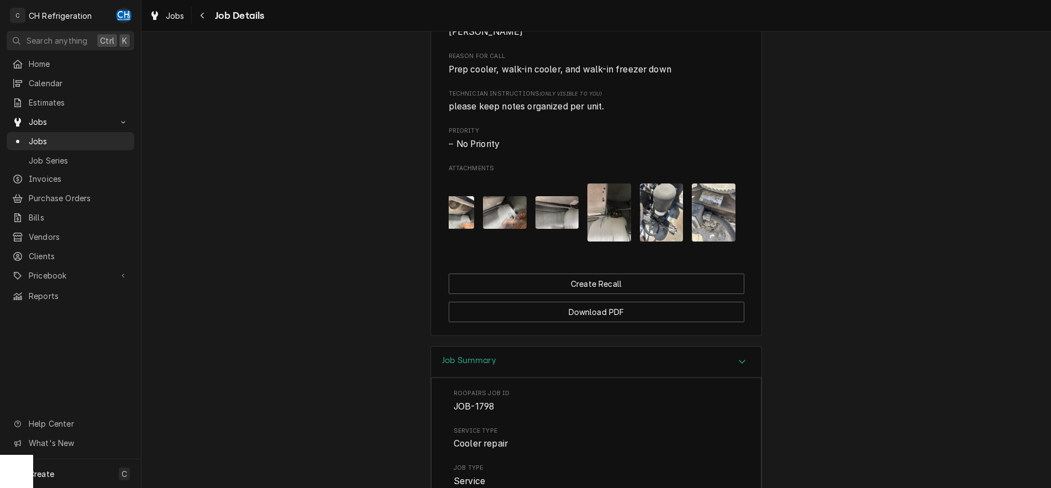
click at [207, 11] on div "Navigate back" at bounding box center [202, 15] width 11 height 11
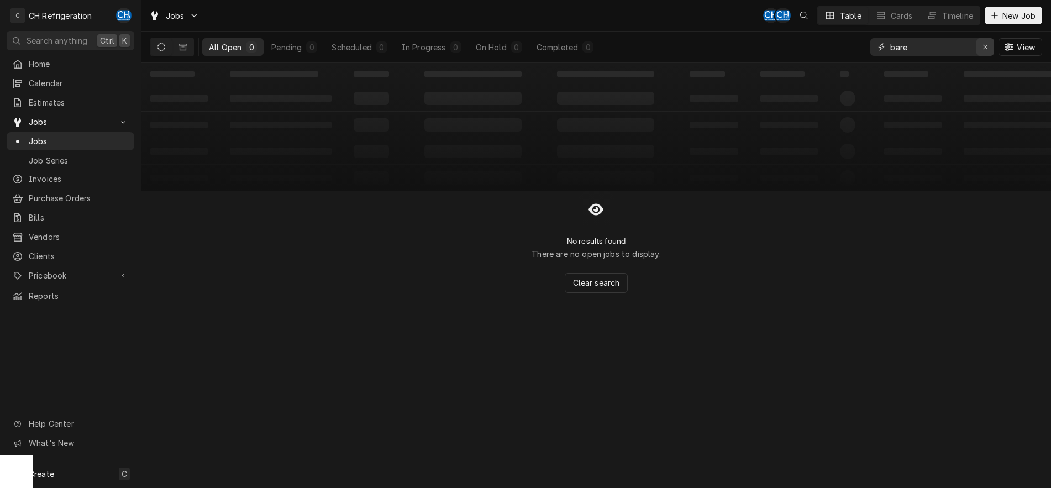
click at [984, 49] on icon "Erase input" at bounding box center [986, 47] width 6 height 8
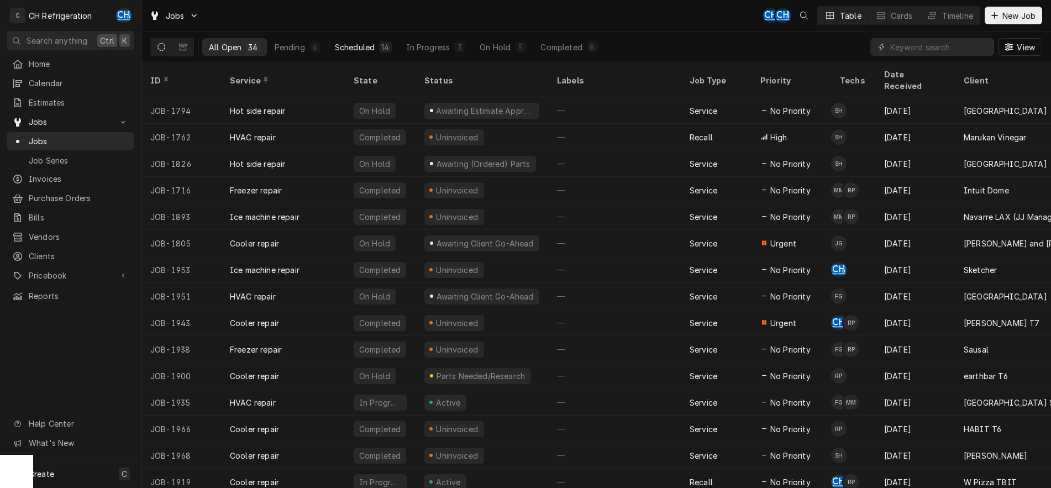
click at [366, 50] on div "Scheduled" at bounding box center [355, 47] width 40 height 12
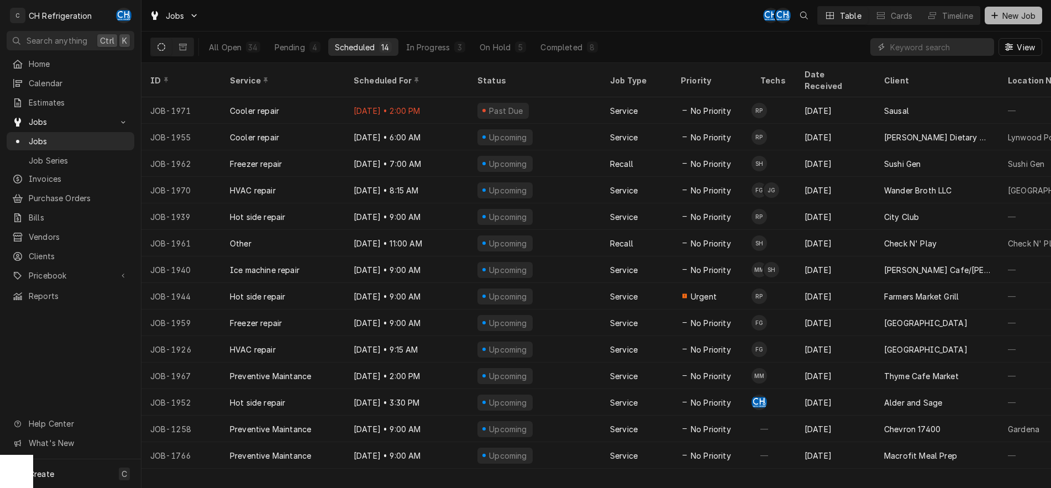
click at [1006, 14] on span "New Job" at bounding box center [1019, 16] width 38 height 12
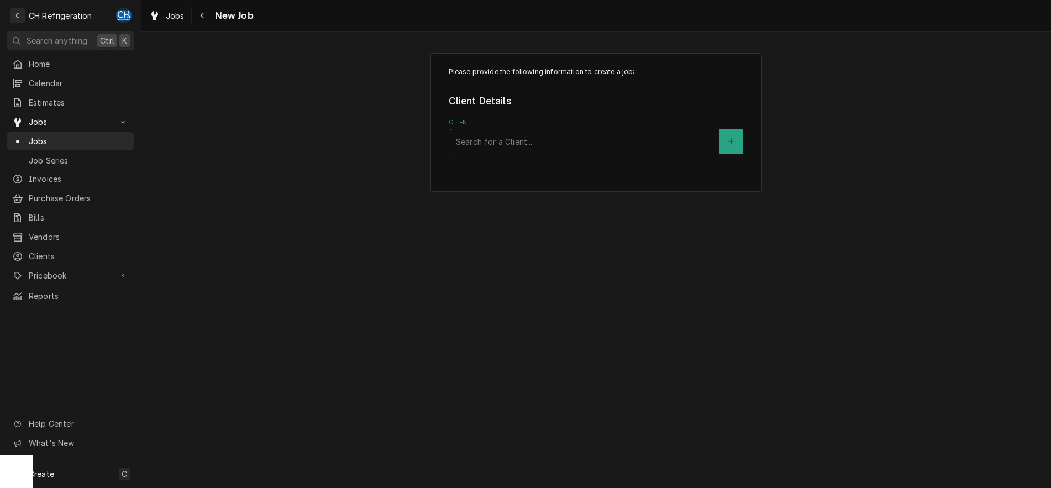
click at [516, 134] on div "Client" at bounding box center [585, 142] width 258 height 20
type input "bare"
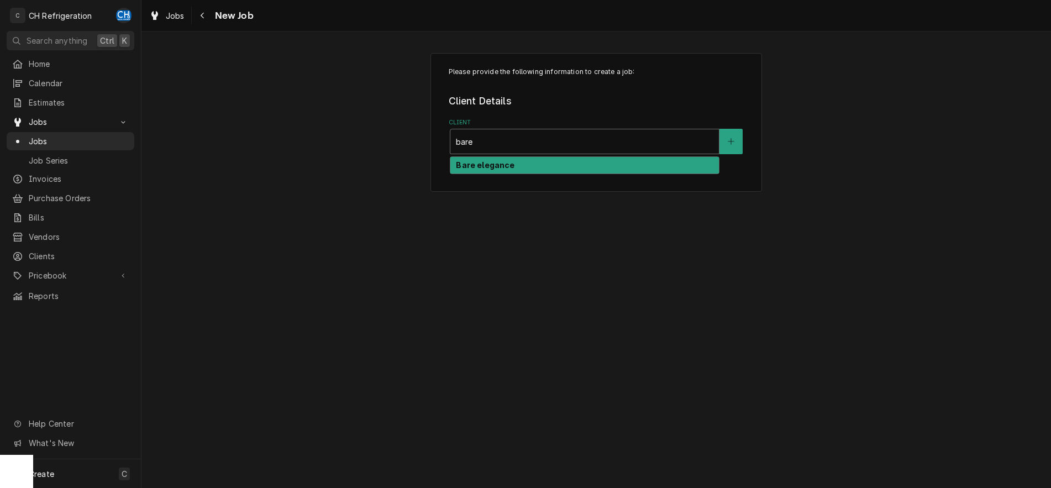
click at [535, 166] on div "Bare elegance" at bounding box center [584, 165] width 269 height 17
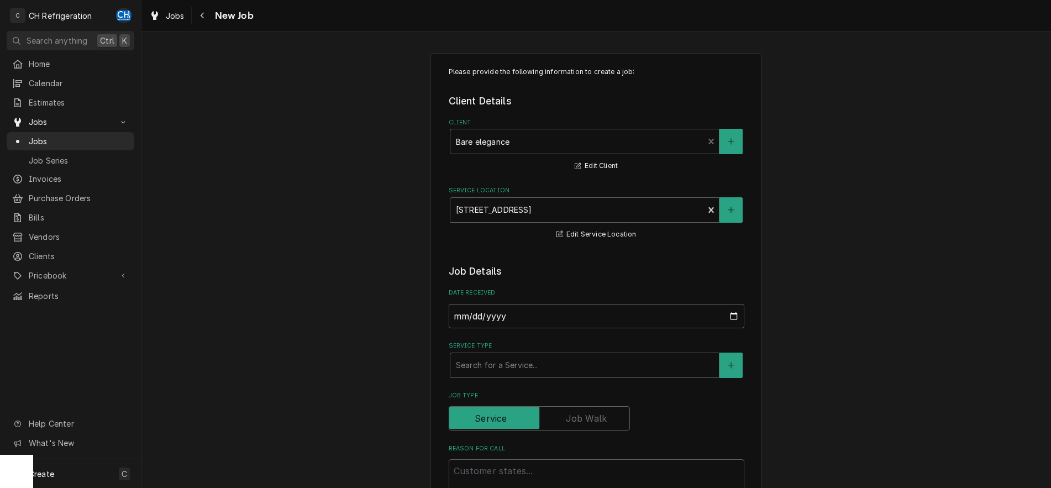
scroll to position [113, 0]
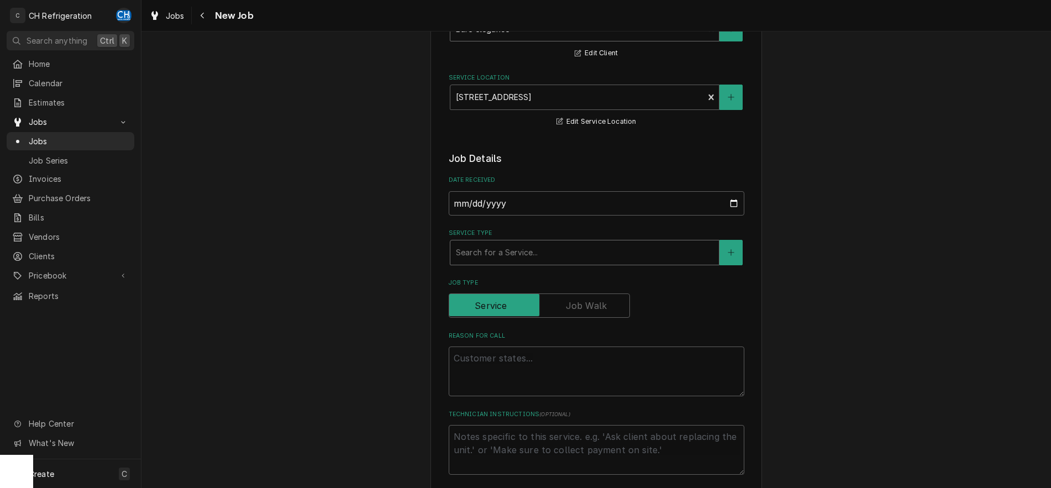
click at [682, 253] on div "Service Type" at bounding box center [585, 253] width 258 height 20
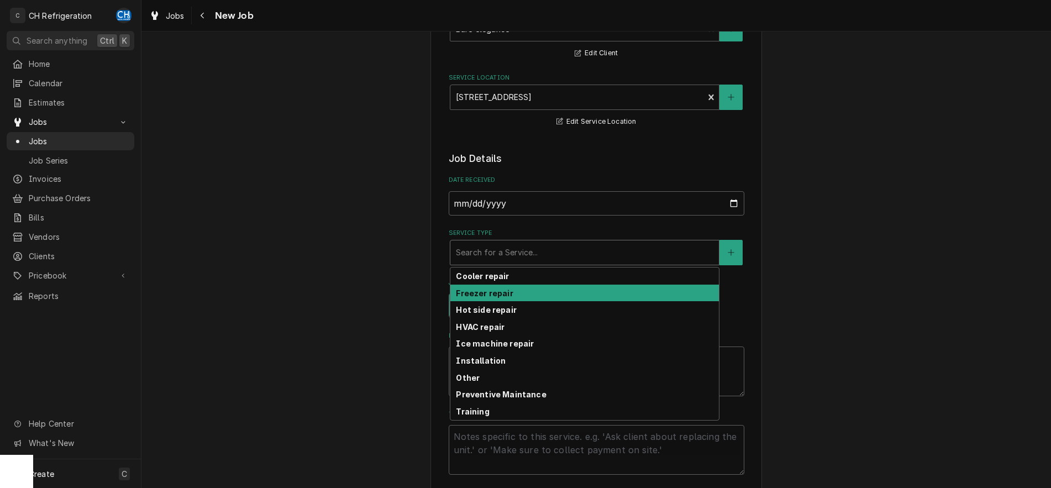
click at [555, 292] on div "Freezer repair" at bounding box center [584, 293] width 269 height 17
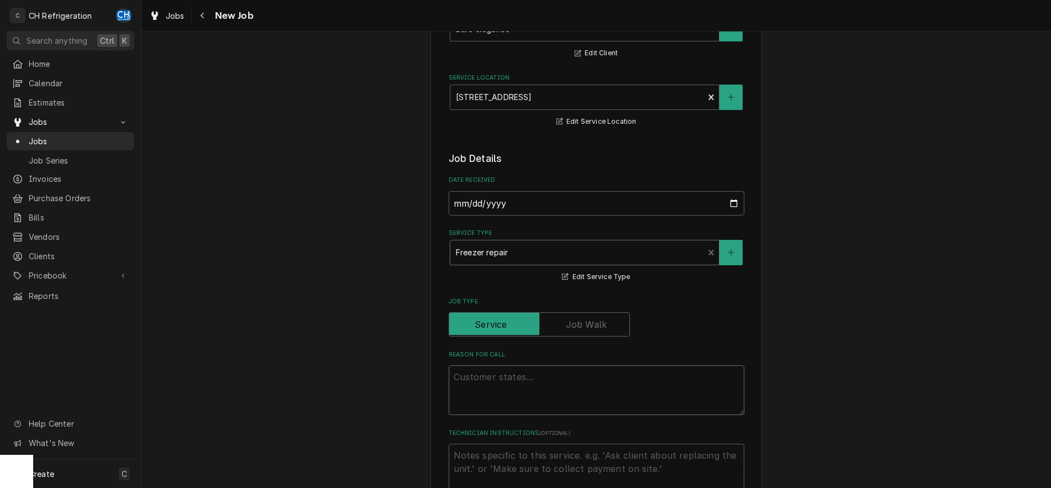
click at [587, 384] on textarea "Reason For Call" at bounding box center [597, 390] width 296 height 50
type textarea "x"
type textarea "F"
type textarea "x"
type textarea "Fr"
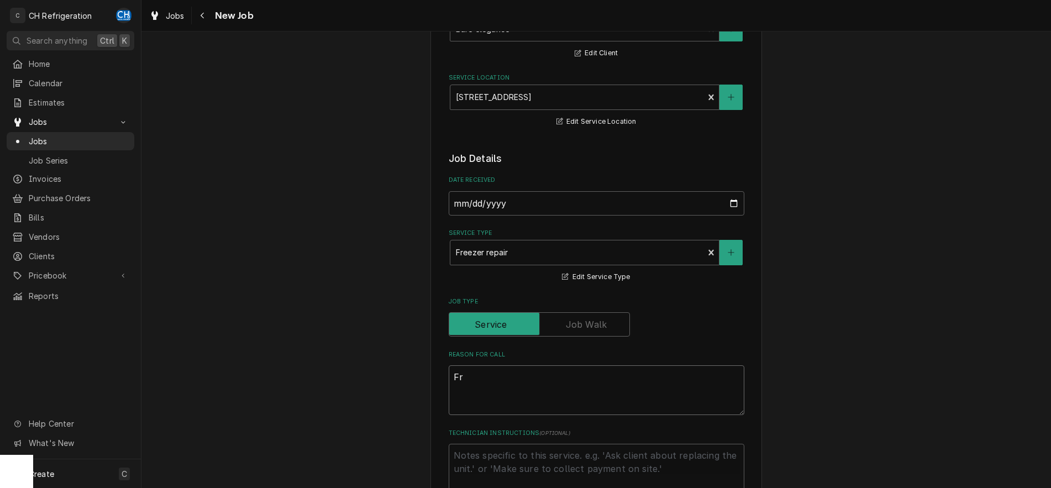
type textarea "x"
type textarea "Fre"
type textarea "x"
type textarea "Free"
type textarea "x"
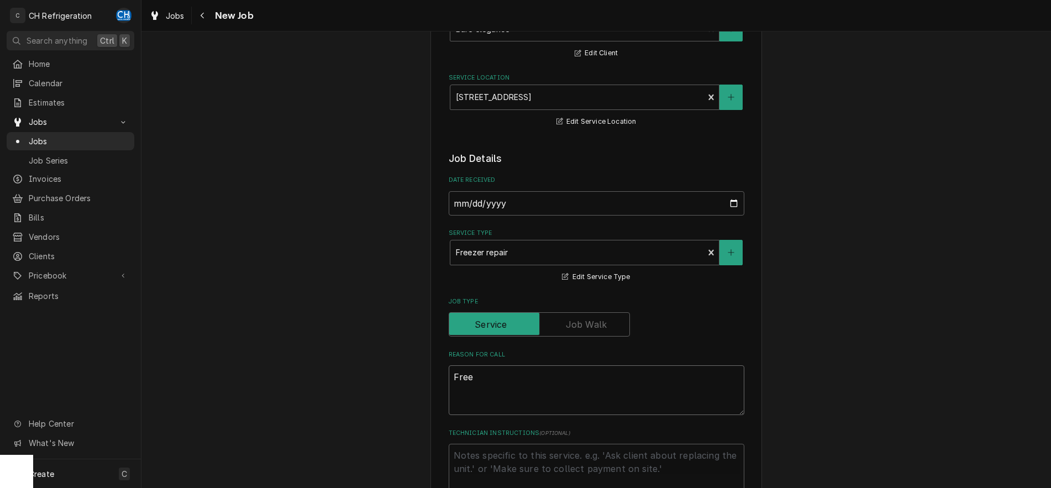
type textarea "Freez"
type textarea "x"
type textarea "Freeze"
type textarea "x"
type textarea "Freezer"
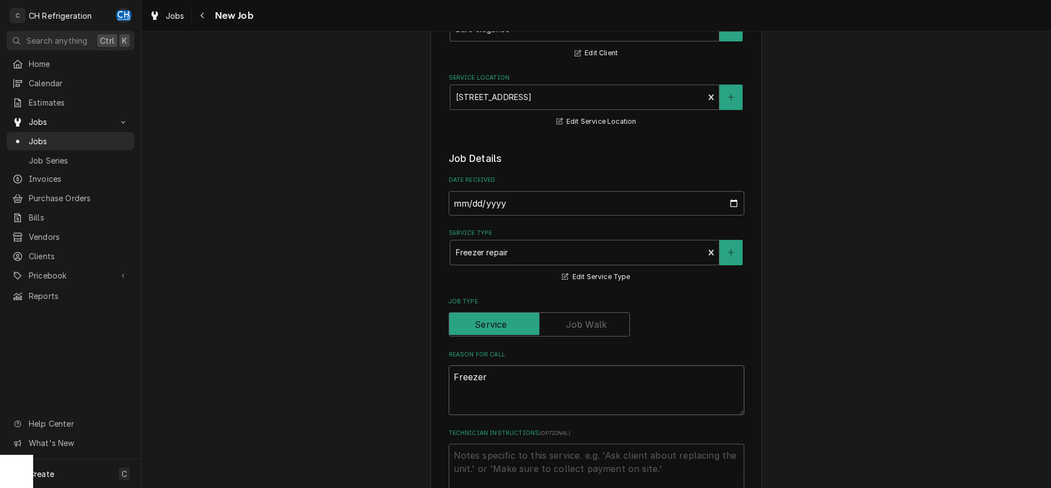
type textarea "x"
type textarea "Freezer"
type textarea "x"
type textarea "Freezer do"
type textarea "x"
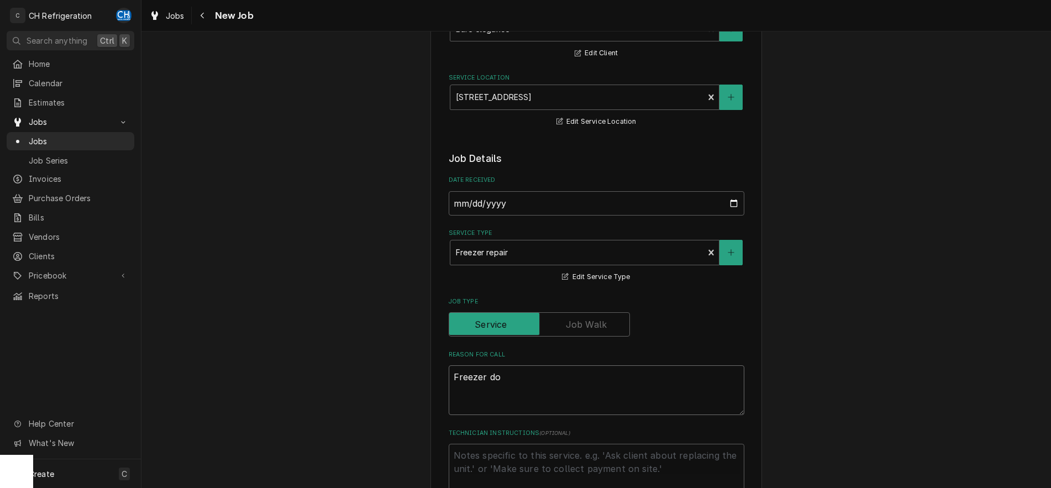
type textarea "Freezer dow"
type textarea "x"
type textarea "Freezer down"
type textarea "x"
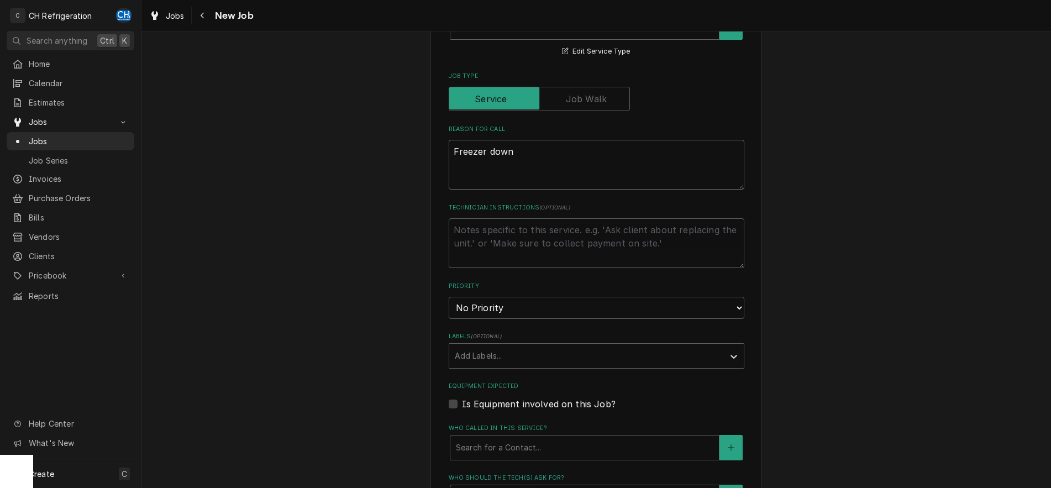
scroll to position [338, 0]
type textarea "Freezer down"
click at [550, 229] on textarea "Technician Instructions ( optional )" at bounding box center [597, 243] width 296 height 50
type textarea "x"
type textarea "G"
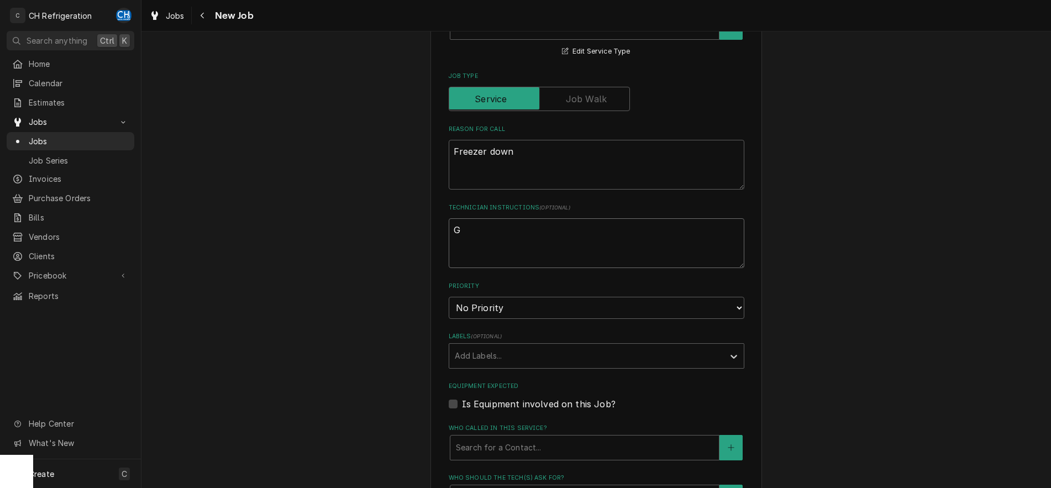
type textarea "x"
type textarea "Ge"
type textarea "x"
type textarea "Get"
type textarea "x"
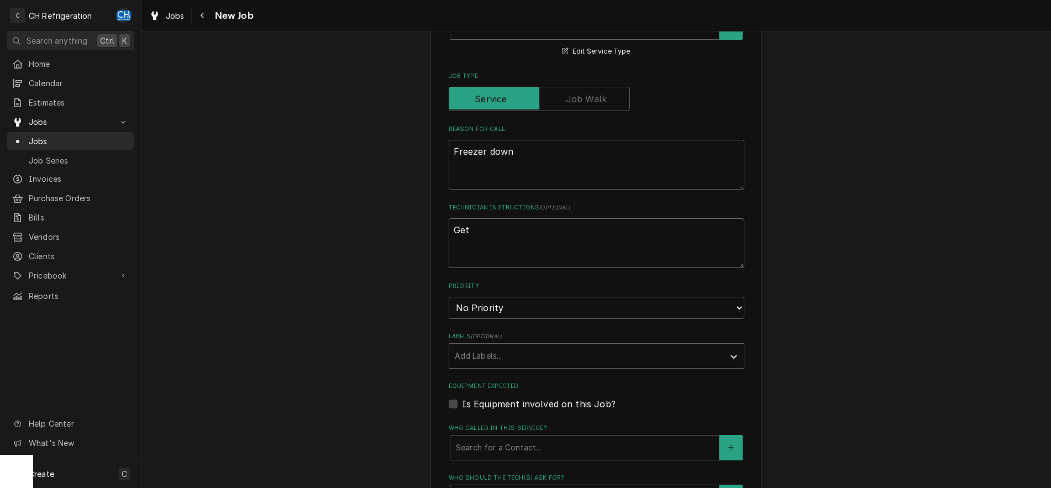
type textarea "Get"
type textarea "x"
type textarea "Get D"
type textarea "x"
type textarea "Get Da"
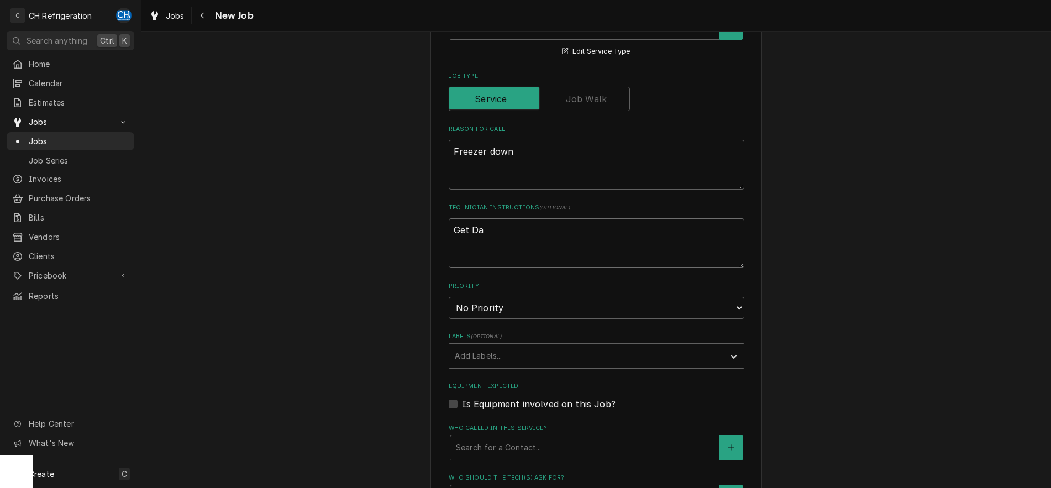
type textarea "x"
type textarea "Get Dat"
type textarea "x"
type textarea "Get Data"
type textarea "x"
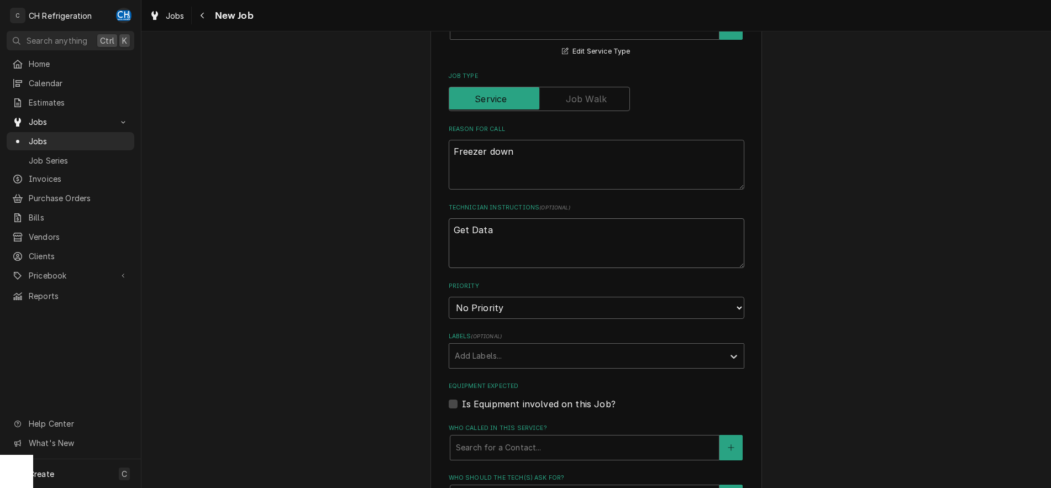
type textarea "Get Data"
type textarea "x"
type textarea "Get Data T"
type textarea "x"
type textarea "Get Data Ta"
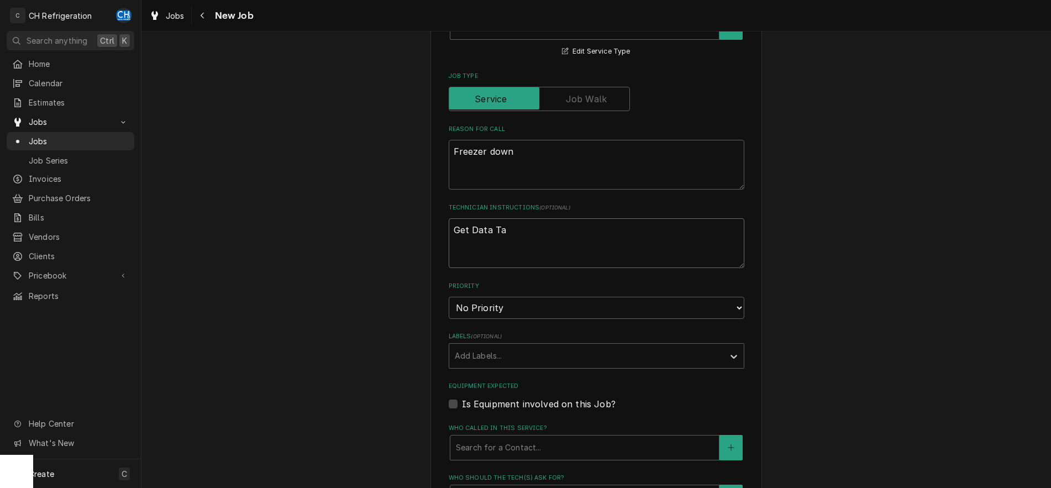
type textarea "x"
type textarea "Get Data Tag"
type textarea "x"
type textarea "Get Data Tag,"
type textarea "x"
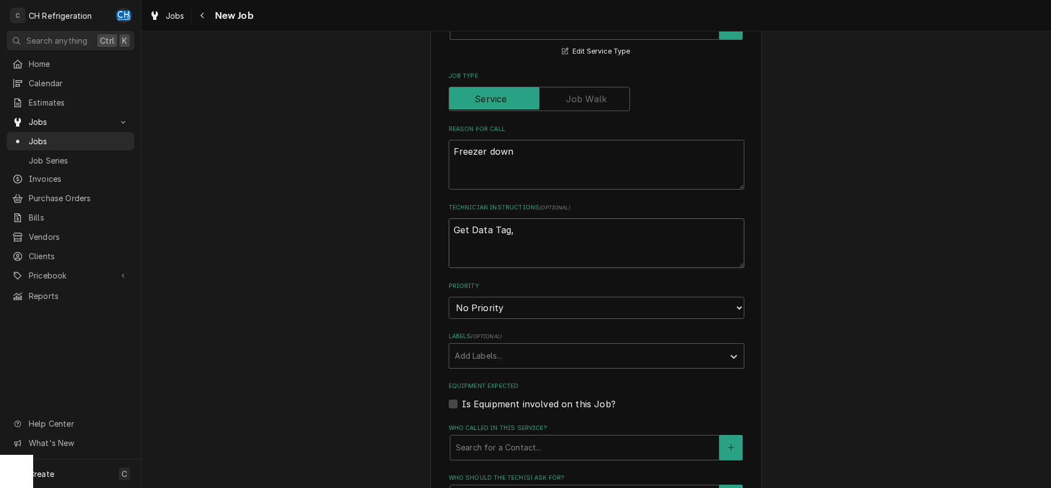
type textarea "Get Data Tag,"
type textarea "x"
type textarea "Get Data Tag, m"
type textarea "x"
type textarea "Get Data Tag, mea"
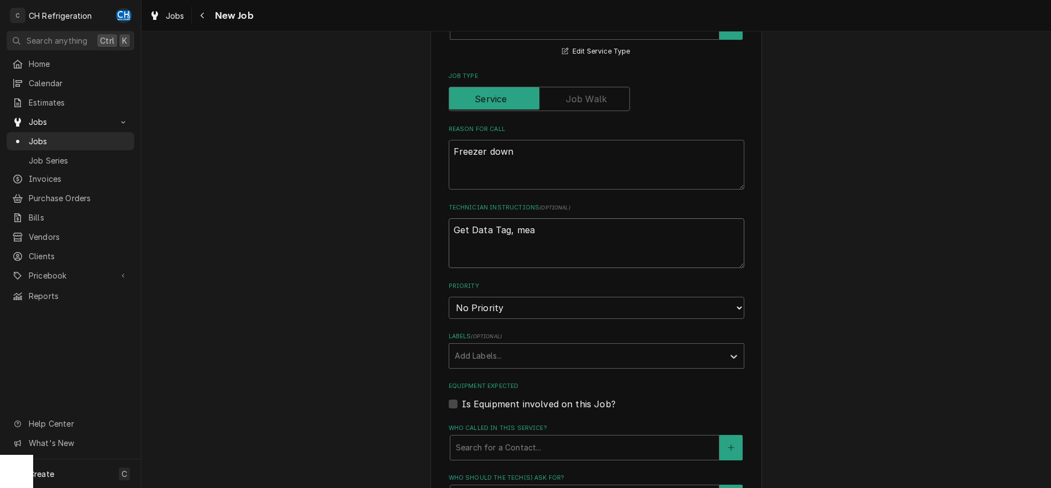
type textarea "x"
type textarea "Get Data Tag, meas"
type textarea "x"
type textarea "Get Data Tag, measu"
type textarea "x"
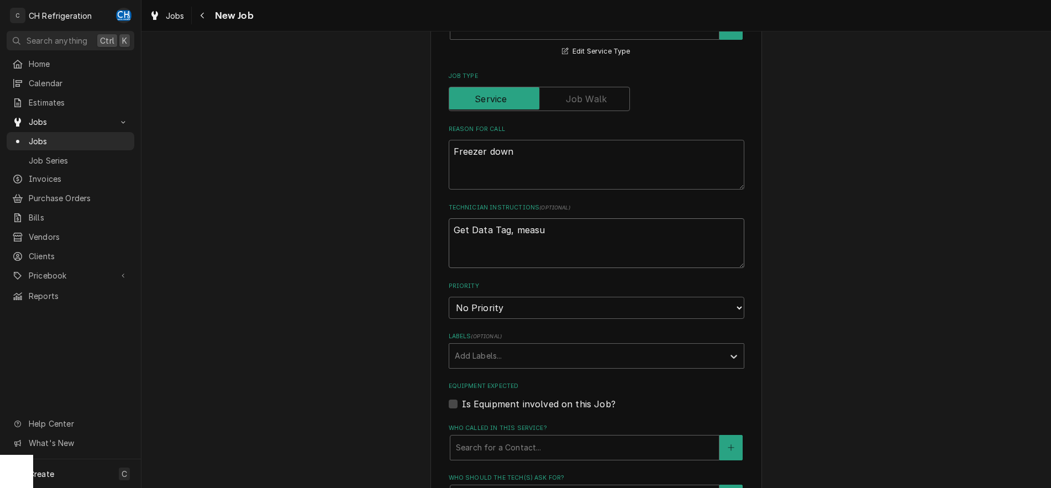
type textarea "Get Data Tag, measur"
type textarea "x"
type textarea "Get Data Tag, measure"
type textarea "x"
type textarea "Get Data Tag, measurem"
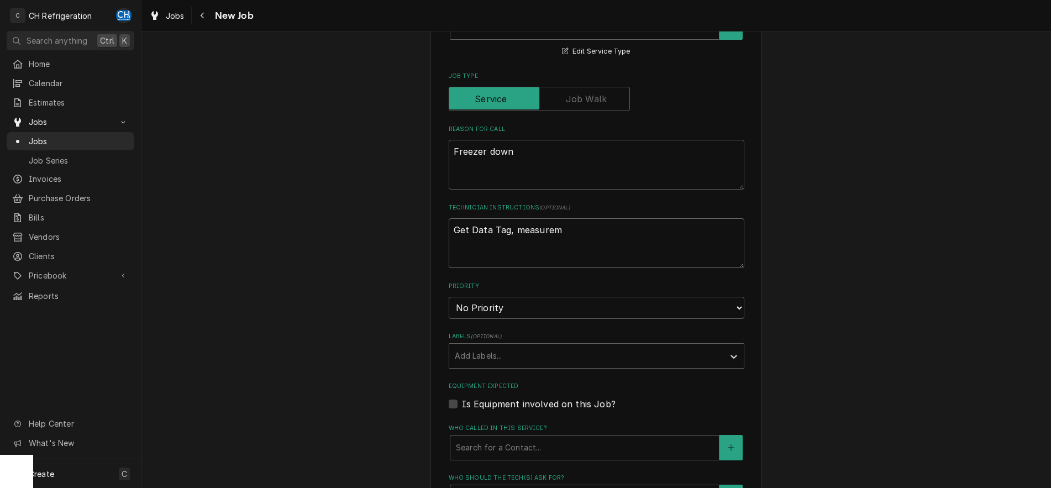
type textarea "x"
type textarea "Get Data Tag, measureme"
type textarea "x"
type textarea "Get Data Tag, measurement"
type textarea "x"
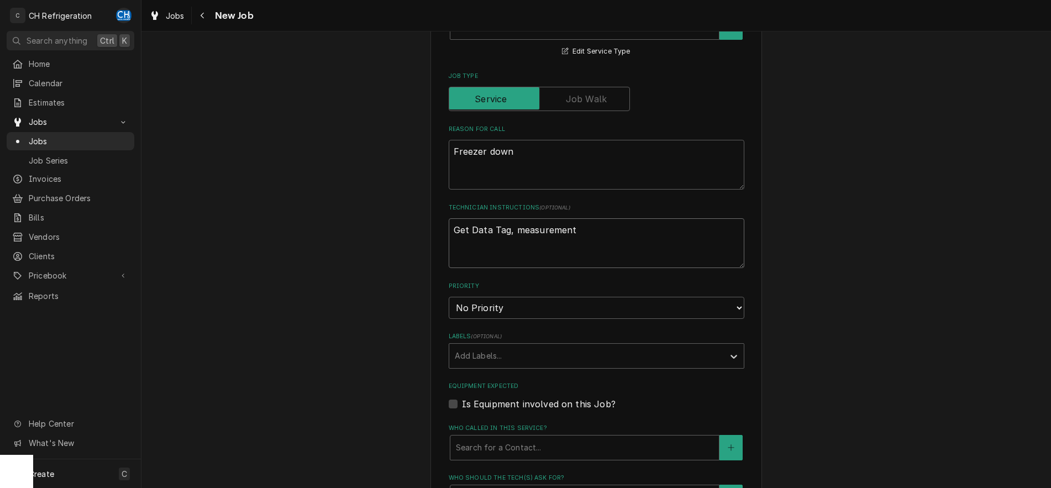
type textarea "Get Data Tag, measurements"
type textarea "x"
type textarea "Get Data Tag, measurements."
type textarea "x"
type textarea "Get Data Tag, measurements.."
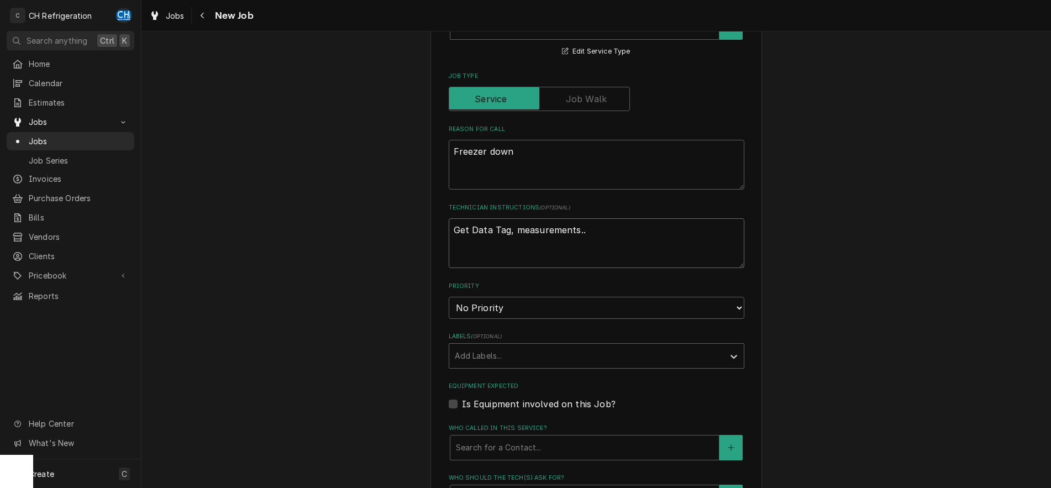
type textarea "x"
type textarea "Get Data Tag, measurements..."
drag, startPoint x: 610, startPoint y: 230, endPoint x: 398, endPoint y: 224, distance: 211.7
click at [449, 224] on textarea "Get Data Tag, measurements..." at bounding box center [597, 243] width 296 height 50
click at [666, 239] on textarea "Get Data Tag, measurements..." at bounding box center [597, 243] width 296 height 50
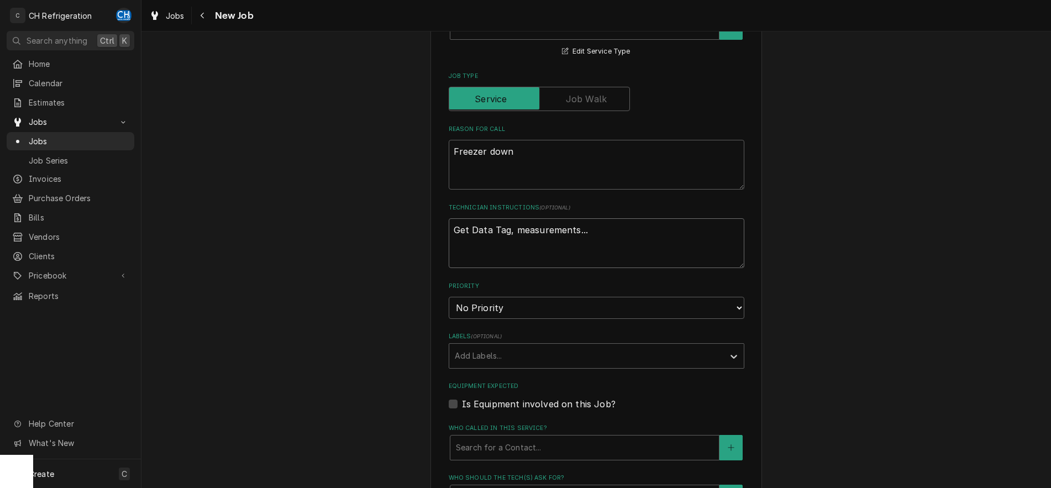
type textarea "x"
type textarea "Get Data Tag, measurements...ta"
type textarea "x"
type textarea "Get Data Tag, measurements...tal"
type textarea "x"
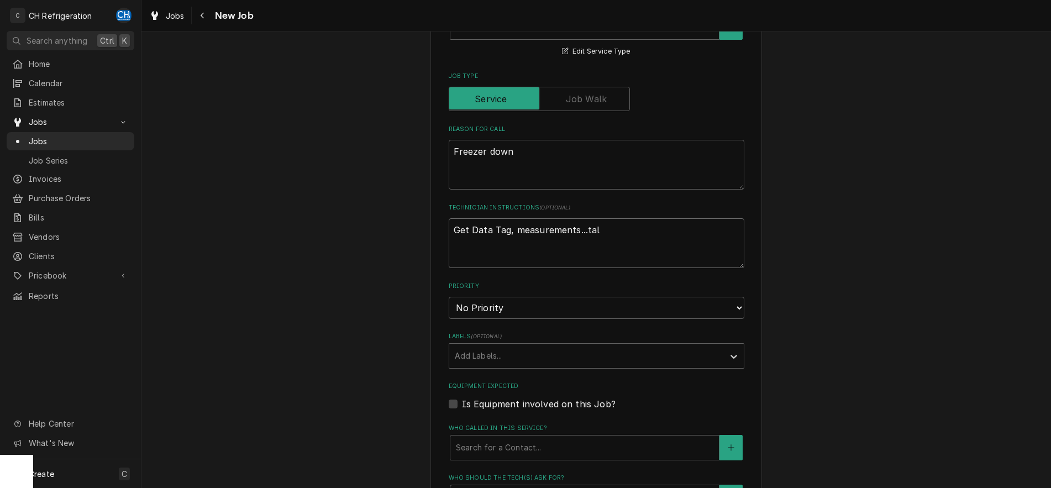
type textarea "Get Data Tag, measurements...talk"
type textarea "x"
type textarea "Get Data Tag, measurements...talk t"
type textarea "x"
type textarea "Get Data Tag, measurements...talk to"
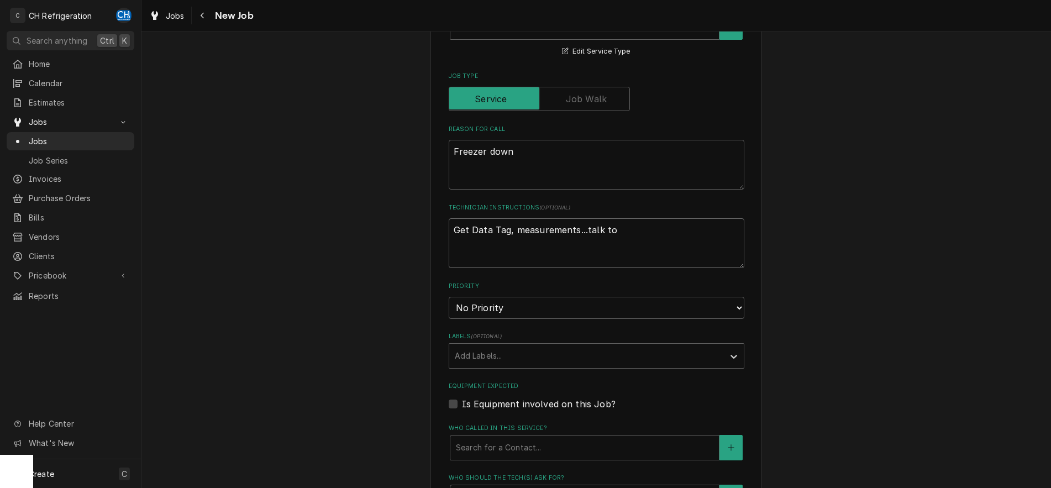
type textarea "x"
type textarea "Get Data Tag, measurements...talk to"
type textarea "x"
type textarea "Get Data Tag, measurements...talk to A"
type textarea "x"
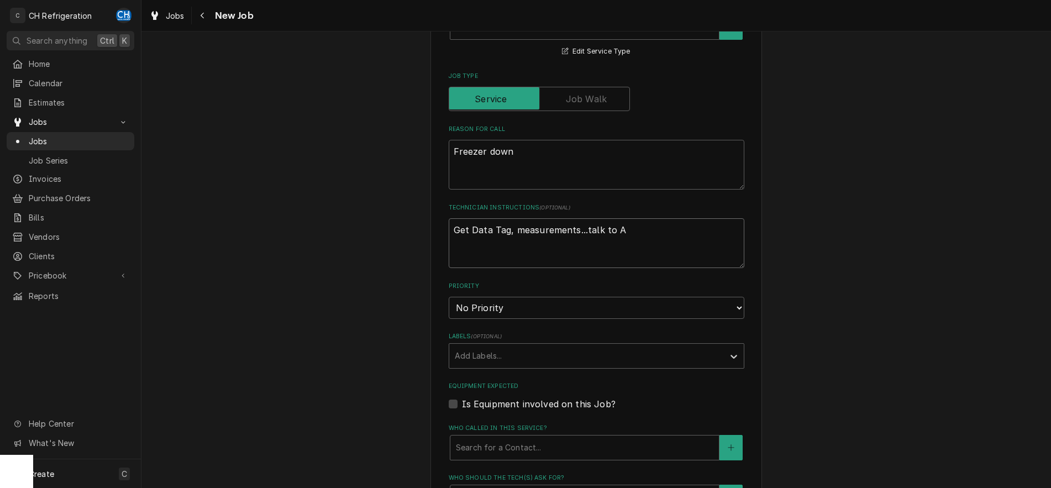
type textarea "Get Data Tag, measurements...talk to An"
type textarea "x"
type textarea "Get Data Tag, measurements...talk to Ang"
type textarea "x"
type textarea "Get Data Tag, measurements...talk to Angi"
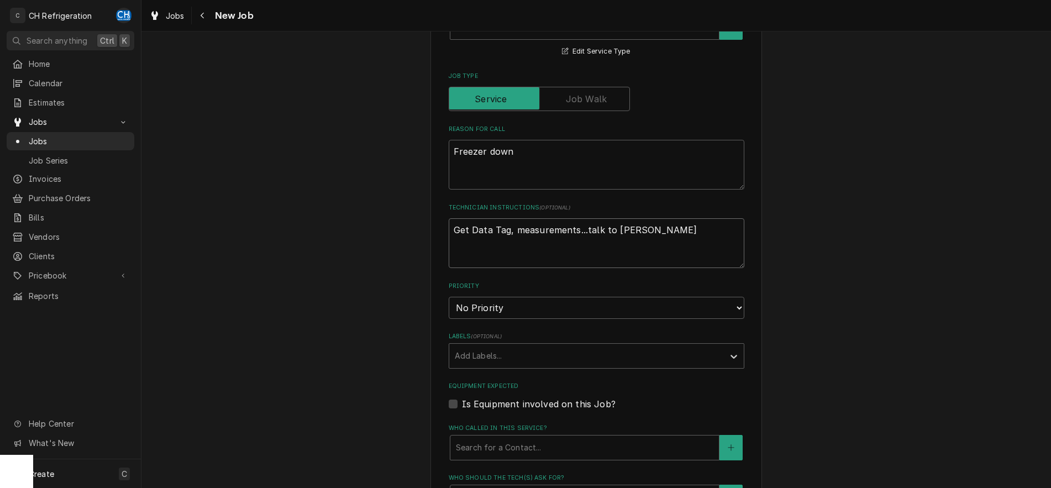
type textarea "x"
type textarea "Get Data Tag, measurements...talk to Angie"
type textarea "x"
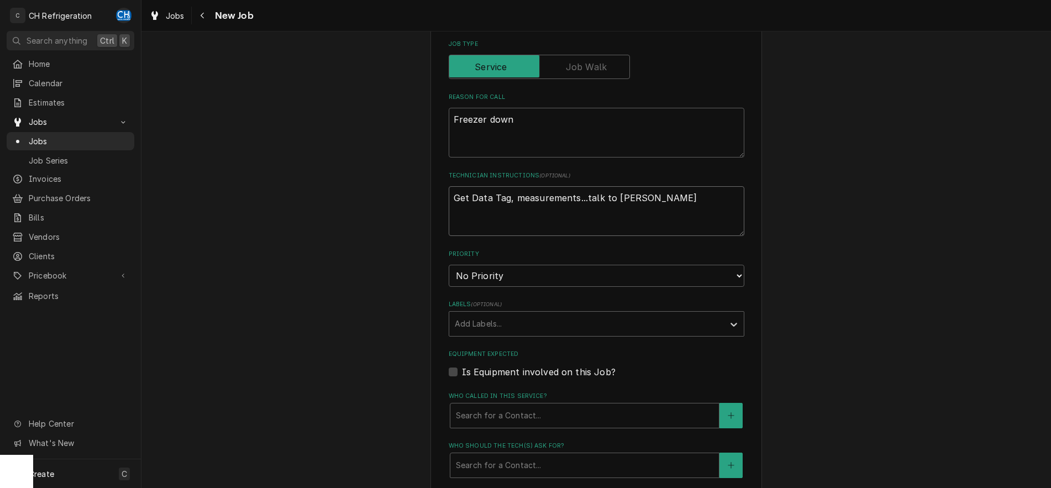
scroll to position [395, 0]
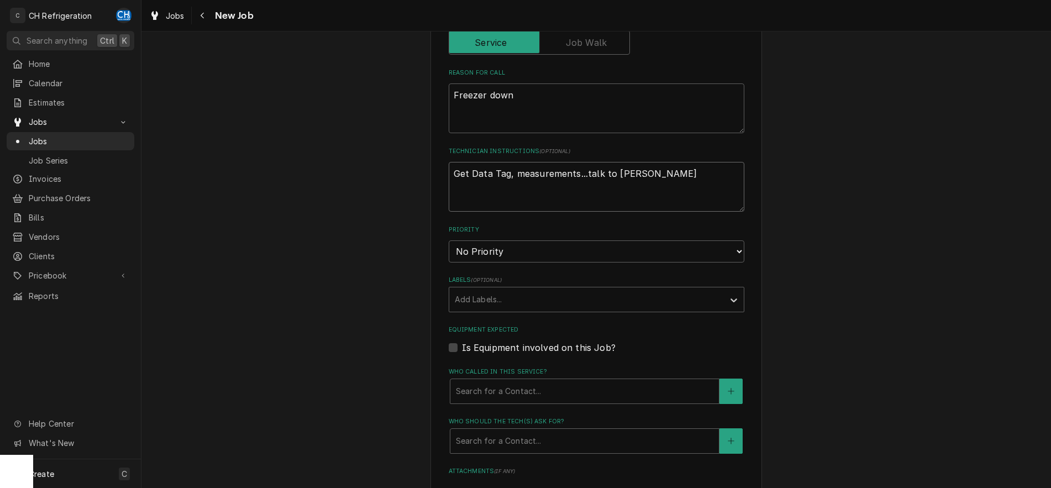
type textarea "Get Data Tag, measurements...talk to Angie"
click at [449, 240] on select "No Priority Urgent High Medium Low" at bounding box center [597, 251] width 296 height 22
select select "2"
click option "High" at bounding box center [0, 0] width 0 height 0
type textarea "x"
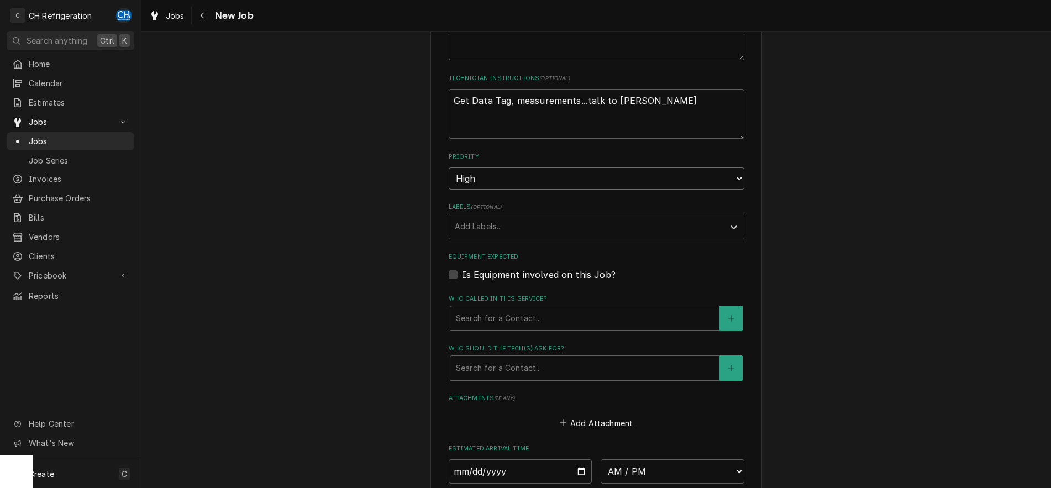
scroll to position [507, 0]
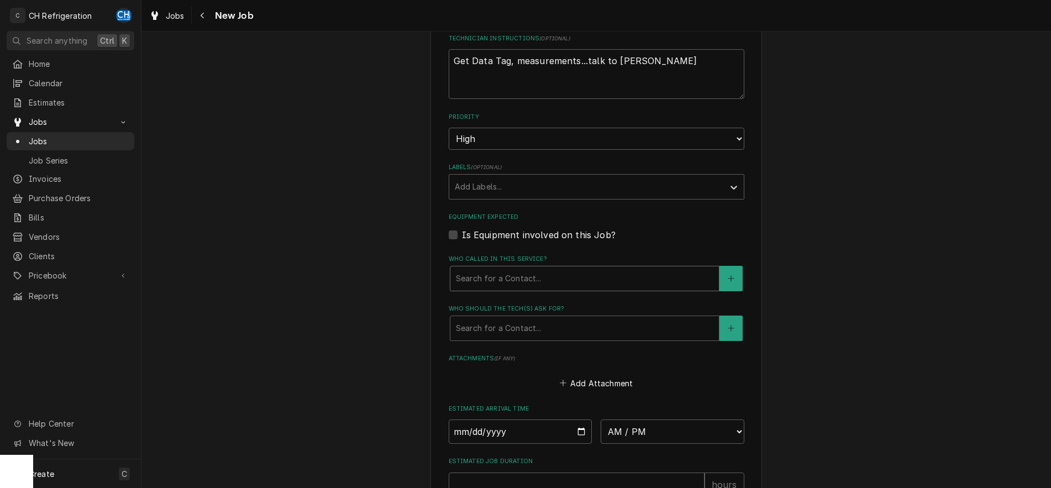
click at [602, 278] on div "Who called in this service?" at bounding box center [585, 279] width 258 height 20
click at [978, 232] on div "Please provide the following information to create a job: Client Details Client…" at bounding box center [596, 89] width 910 height 1106
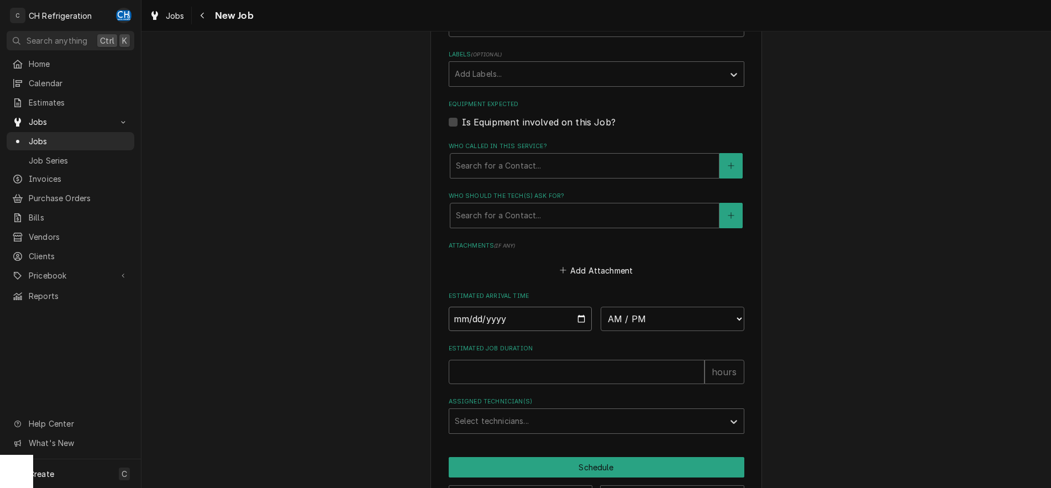
click at [582, 316] on input "Date" at bounding box center [521, 319] width 144 height 24
type input "2025-09-18"
type textarea "x"
click at [601, 307] on select "AM / PM 6:00 AM 6:15 AM 6:30 AM 6:45 AM 7:00 AM 7:15 AM 7:30 AM 7:45 AM 8:00 AM…" at bounding box center [673, 319] width 144 height 24
select select "17:00:00"
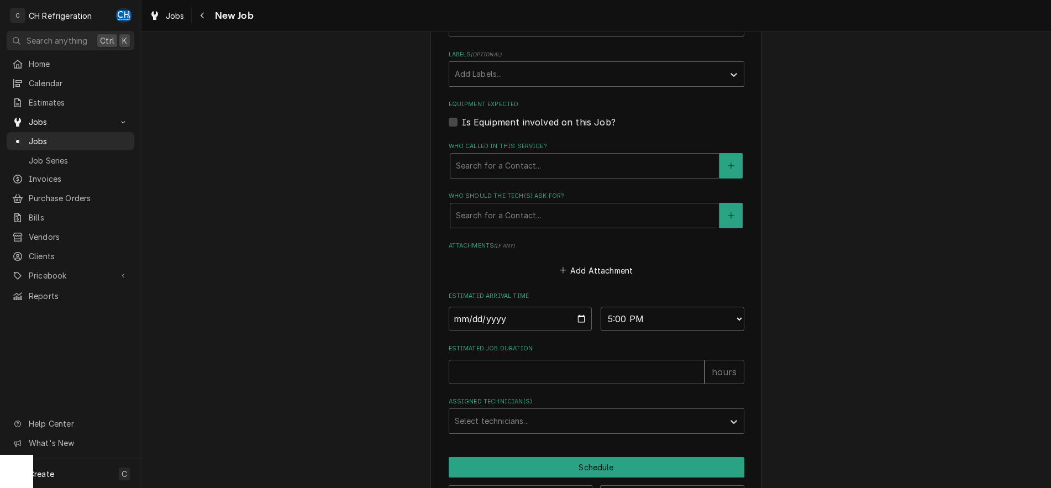
click option "5:00 PM" at bounding box center [0, 0] width 0 height 0
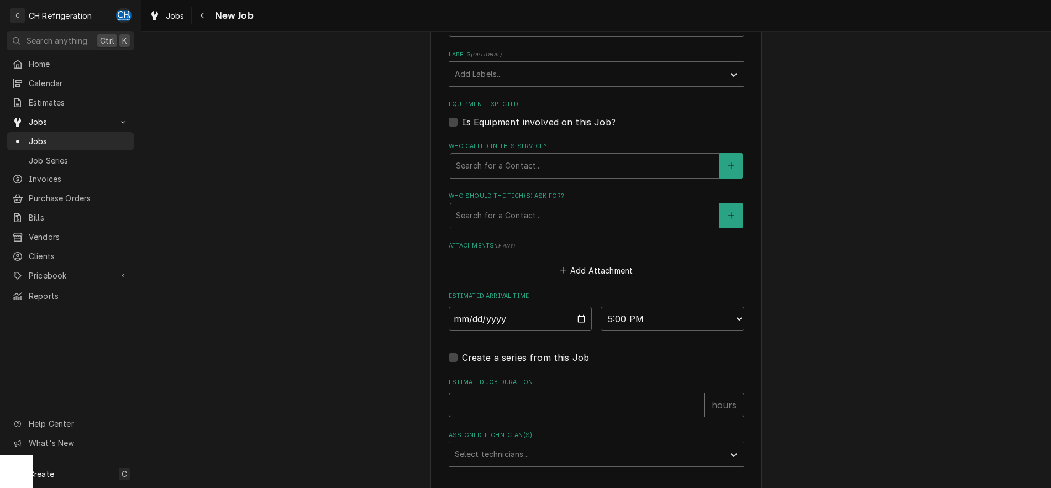
click at [636, 402] on input "Estimated Job Duration" at bounding box center [577, 405] width 256 height 24
type textarea "x"
type input "2"
type textarea "x"
type input "2"
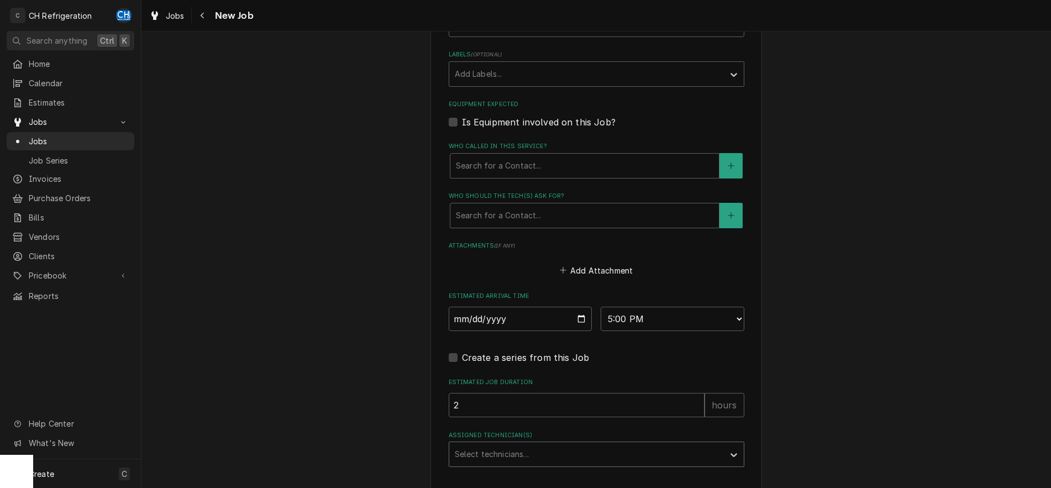
click at [652, 460] on div "Assigned Technician(s)" at bounding box center [587, 454] width 264 height 20
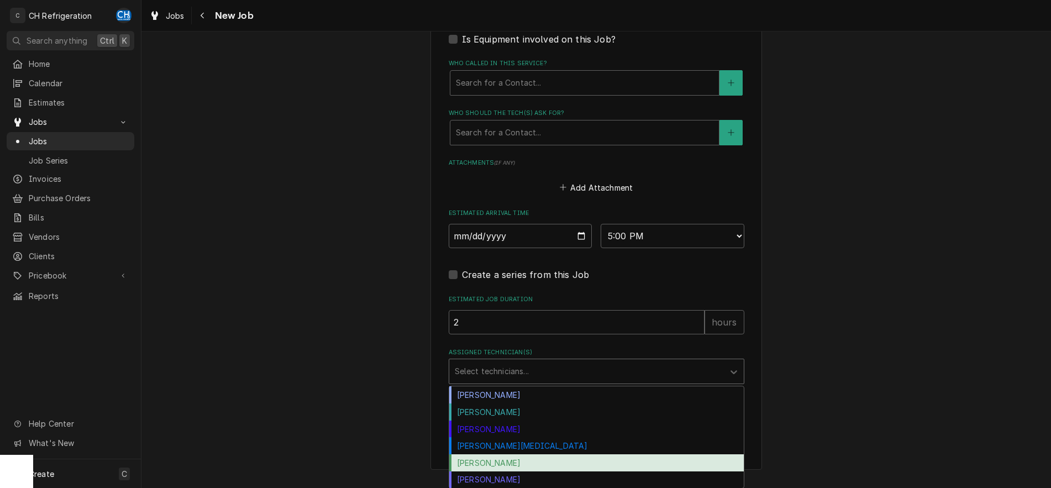
click at [643, 469] on div "Ruben Perez" at bounding box center [596, 462] width 295 height 17
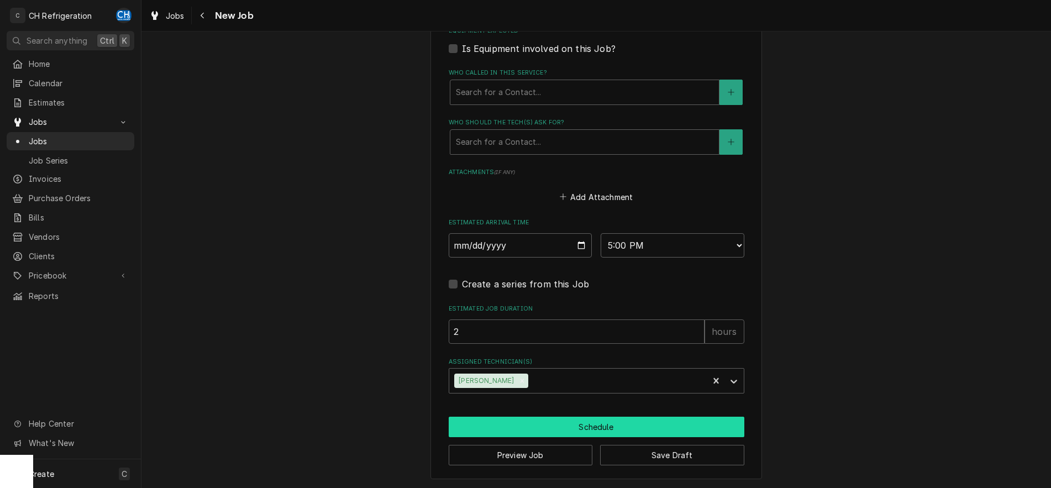
click at [618, 429] on button "Schedule" at bounding box center [597, 427] width 296 height 20
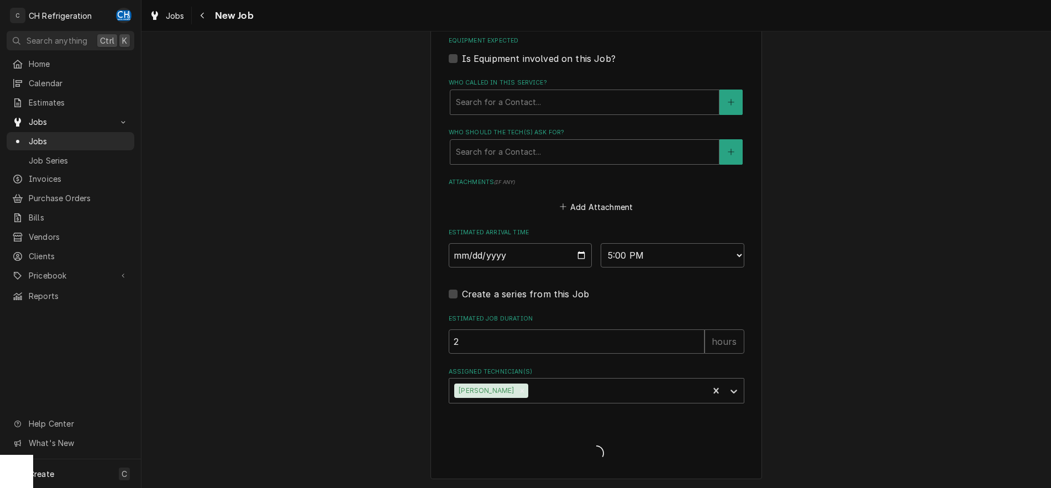
type textarea "x"
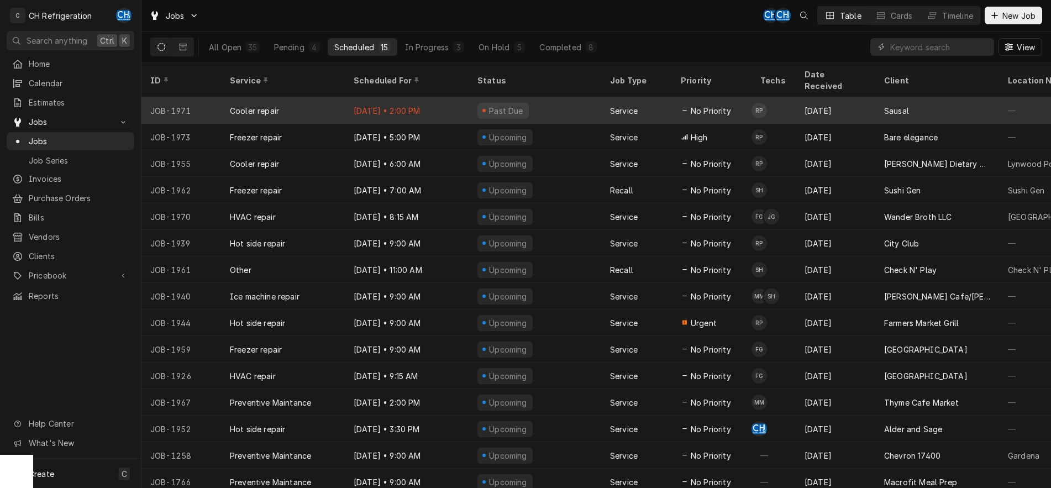
click at [534, 97] on div "Past Due" at bounding box center [535, 110] width 133 height 27
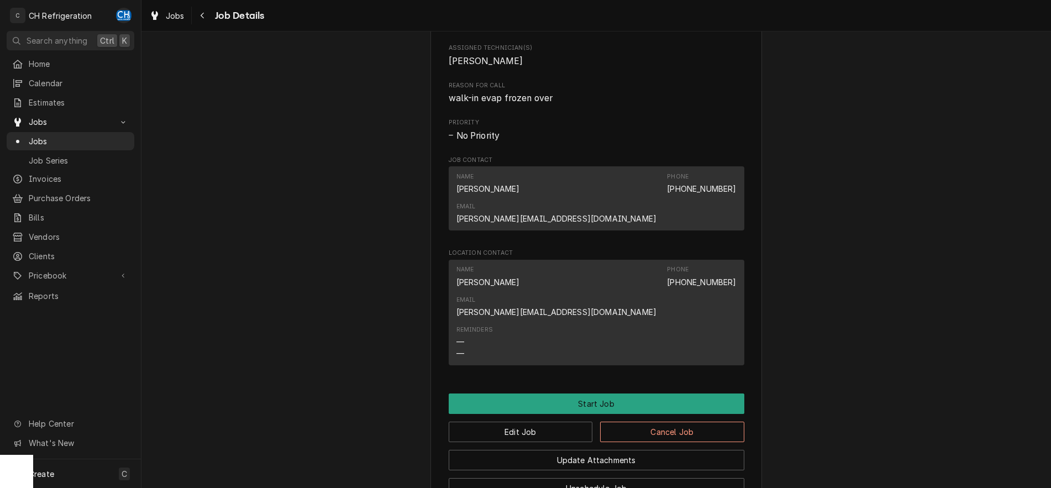
scroll to position [507, 0]
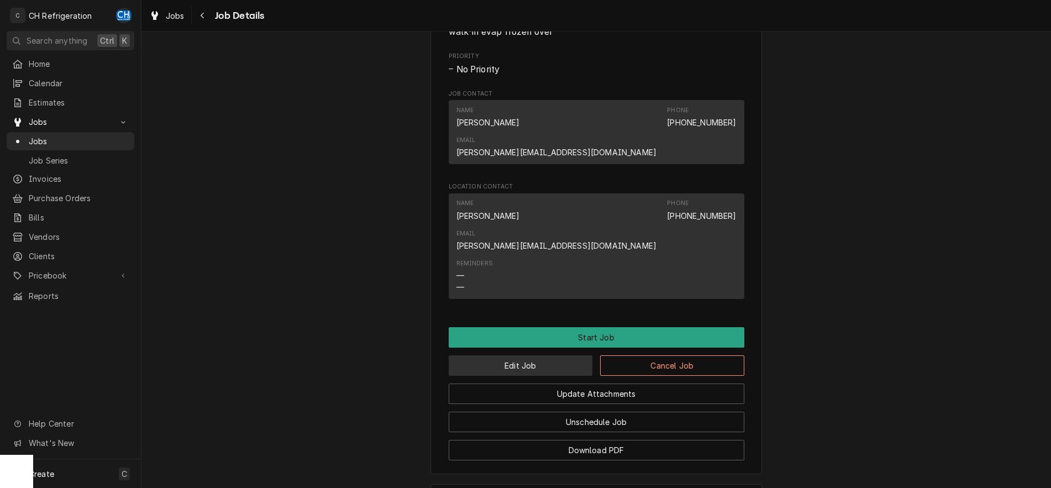
click at [574, 355] on button "Edit Job" at bounding box center [521, 365] width 144 height 20
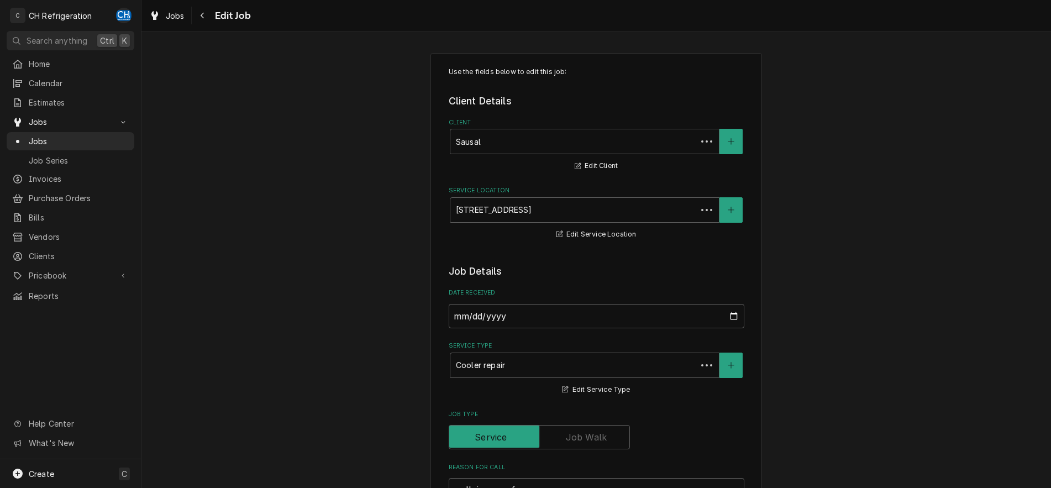
type textarea "x"
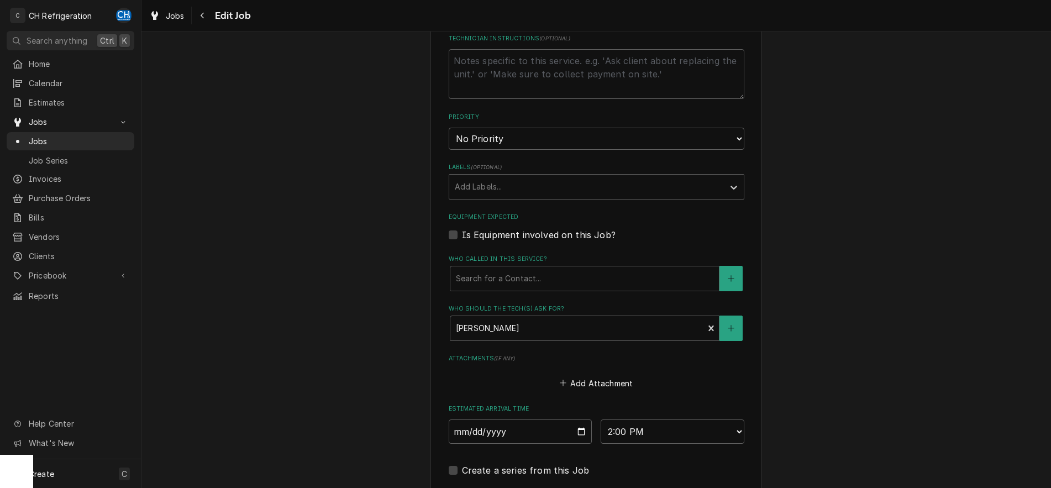
scroll to position [665, 0]
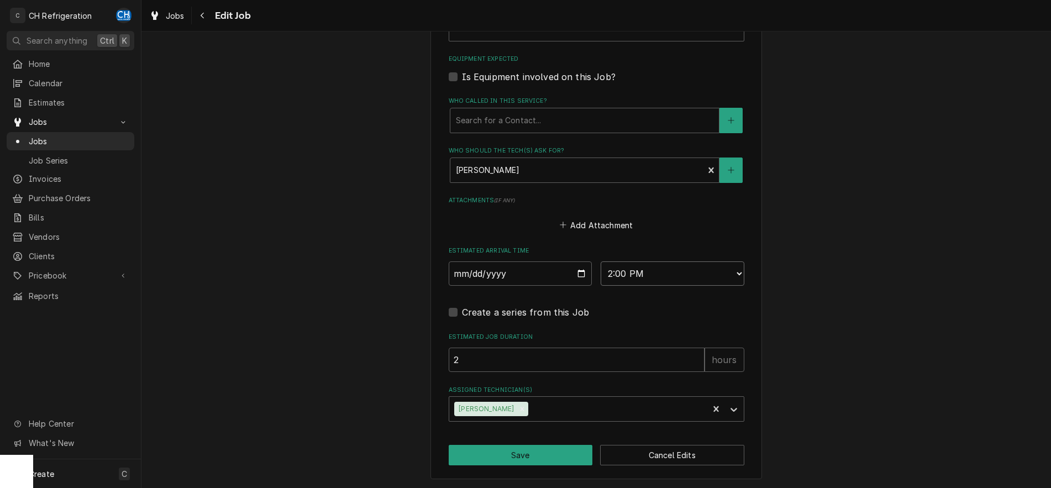
click at [601, 261] on select "AM / PM 6:00 AM 6:15 AM 6:30 AM 6:45 AM 7:00 AM 7:15 AM 7:30 AM 7:45 AM 8:00 AM…" at bounding box center [673, 273] width 144 height 24
select select "19:00:00"
click option "7:00 PM" at bounding box center [0, 0] width 0 height 0
click at [526, 448] on button "Save" at bounding box center [521, 455] width 144 height 20
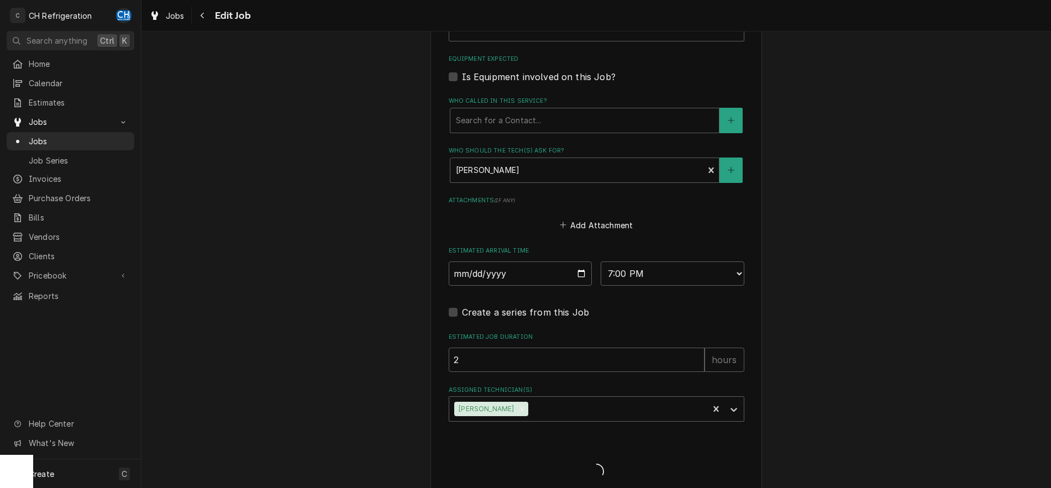
type textarea "x"
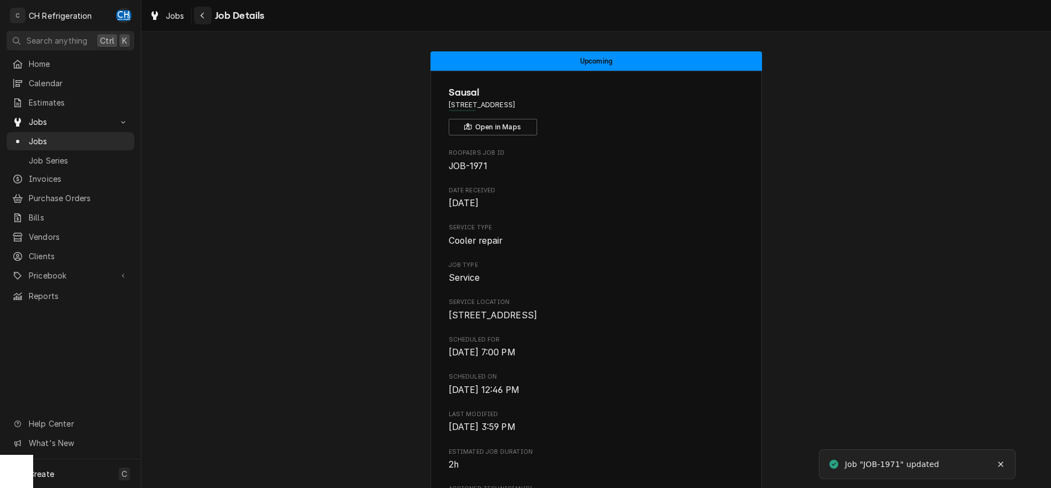
click at [205, 18] on div "Navigate back" at bounding box center [202, 15] width 11 height 11
